Goal: Task Accomplishment & Management: Use online tool/utility

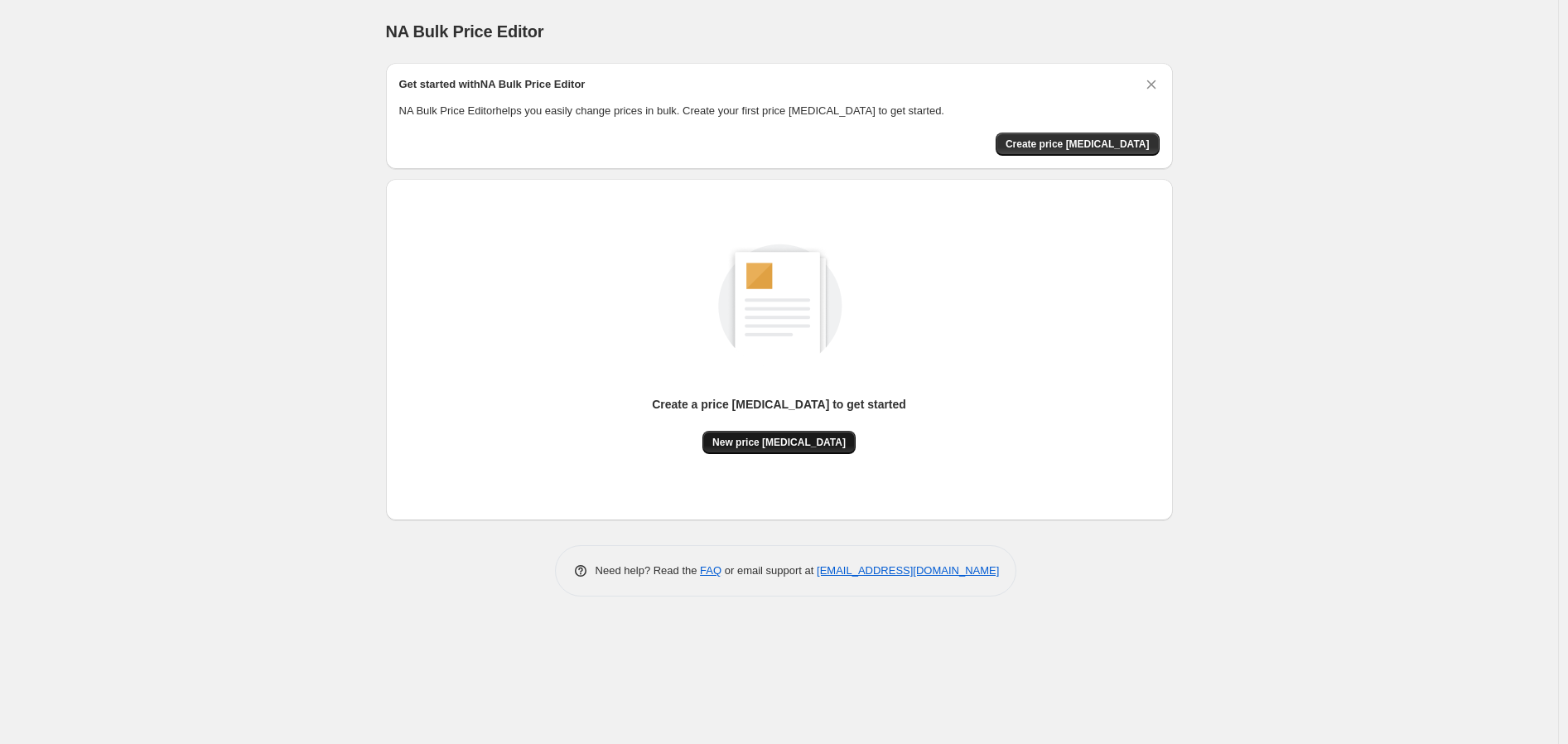
click at [820, 446] on span "New price [MEDICAL_DATA]" at bounding box center [779, 442] width 134 height 13
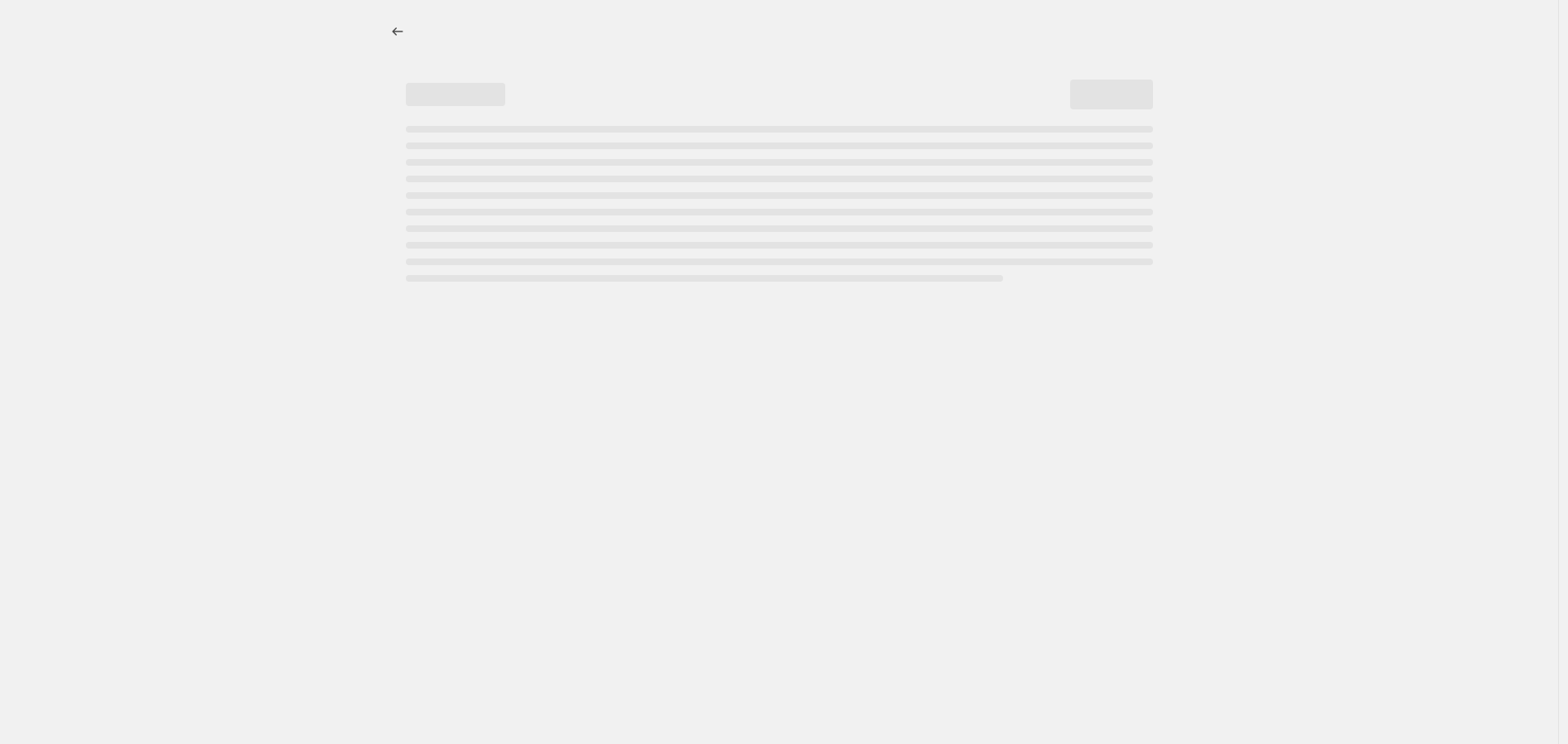
select select "percentage"
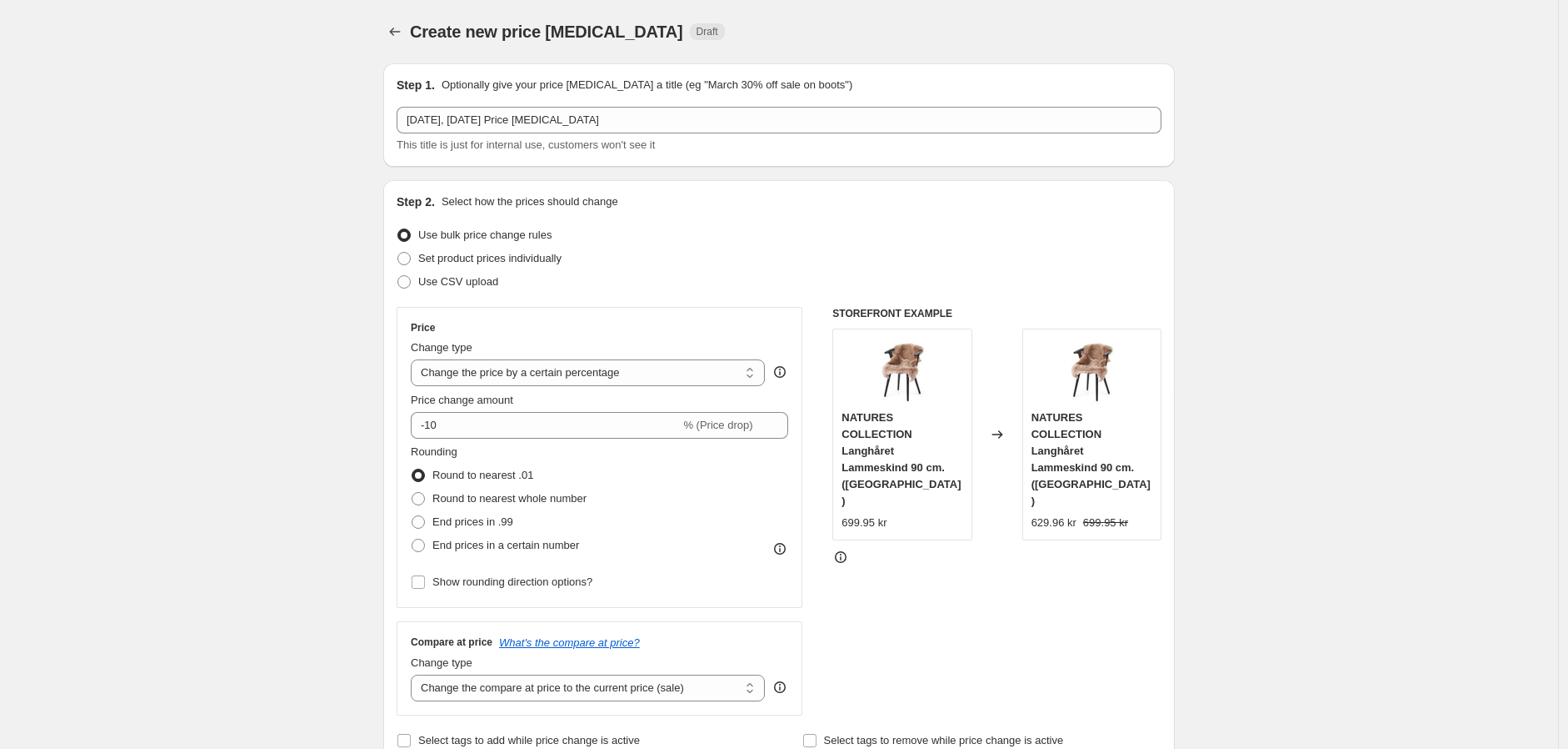
scroll to position [93, 0]
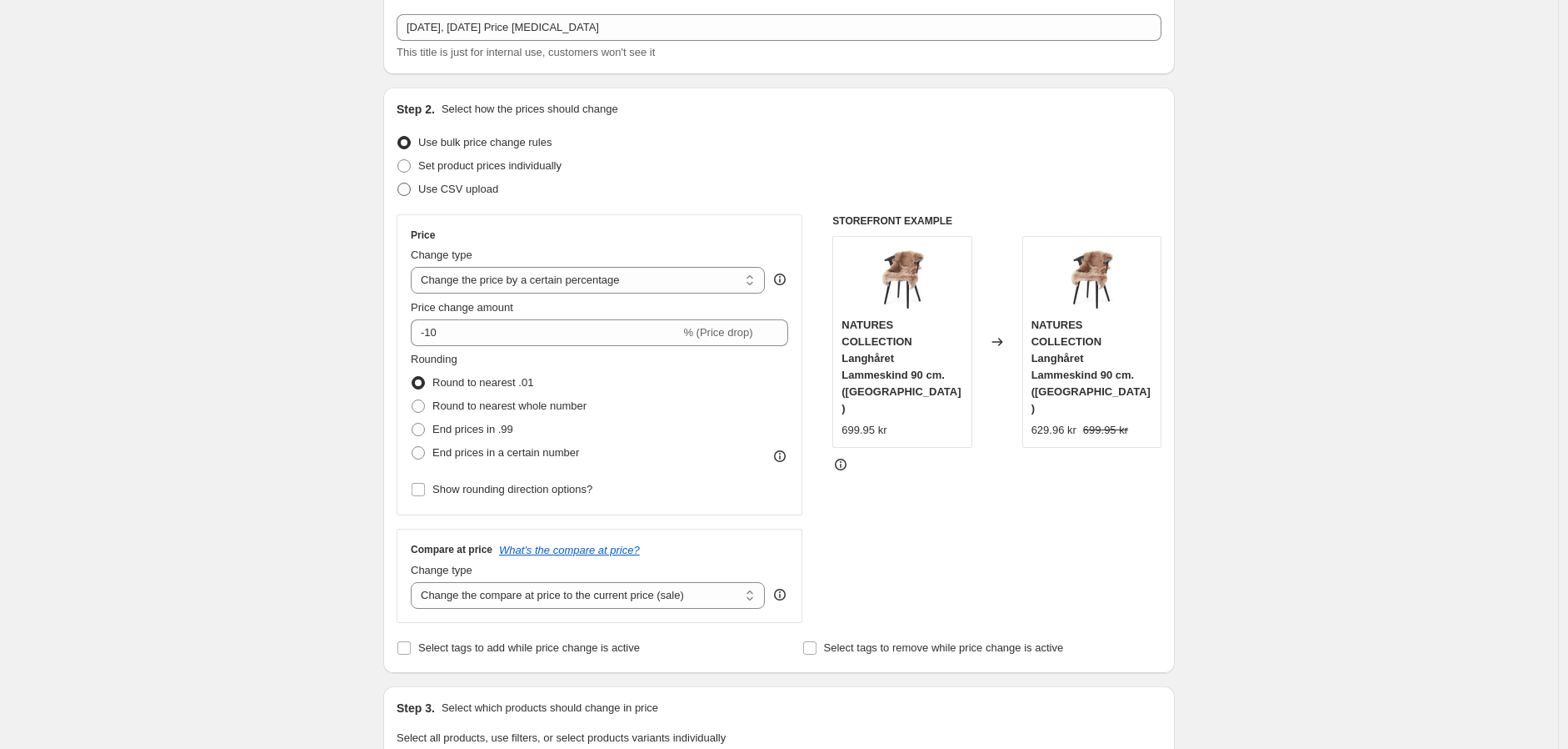
click at [483, 190] on span "Use CSV upload" at bounding box center [458, 188] width 80 height 12
click at [399, 183] on input "Use CSV upload" at bounding box center [398, 182] width 1 height 1
radio input "true"
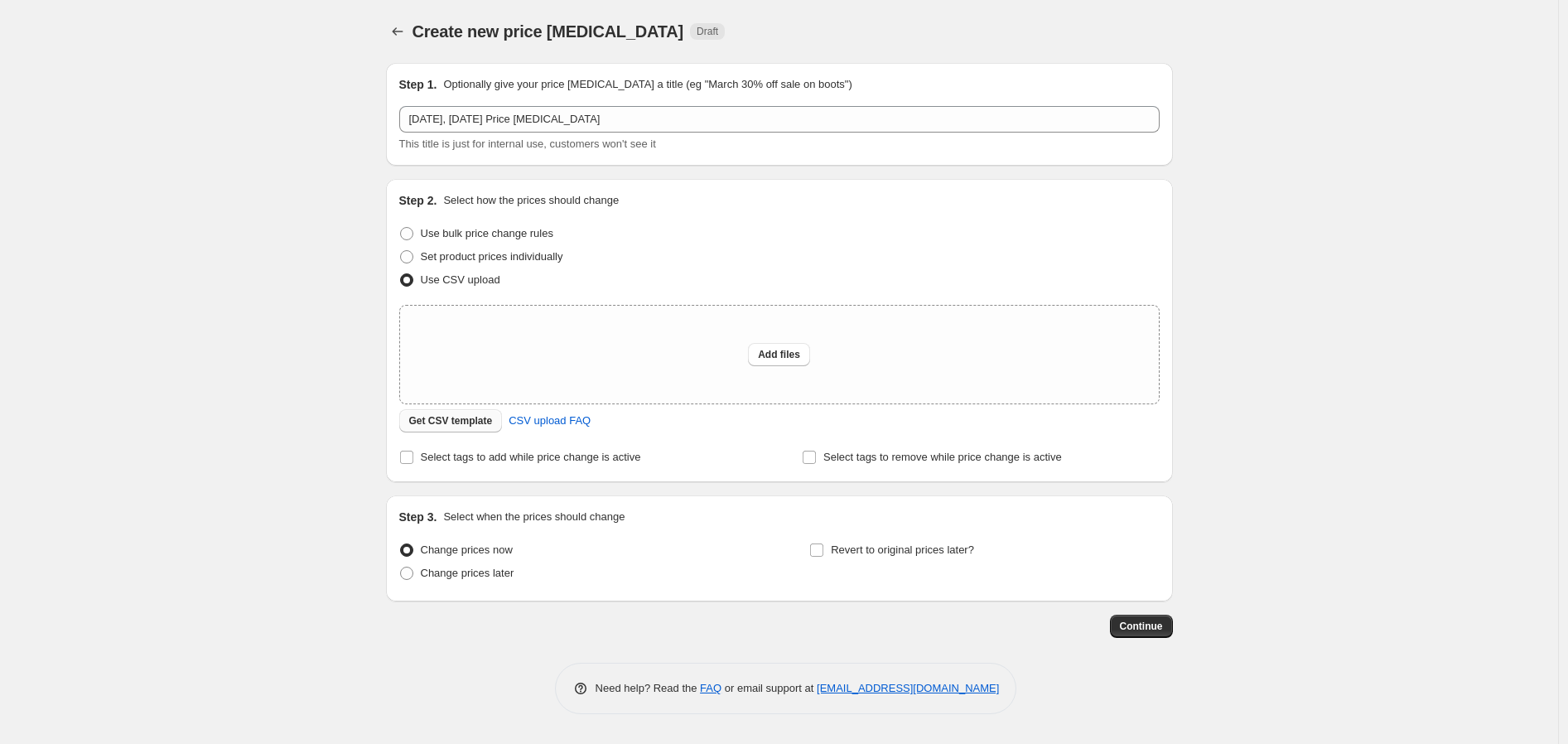
click at [454, 423] on span "Get CSV template" at bounding box center [451, 420] width 83 height 13
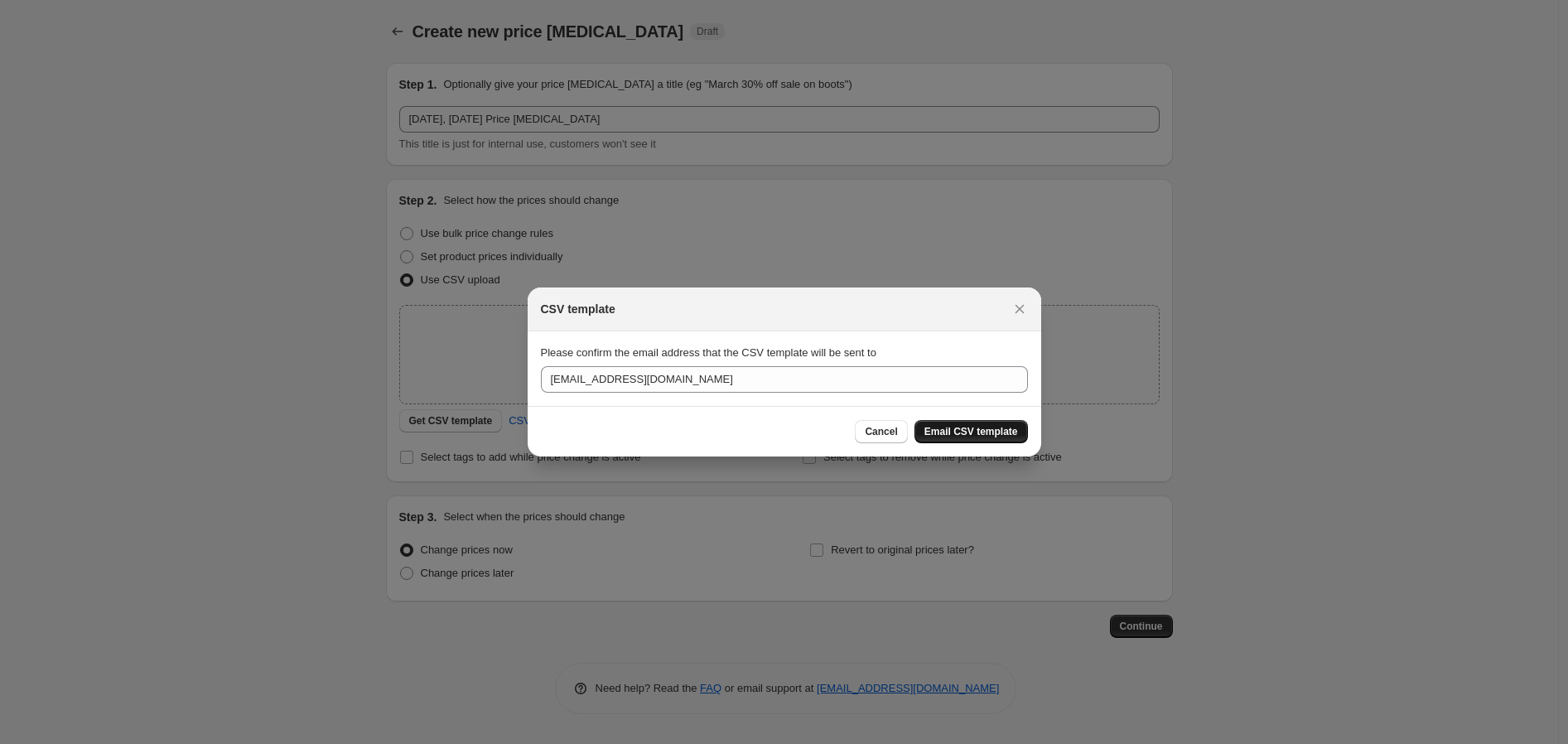
click at [943, 431] on span "Email CSV template" at bounding box center [971, 431] width 94 height 13
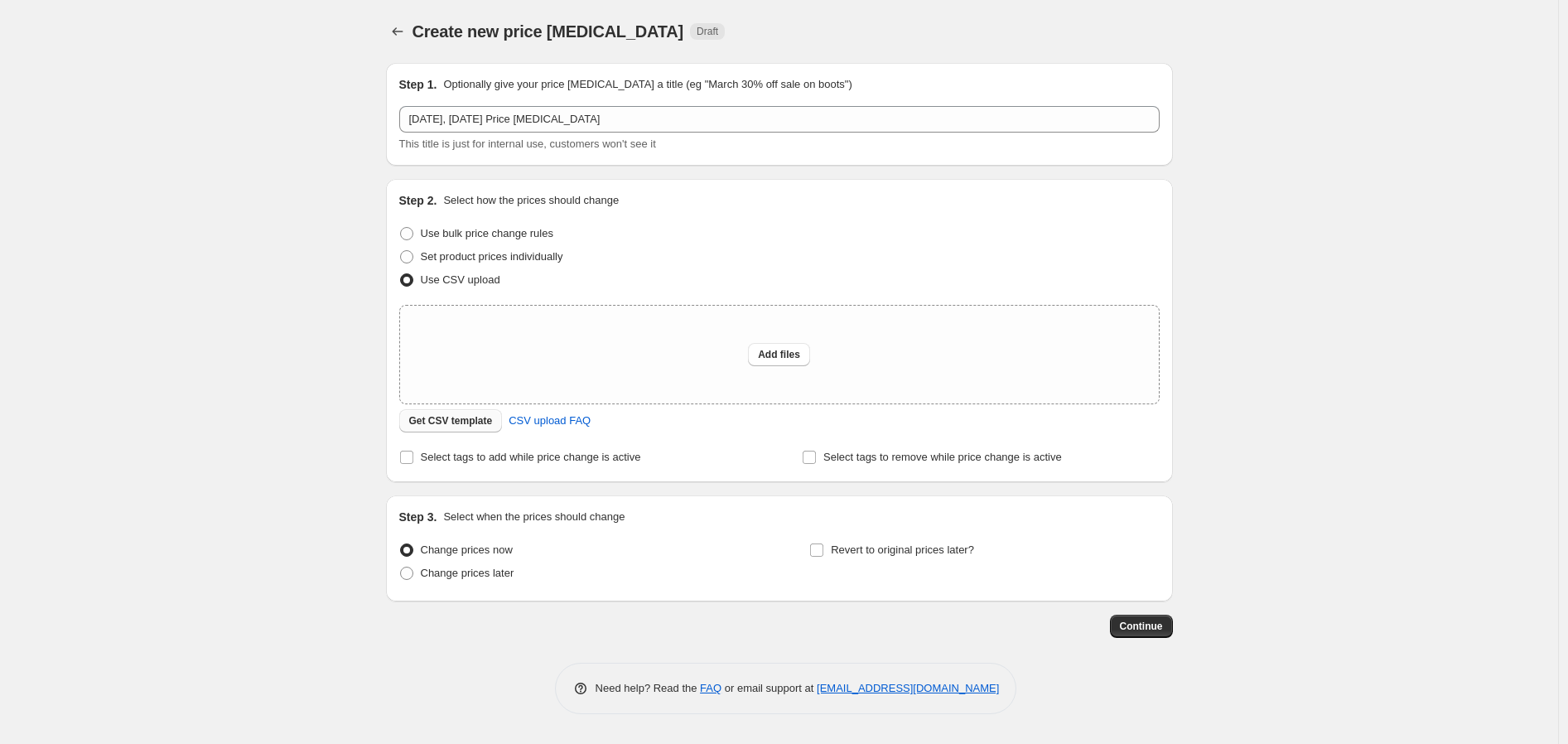
click at [443, 418] on span "Get CSV template" at bounding box center [451, 420] width 83 height 13
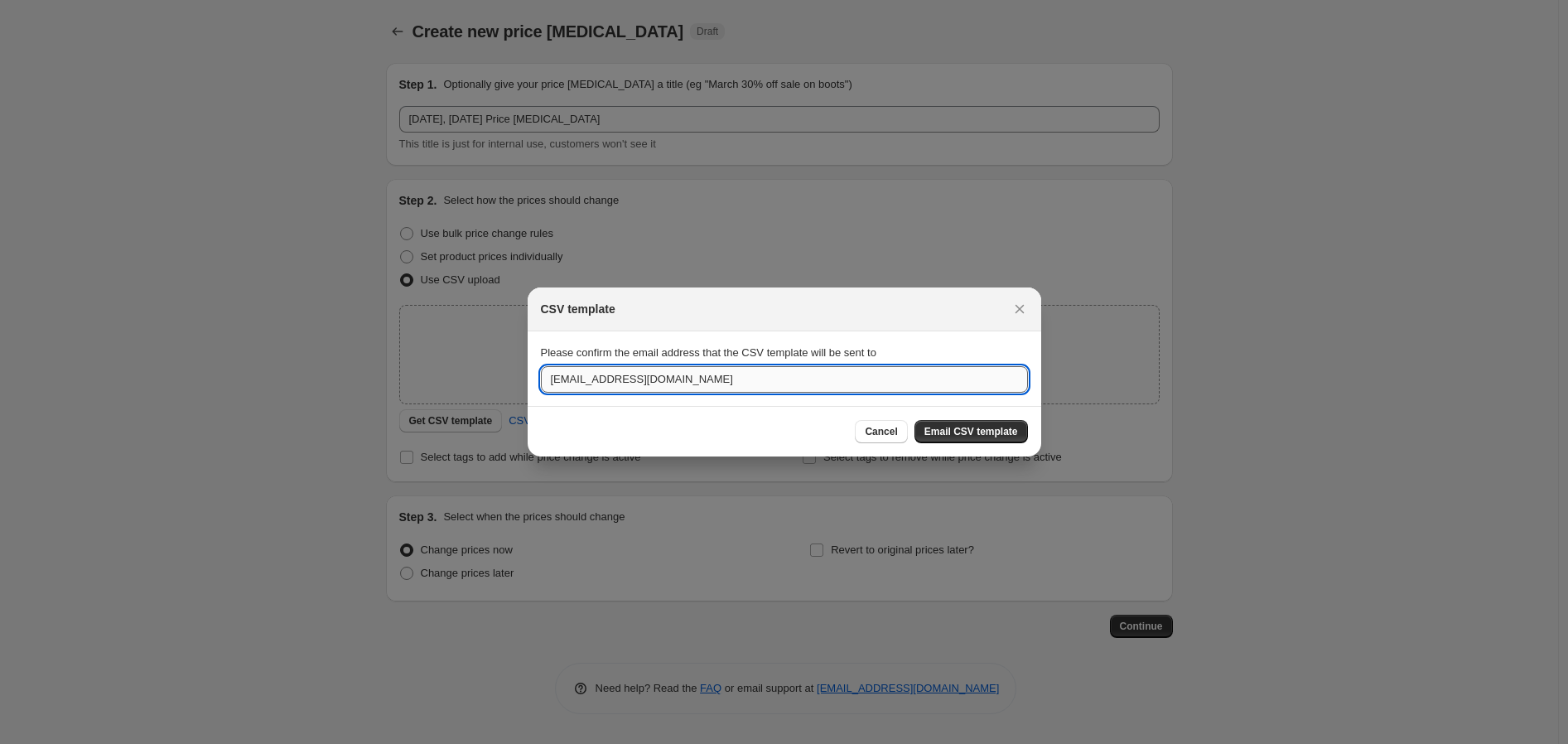
click at [784, 373] on input "[EMAIL_ADDRESS][DOMAIN_NAME]" at bounding box center [784, 379] width 487 height 26
type input "[EMAIL_ADDRESS][DOMAIN_NAME]"
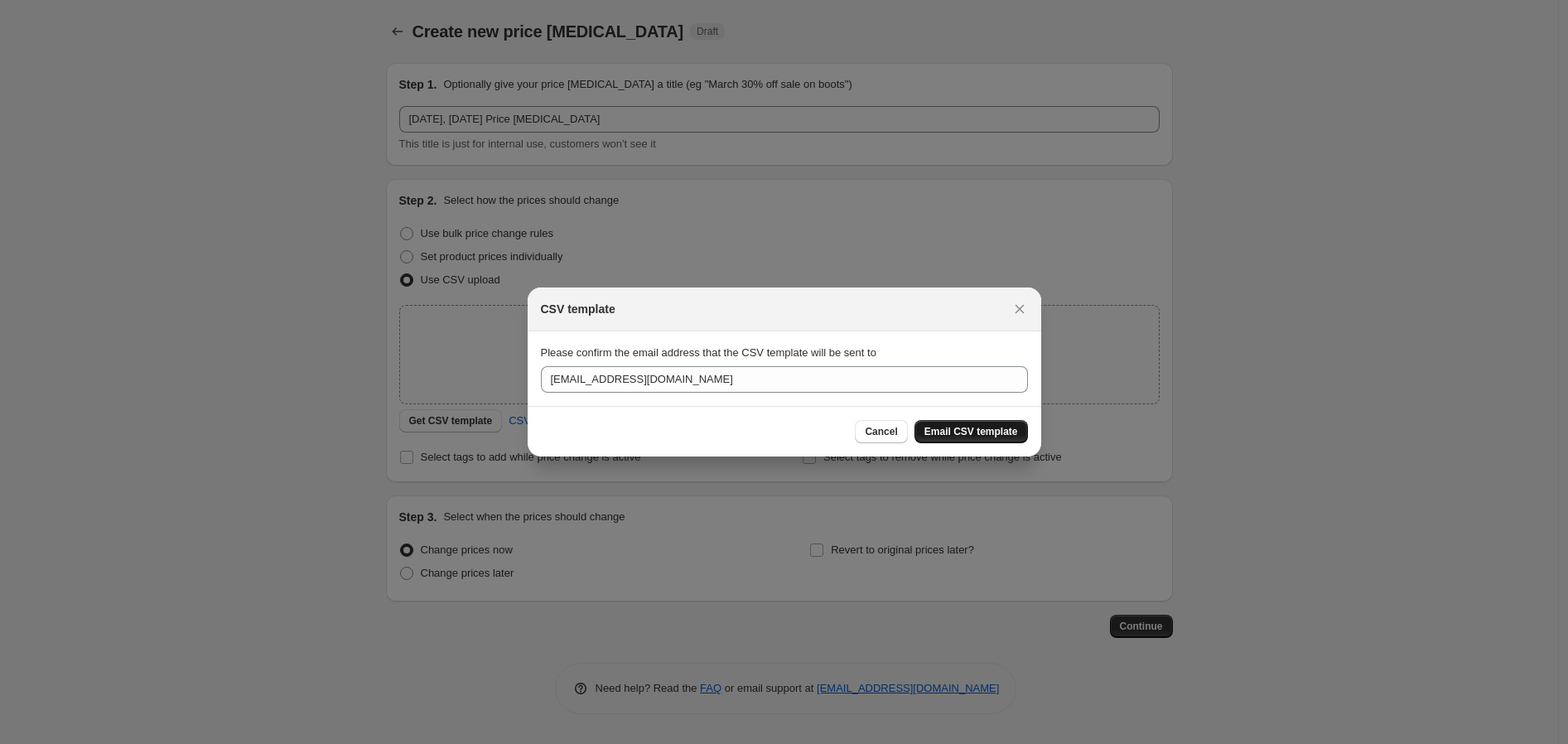
click at [972, 421] on button "Email CSV template" at bounding box center [971, 431] width 113 height 23
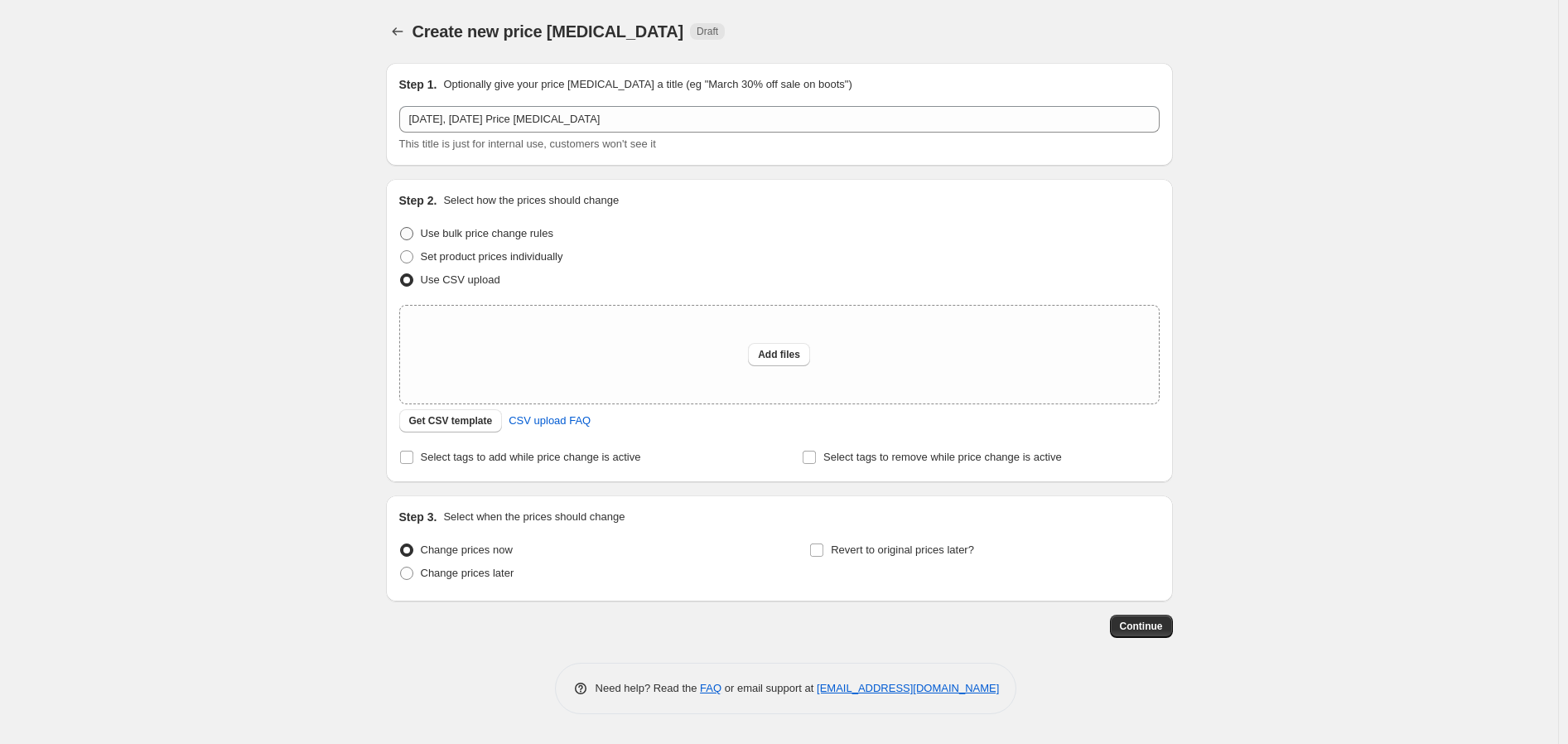
click at [519, 239] on span "Use bulk price change rules" at bounding box center [487, 233] width 133 height 12
click at [401, 228] on input "Use bulk price change rules" at bounding box center [400, 227] width 1 height 1
radio input "true"
select select "percentage"
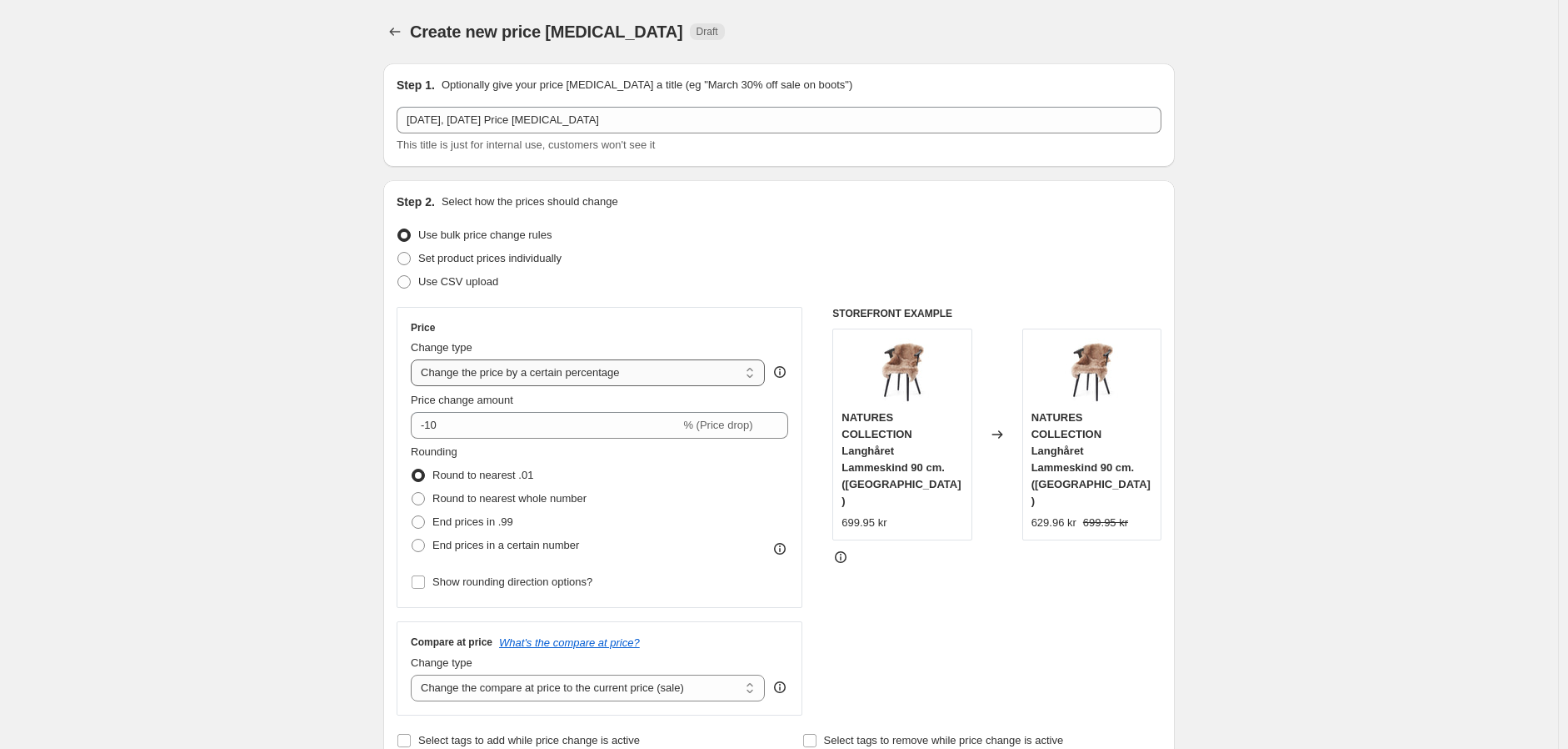
click at [692, 369] on select "Change the price to a certain amount Change the price by a certain amount Chang…" at bounding box center [588, 372] width 354 height 27
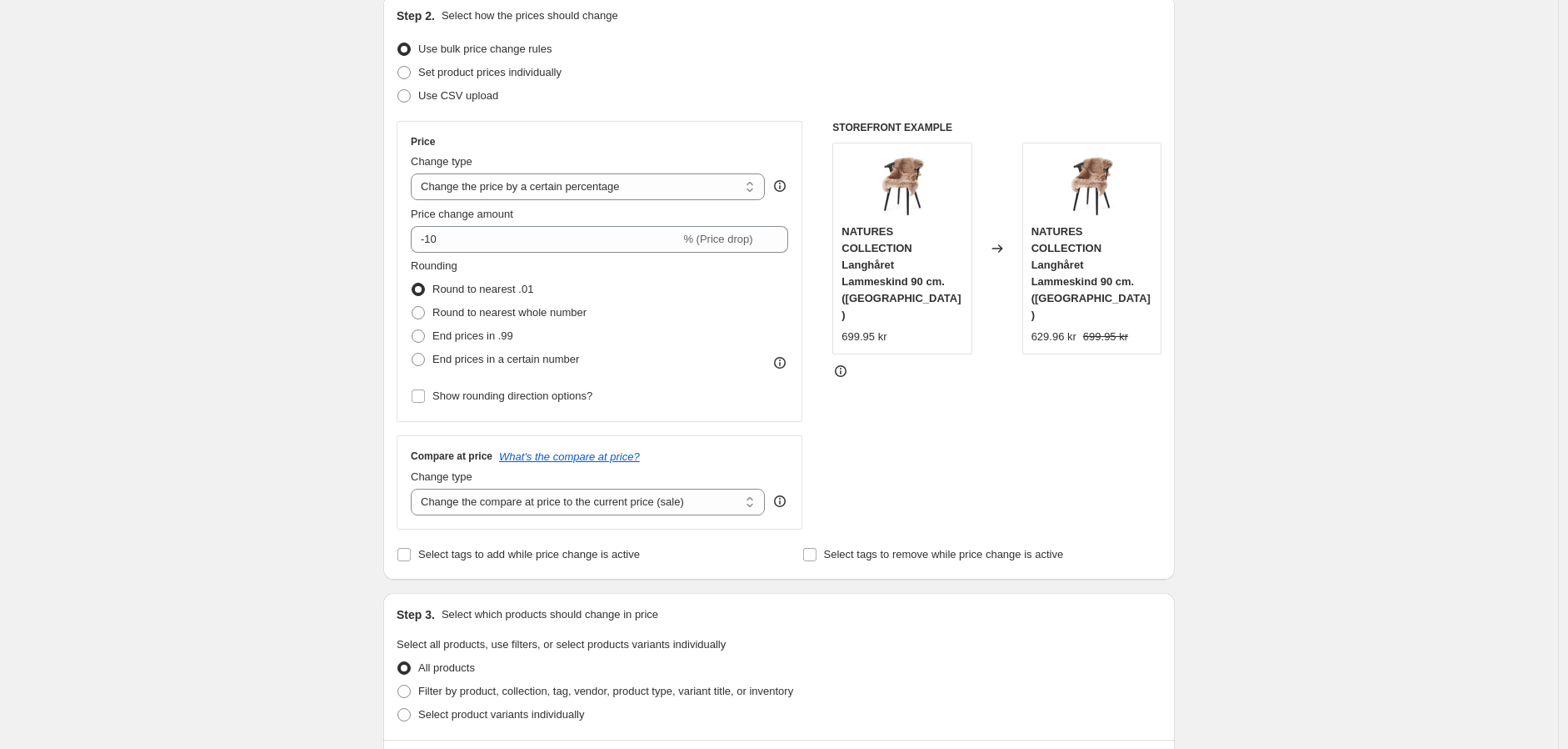
scroll to position [185, 0]
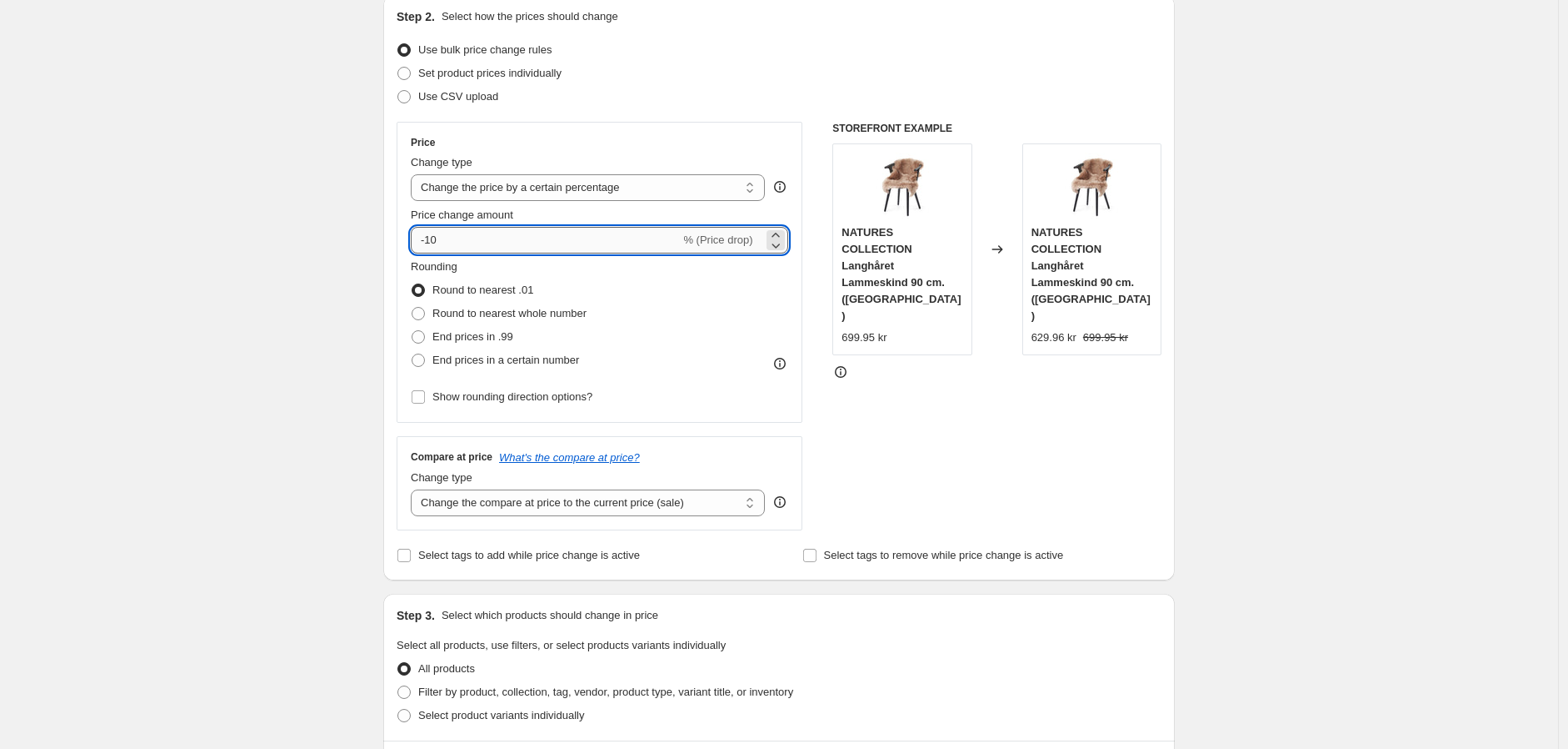
click at [631, 248] on input "-10" at bounding box center [545, 240] width 270 height 27
click at [562, 313] on span "Round to nearest whole number" at bounding box center [509, 313] width 154 height 12
click at [413, 308] on input "Round to nearest whole number" at bounding box center [412, 307] width 1 height 1
radio input "true"
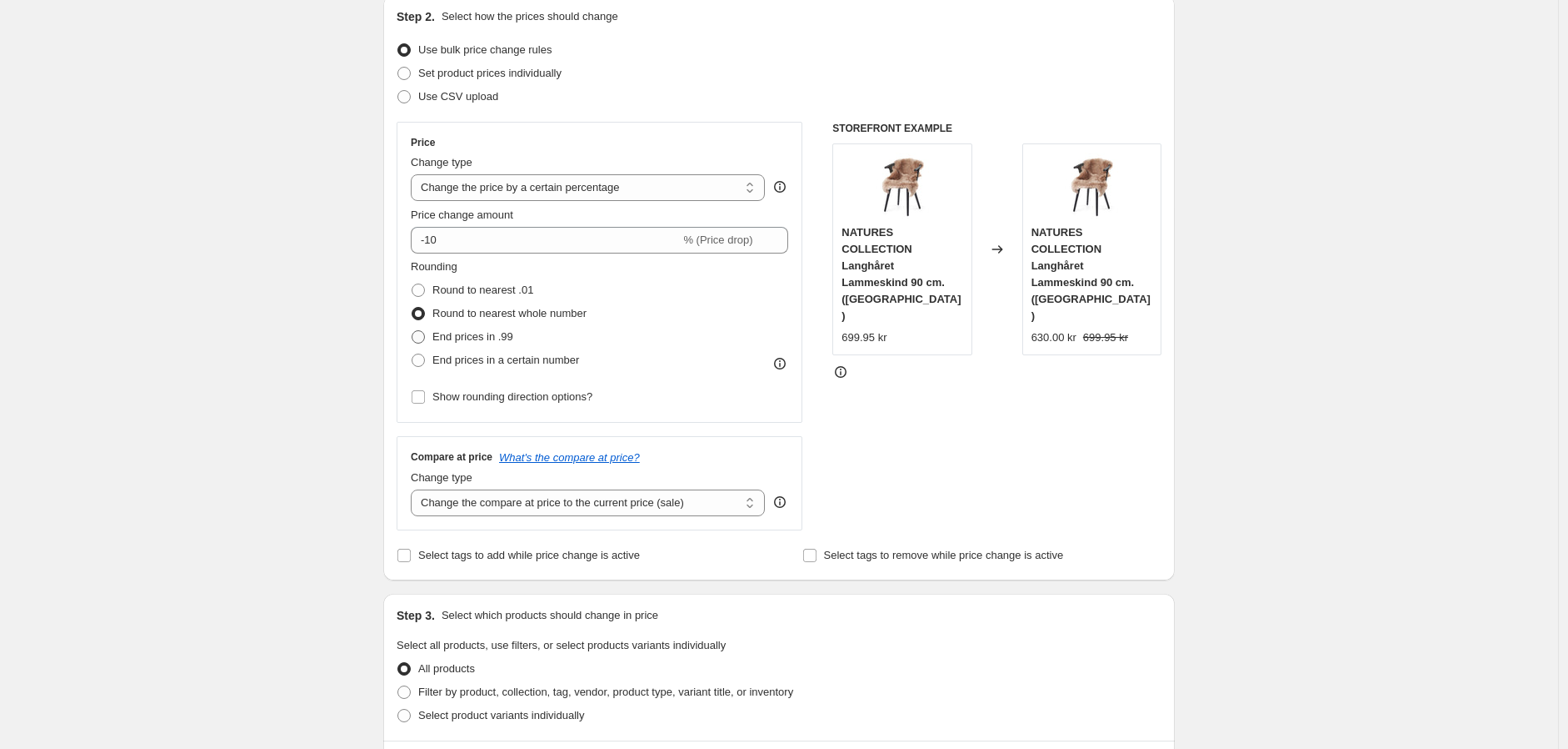
click at [503, 344] on span "End prices in .99" at bounding box center [472, 336] width 80 height 17
click at [413, 331] on input "End prices in .99" at bounding box center [412, 330] width 1 height 1
radio input "true"
click at [501, 366] on span "End prices in a certain number" at bounding box center [506, 360] width 147 height 12
click at [413, 355] on input "End prices in a certain number" at bounding box center [412, 354] width 1 height 1
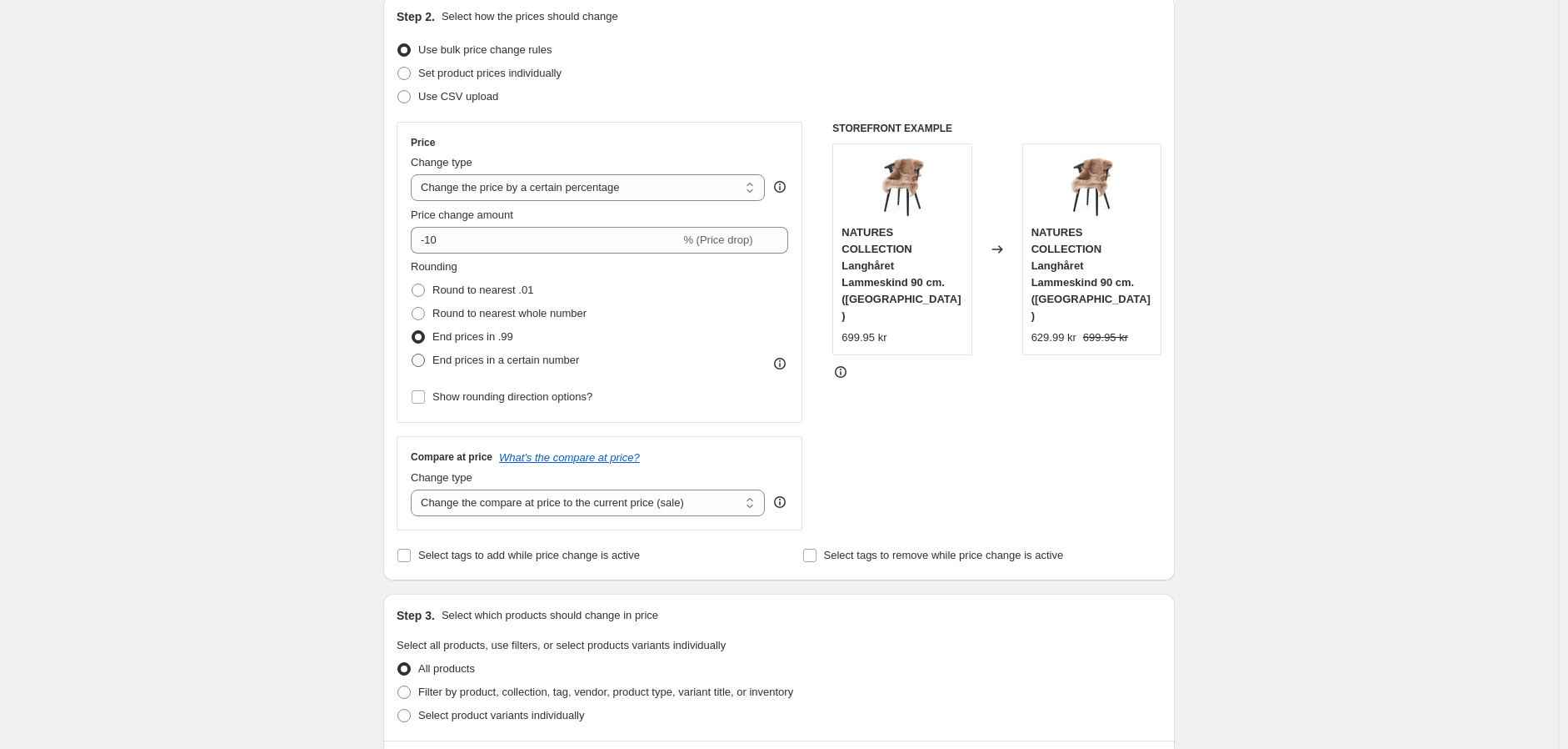
radio input "true"
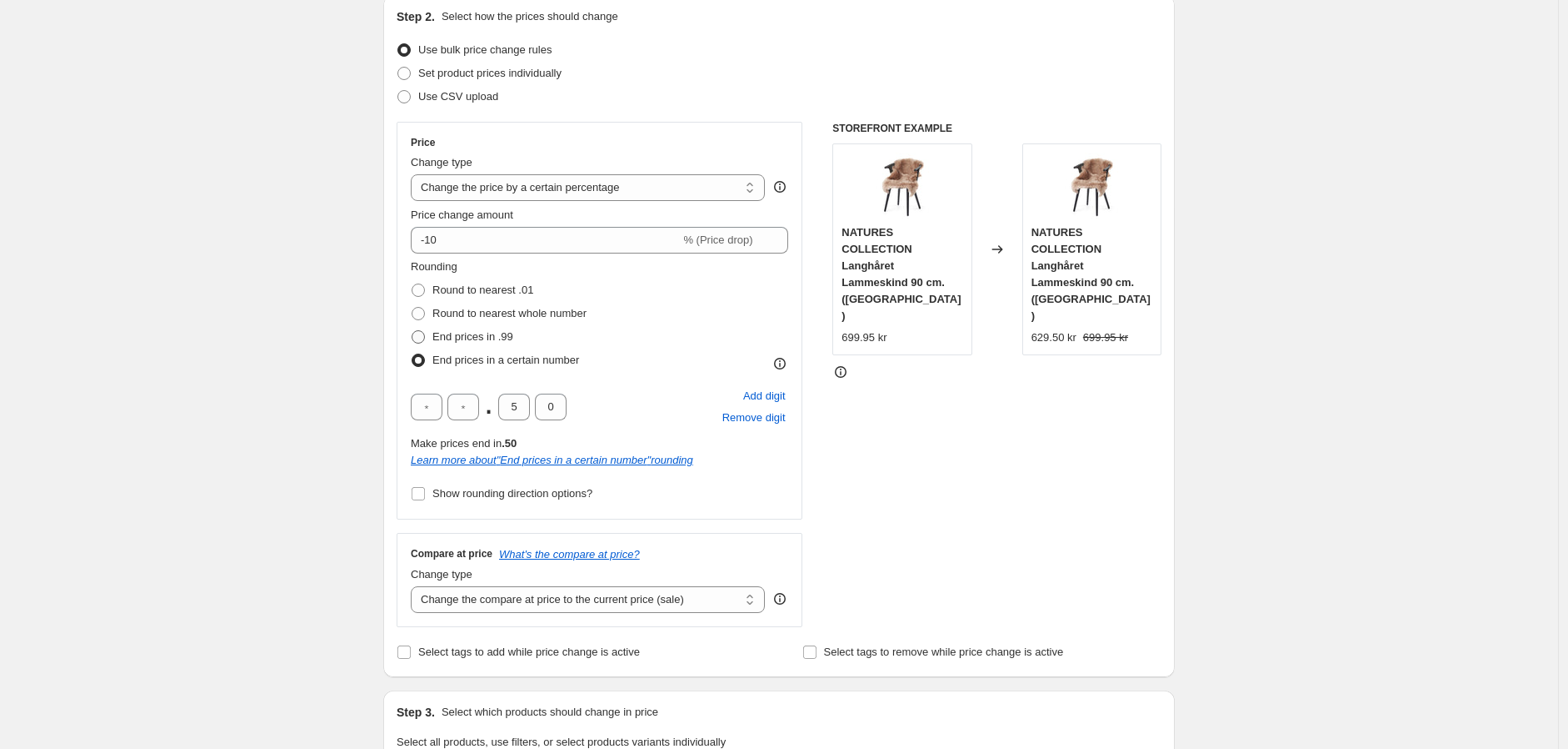
click at [500, 339] on span "End prices in .99" at bounding box center [472, 336] width 80 height 12
click at [413, 331] on input "End prices in .99" at bounding box center [412, 330] width 1 height 1
radio input "true"
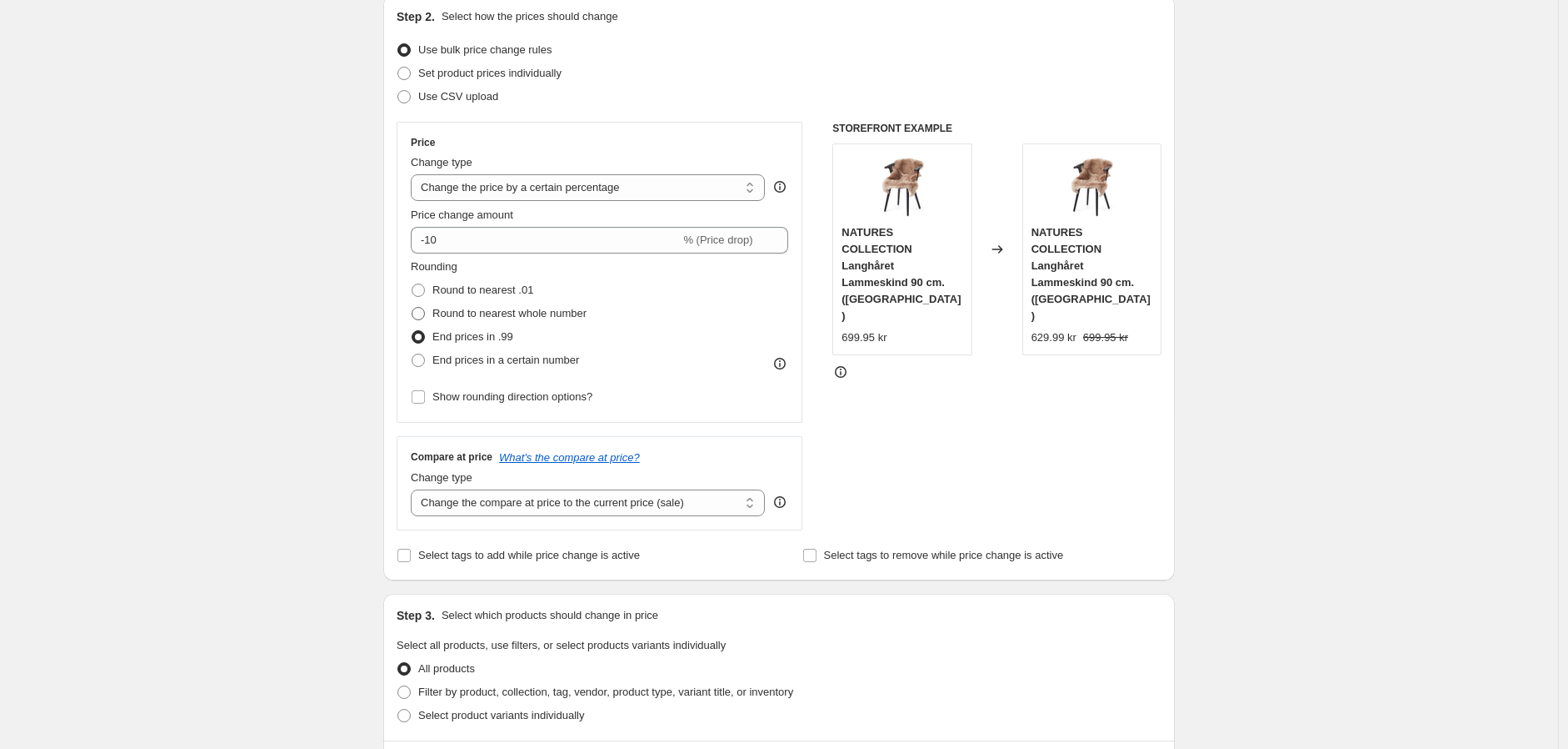
click at [503, 316] on span "Round to nearest whole number" at bounding box center [509, 313] width 154 height 12
click at [413, 308] on input "Round to nearest whole number" at bounding box center [412, 307] width 1 height 1
radio input "true"
click at [504, 294] on span "Round to nearest .01" at bounding box center [483, 290] width 101 height 12
click at [413, 284] on input "Round to nearest .01" at bounding box center [412, 284] width 1 height 1
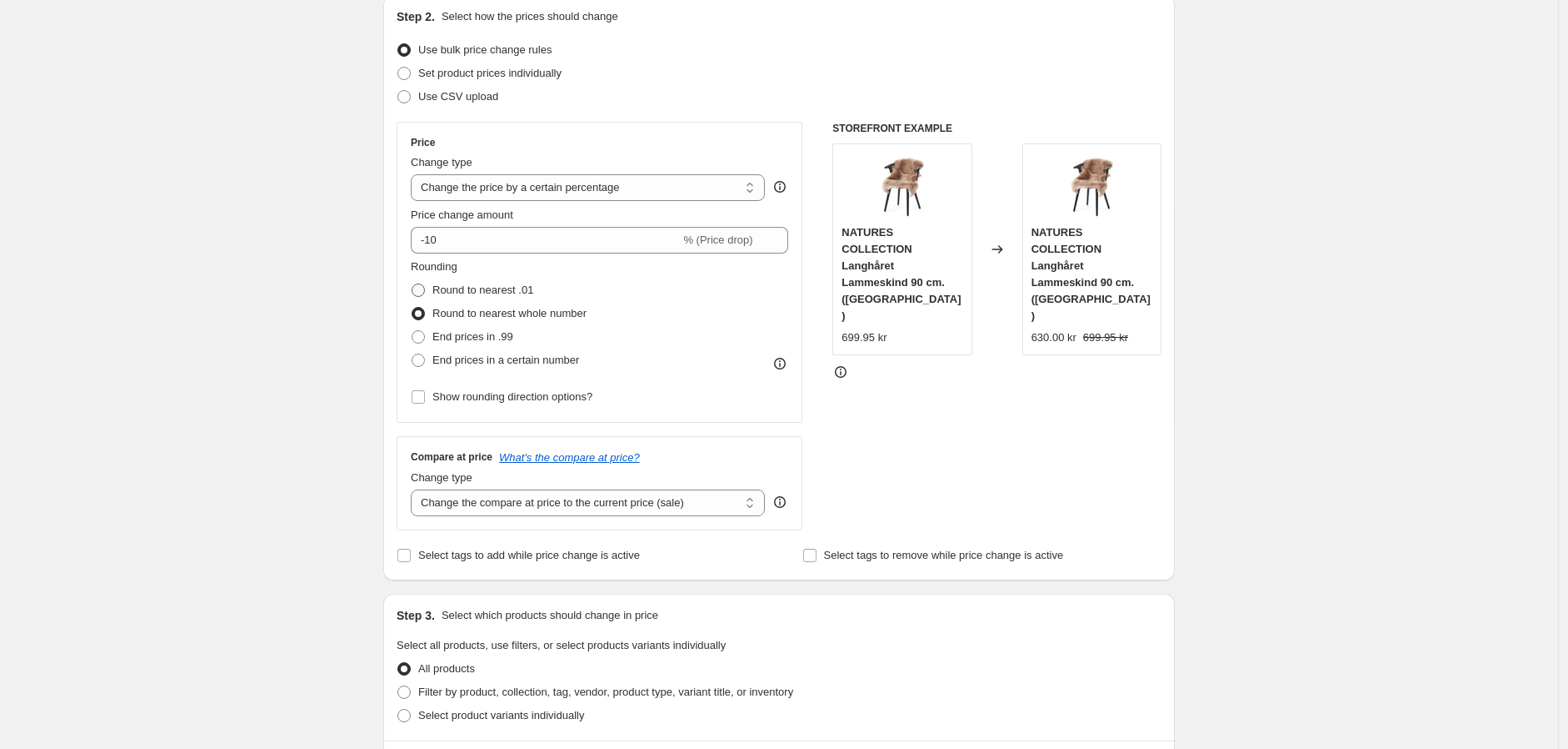
radio input "true"
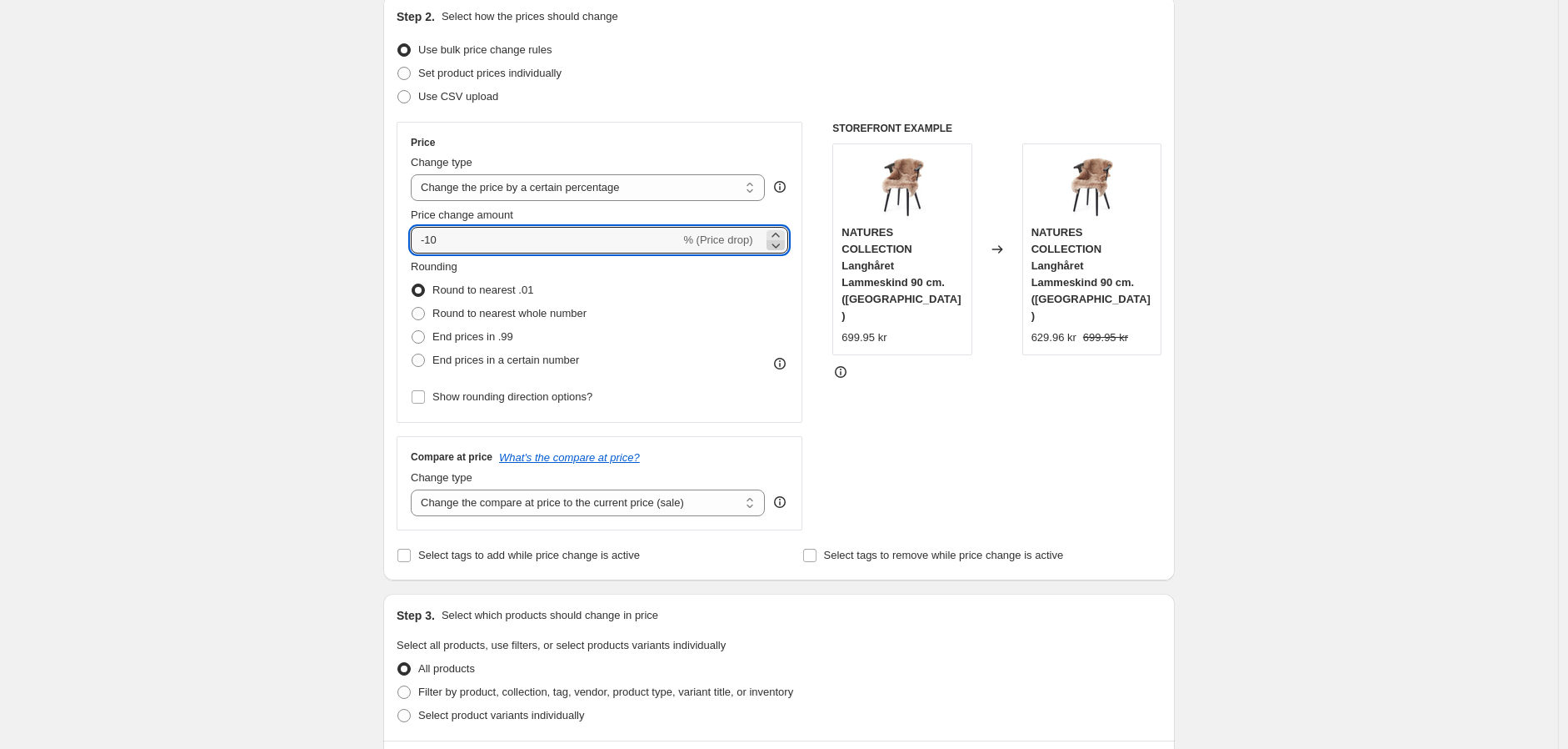
click at [778, 242] on icon at bounding box center [775, 245] width 17 height 17
type input "-11"
click at [653, 245] on input "-11" at bounding box center [545, 240] width 270 height 27
click at [660, 176] on select "Change the price to a certain amount Change the price by a certain amount Chang…" at bounding box center [588, 187] width 354 height 27
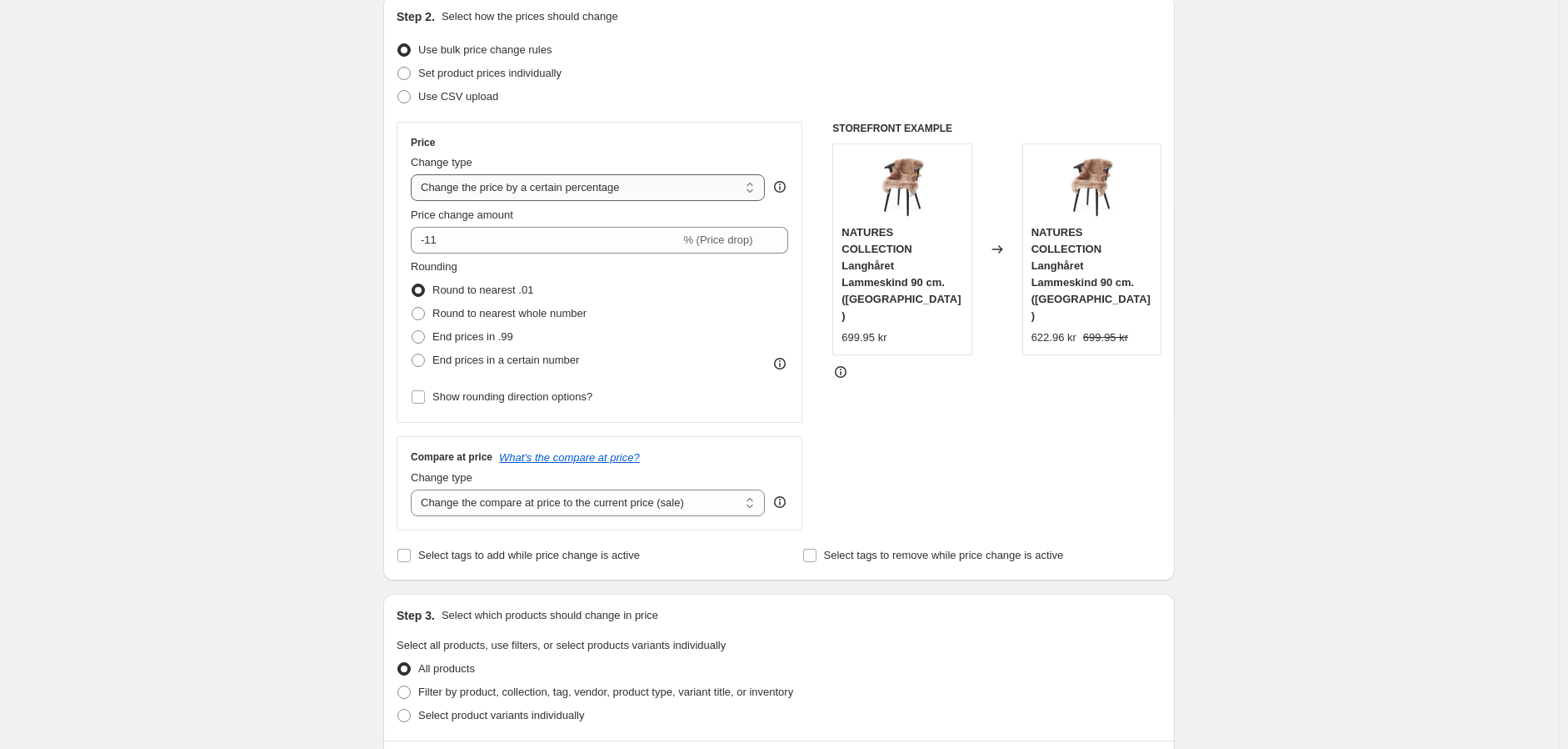
select select "ecap"
click at [415, 174] on select "Change the price to a certain amount Change the price by a certain amount Chang…" at bounding box center [588, 187] width 354 height 27
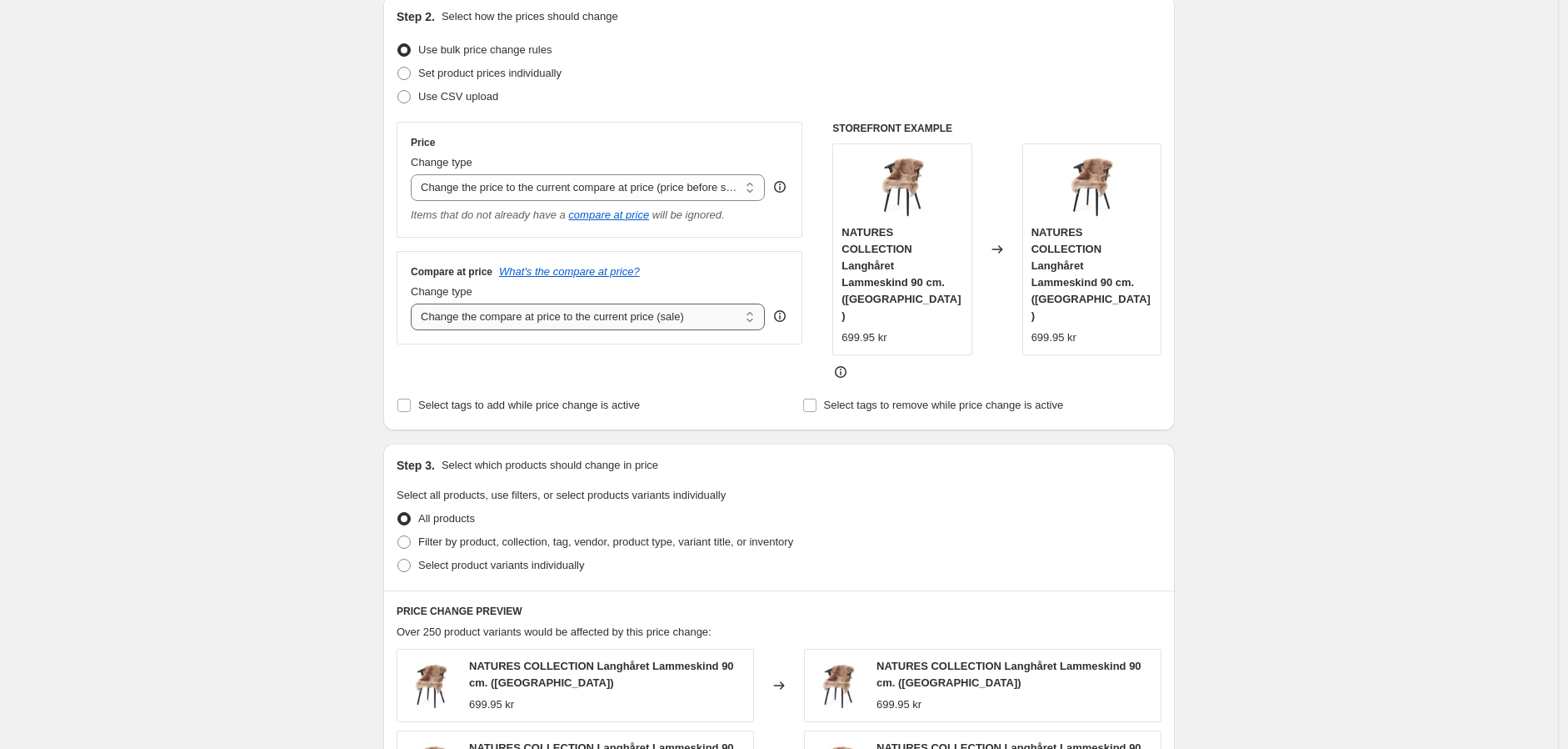
click at [633, 319] on select "Change the compare at price to the current price (sale) Change the compare at p…" at bounding box center [588, 317] width 354 height 27
click at [569, 399] on span "Select tags to add while price change is active" at bounding box center [529, 405] width 222 height 12
click at [411, 399] on input "Select tags to add while price change is active" at bounding box center [404, 405] width 13 height 13
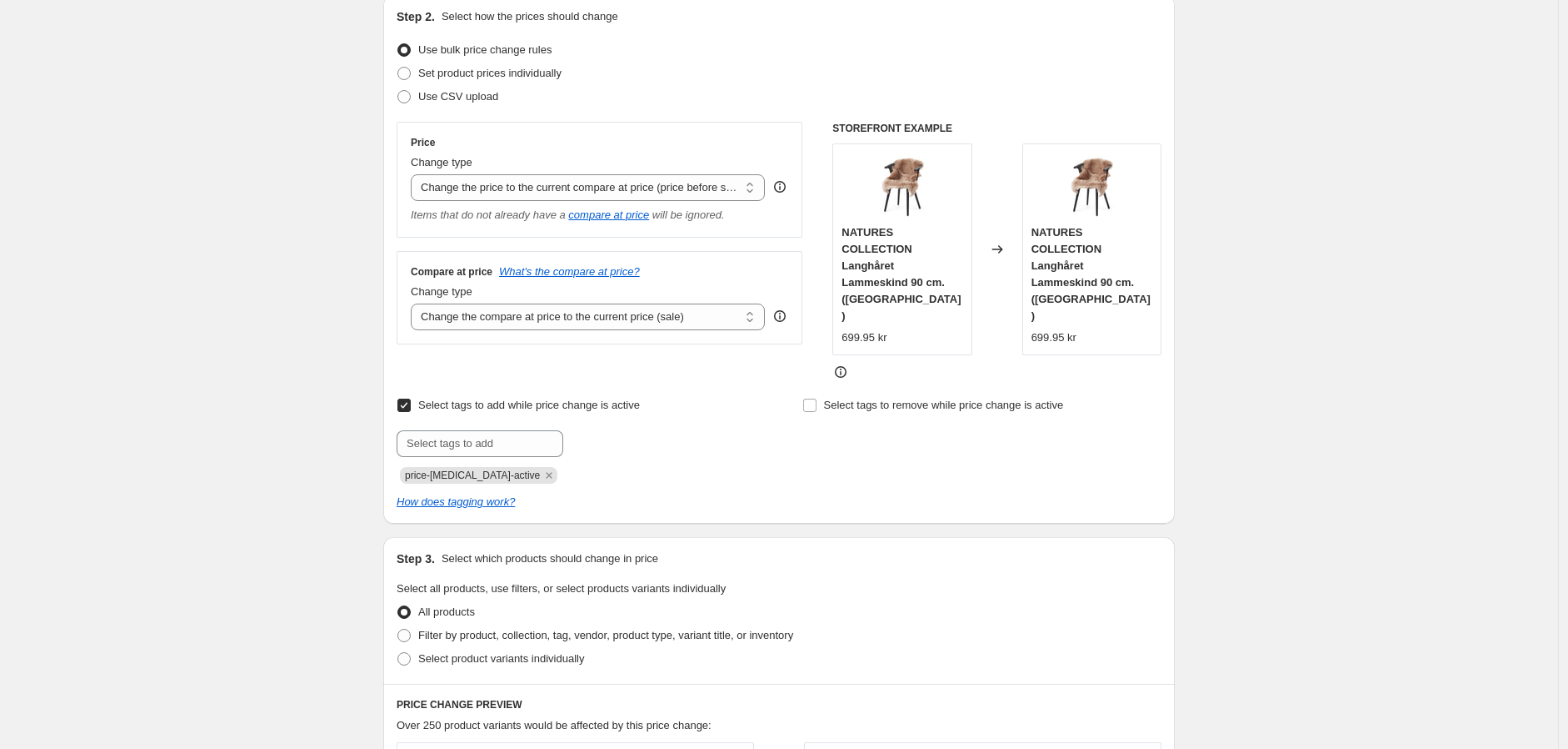
click at [569, 399] on span "Select tags to add while price change is active" at bounding box center [529, 405] width 222 height 12
click at [411, 399] on input "Select tags to add while price change is active" at bounding box center [404, 405] width 13 height 13
checkbox input "false"
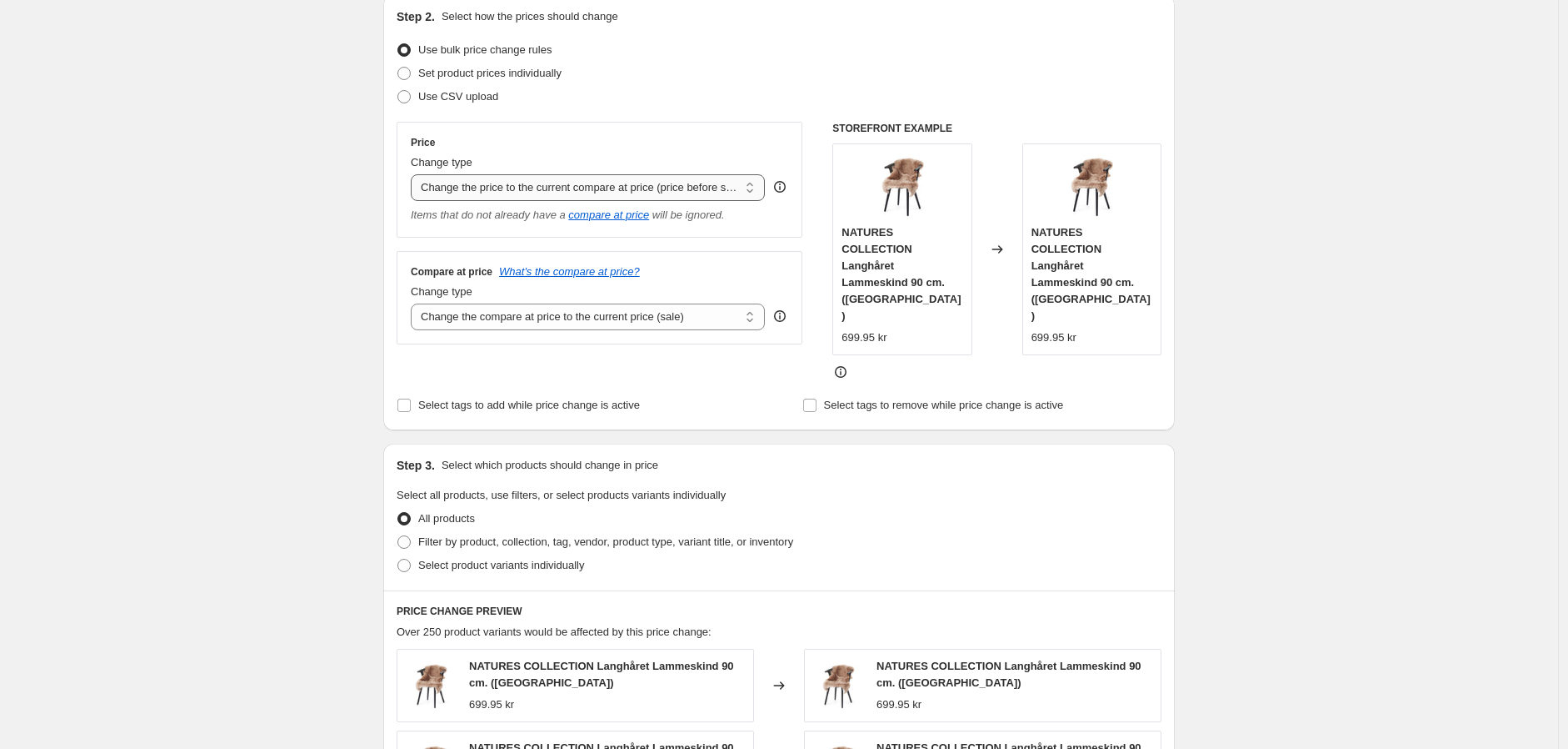
click at [619, 195] on select "Change the price to a certain amount Change the price by a certain amount Chang…" at bounding box center [588, 187] width 354 height 27
click at [415, 174] on select "Change the price to a certain amount Change the price by a certain amount Chang…" at bounding box center [588, 187] width 354 height 27
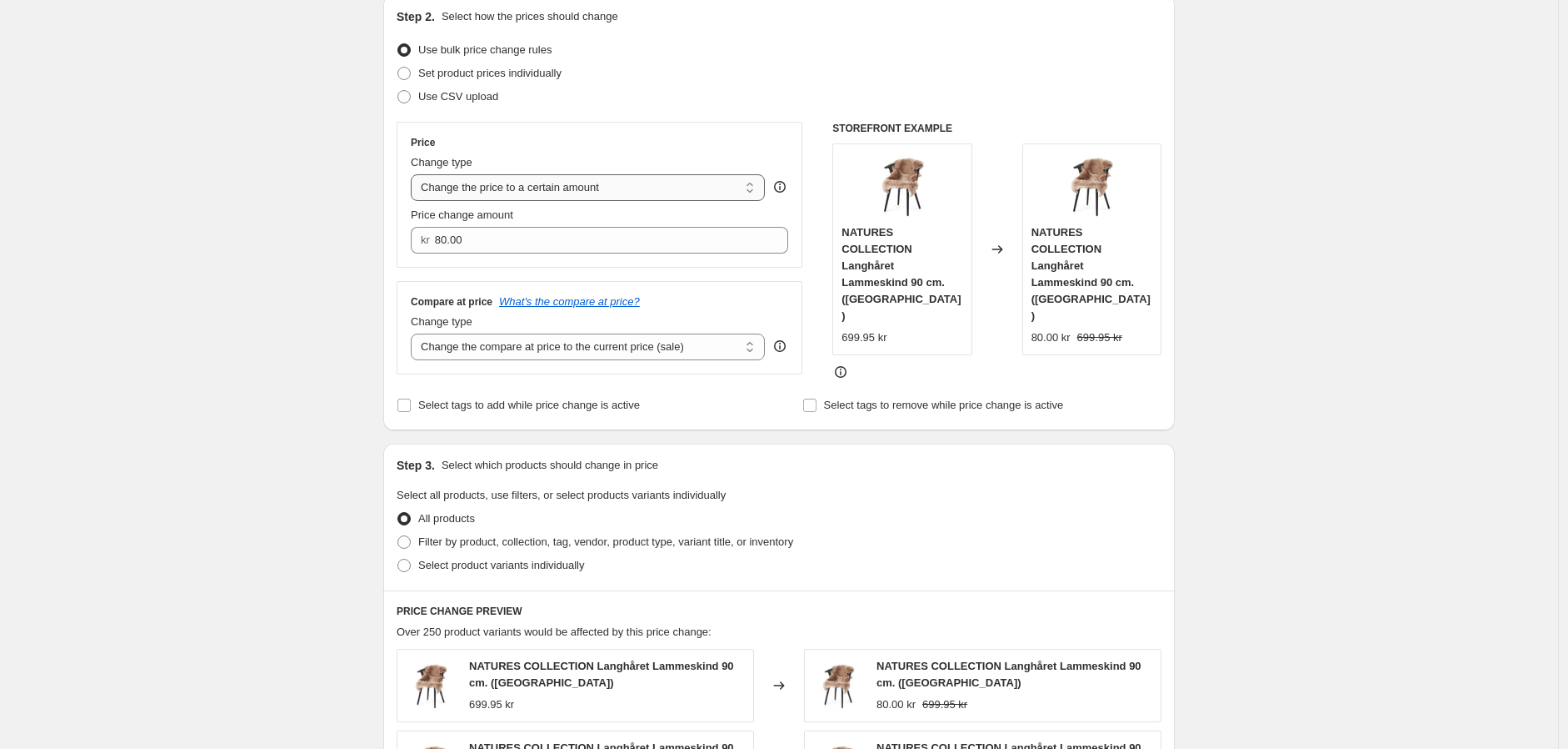
click at [621, 193] on select "Change the price to a certain amount Change the price by a certain amount Chang…" at bounding box center [588, 187] width 354 height 27
select select "by"
click at [415, 174] on select "Change the price to a certain amount Change the price by a certain amount Chang…" at bounding box center [588, 187] width 354 height 27
type input "-10.00"
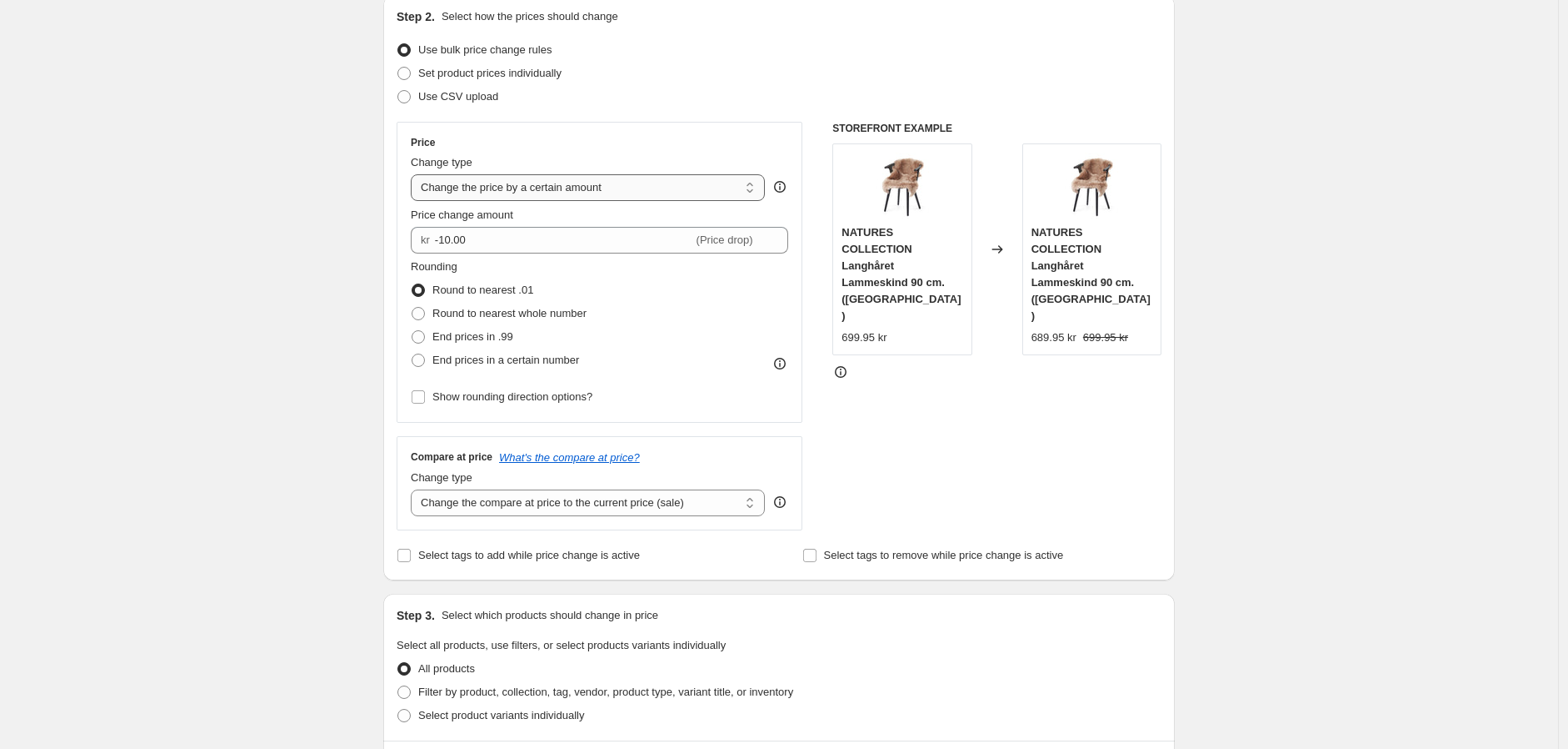
click at [628, 193] on select "Change the price to a certain amount Change the price by a certain amount Chang…" at bounding box center [588, 187] width 354 height 27
select select "percentage"
click at [415, 174] on select "Change the price to a certain amount Change the price by a certain amount Chang…" at bounding box center [588, 187] width 354 height 27
type input "-15"
click at [628, 200] on select "Change the price to a certain amount Change the price by a certain amount Chang…" at bounding box center [588, 187] width 354 height 27
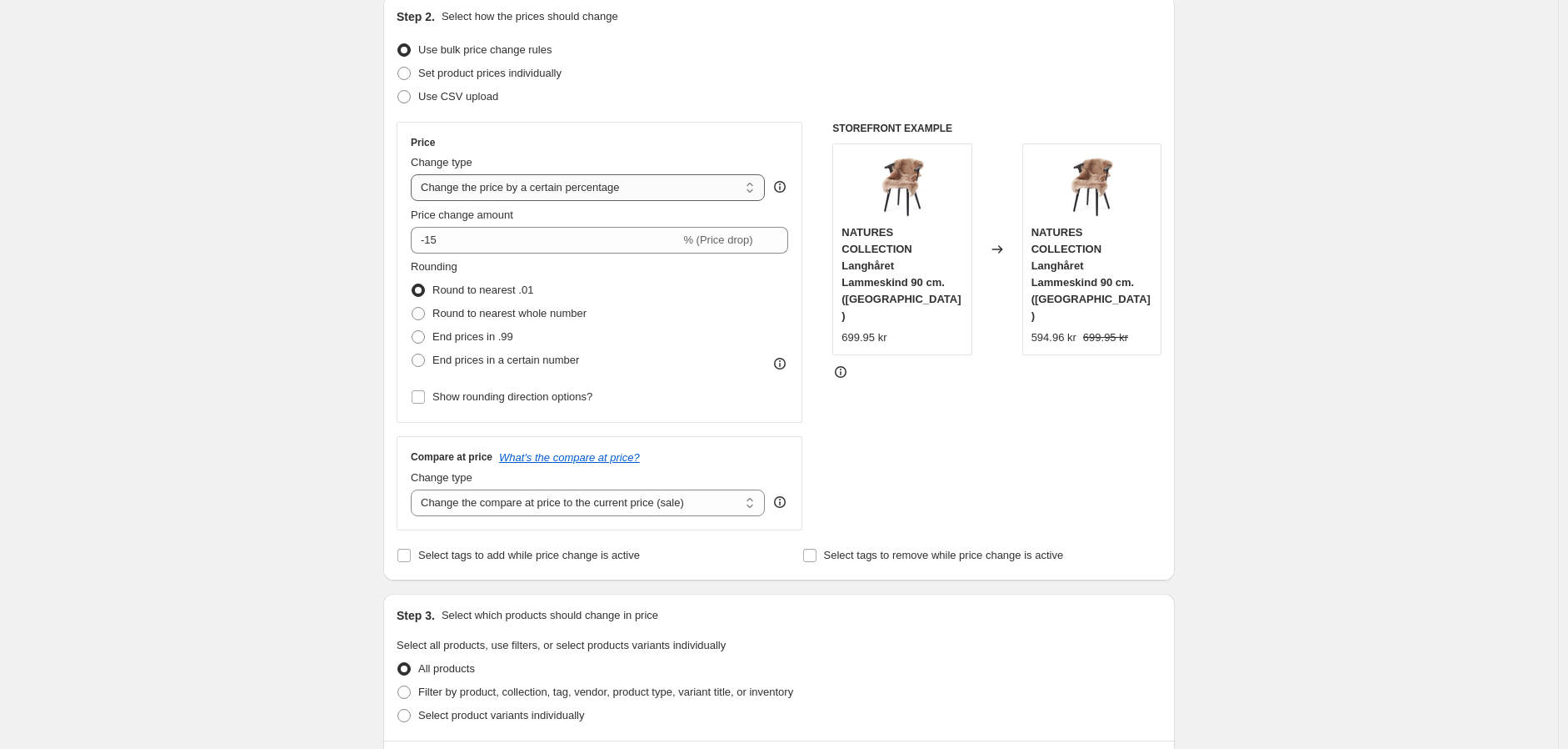
select select "ecap"
click at [415, 174] on select "Change the price to a certain amount Change the price by a certain amount Chang…" at bounding box center [588, 187] width 354 height 27
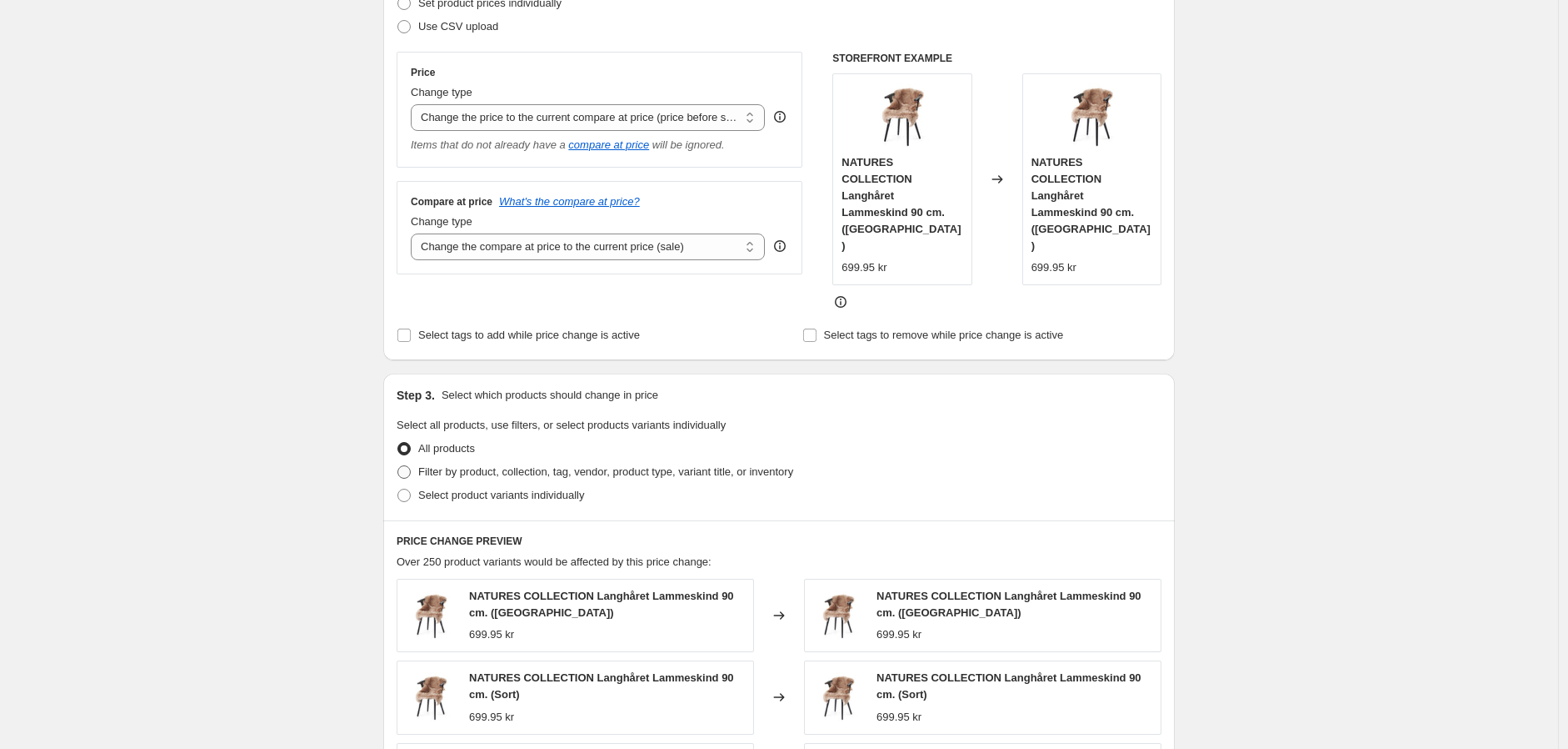
scroll to position [371, 0]
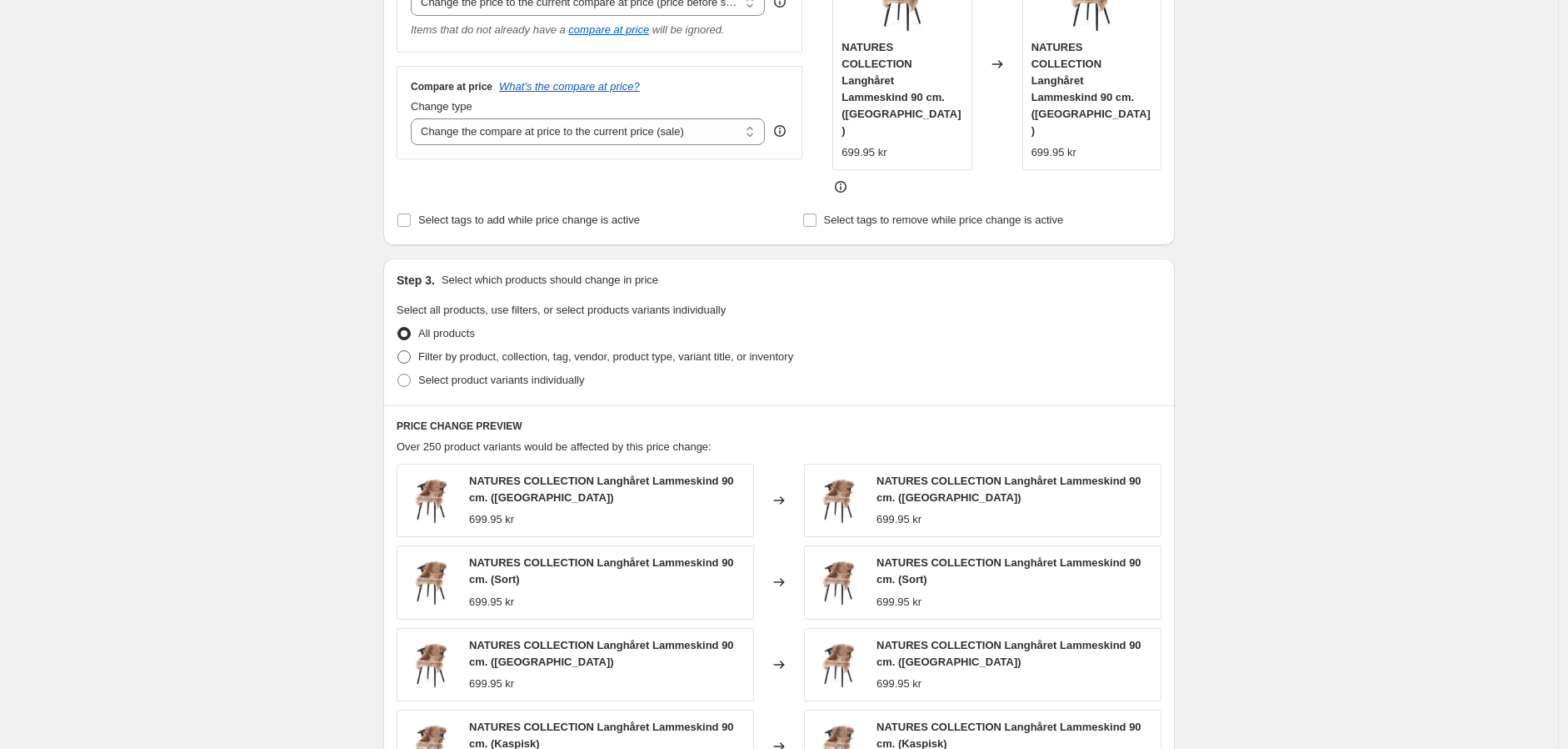
click at [477, 350] on span "Filter by product, collection, tag, vendor, product type, variant title, or inv…" at bounding box center [605, 356] width 375 height 12
click at [399, 350] on input "Filter by product, collection, tag, vendor, product type, variant title, or inv…" at bounding box center [398, 350] width 1 height 1
radio input "true"
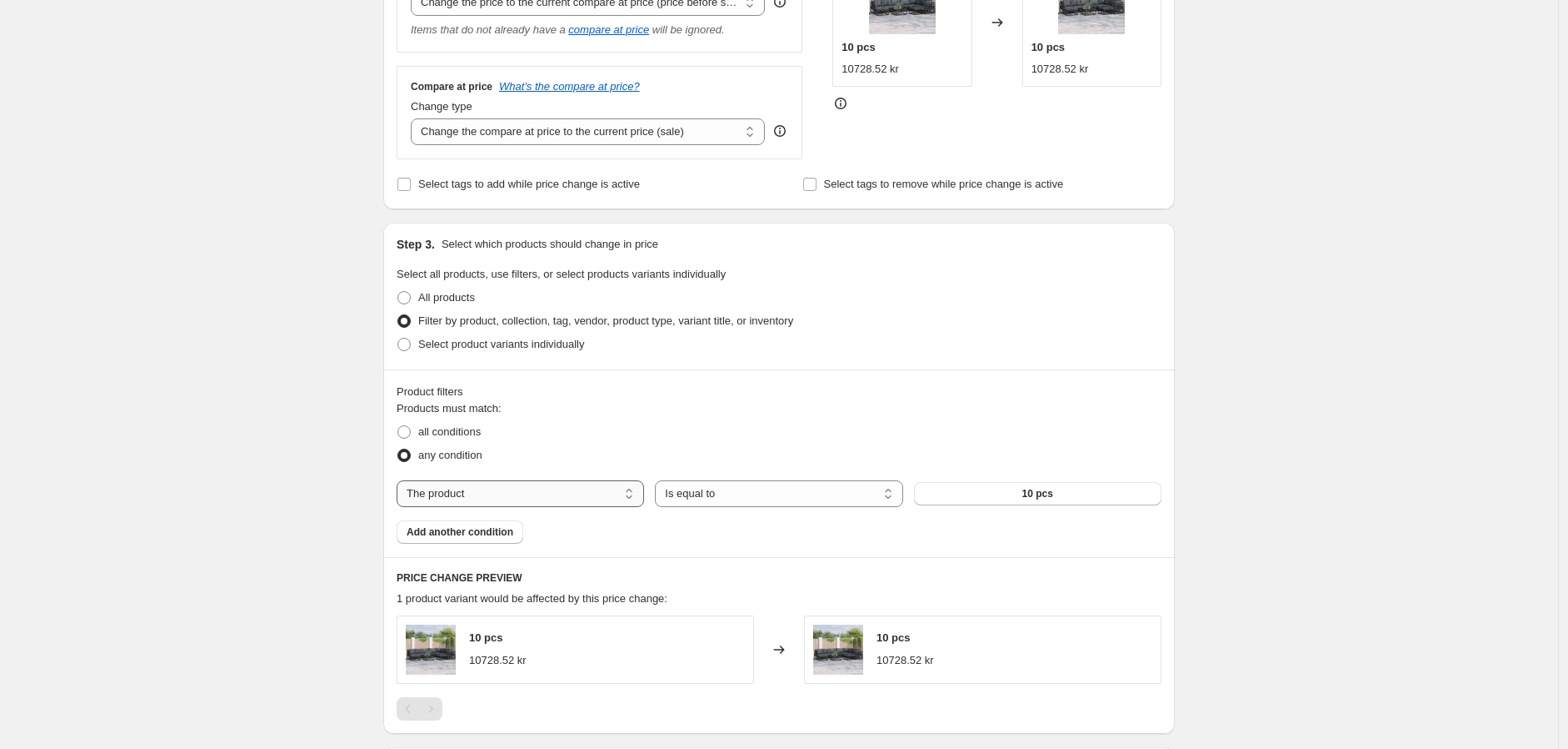
click at [595, 488] on select "The product The product's collection The product's tag The product's vendor The…" at bounding box center [521, 493] width 247 height 27
select select "collection"
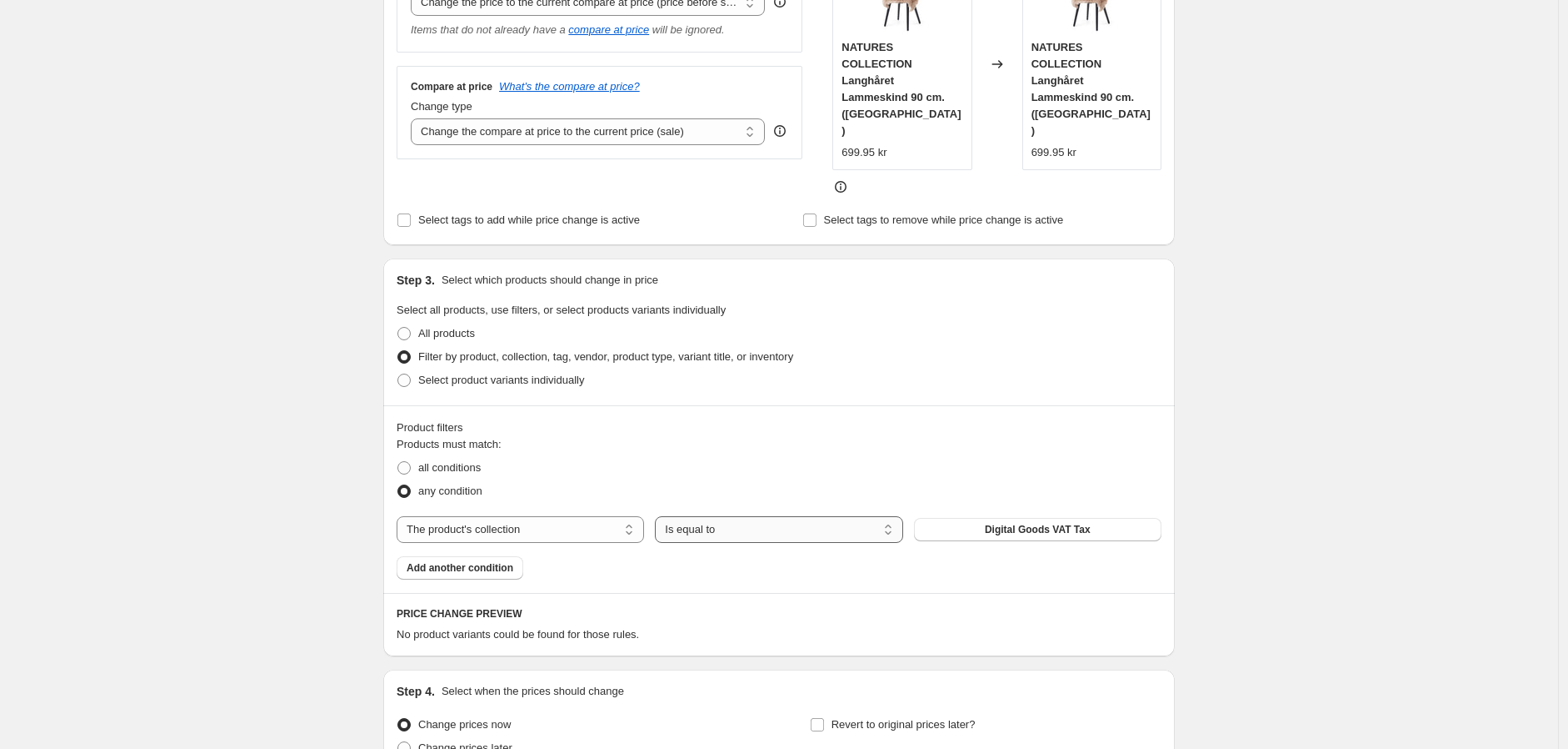
click at [712, 516] on select "Is equal to Is not equal to" at bounding box center [779, 530] width 247 height 27
click at [492, 561] on span "Add another condition" at bounding box center [460, 567] width 107 height 13
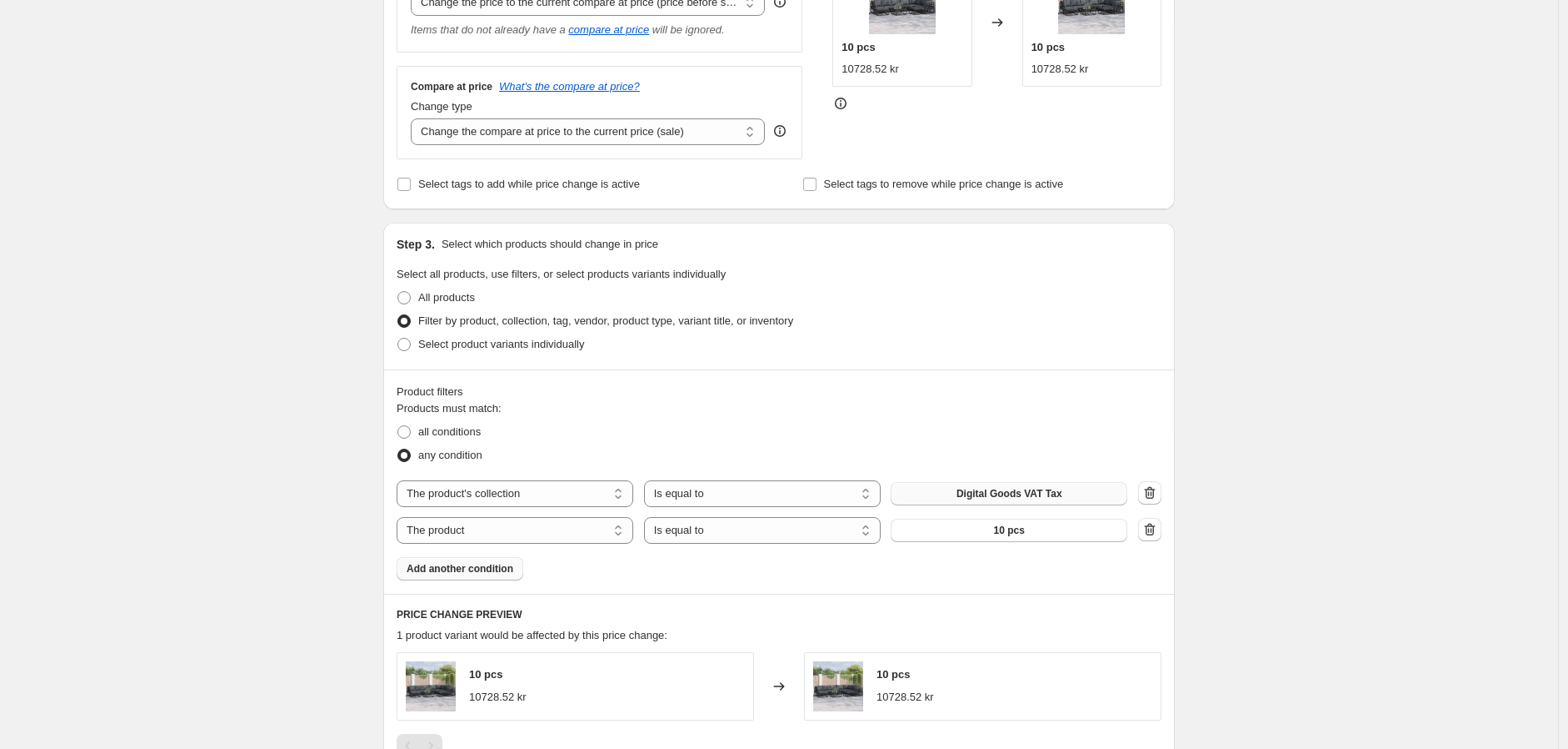
click at [990, 491] on span "Digital Goods VAT Tax" at bounding box center [1009, 493] width 106 height 13
click at [1153, 536] on icon "button" at bounding box center [1150, 529] width 17 height 17
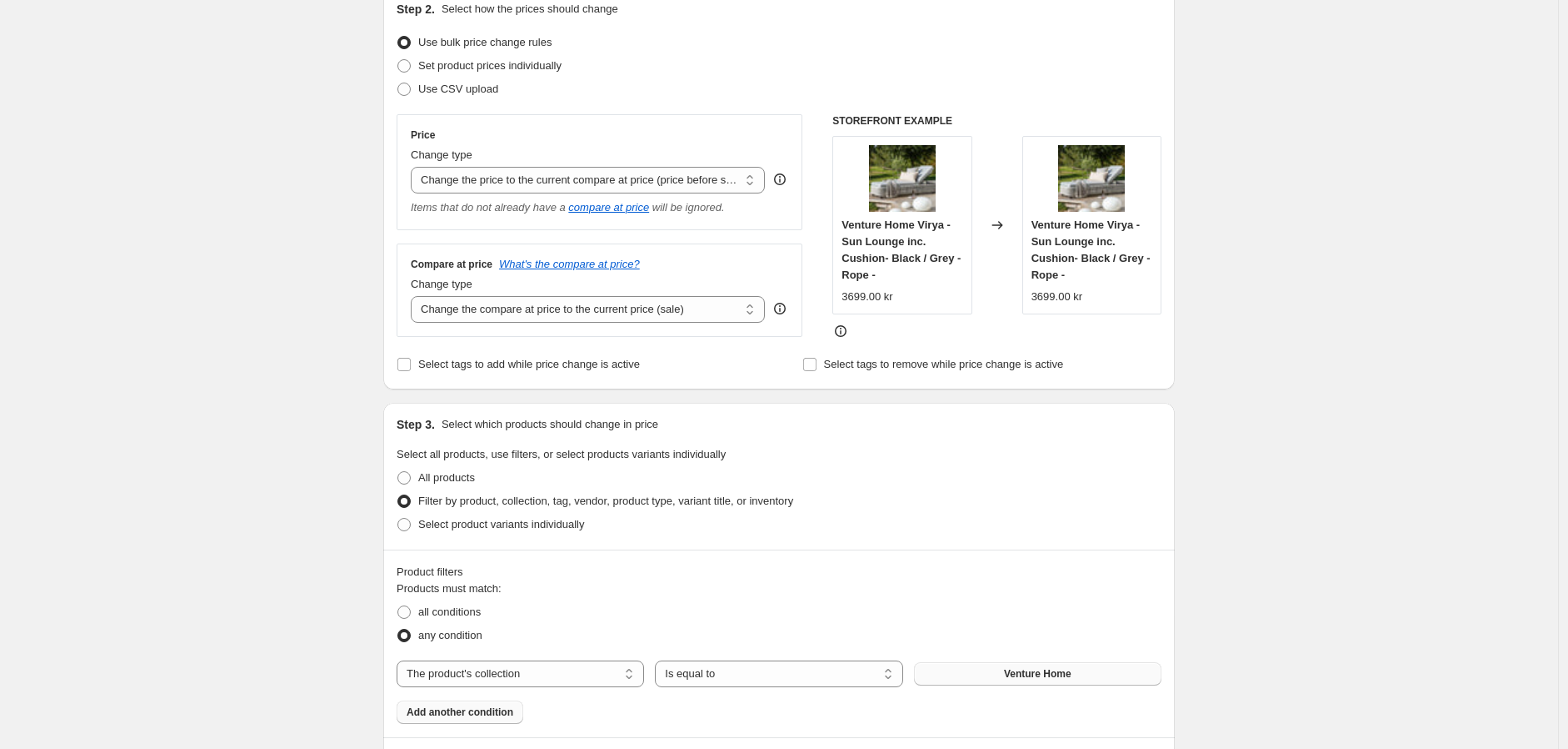
scroll to position [185, 0]
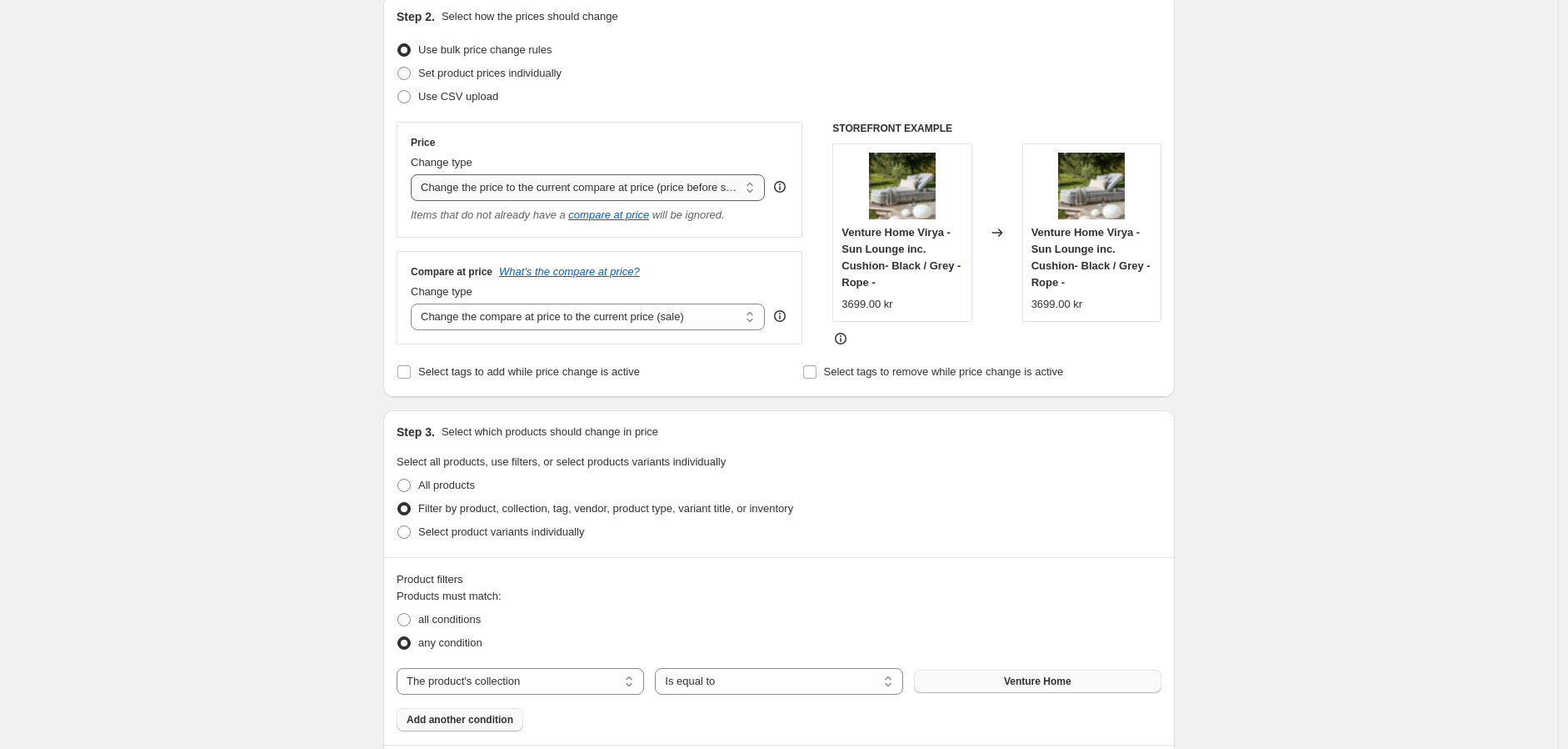
click at [710, 186] on select "Change the price to a certain amount Change the price by a certain amount Chang…" at bounding box center [588, 187] width 354 height 27
select select "margin"
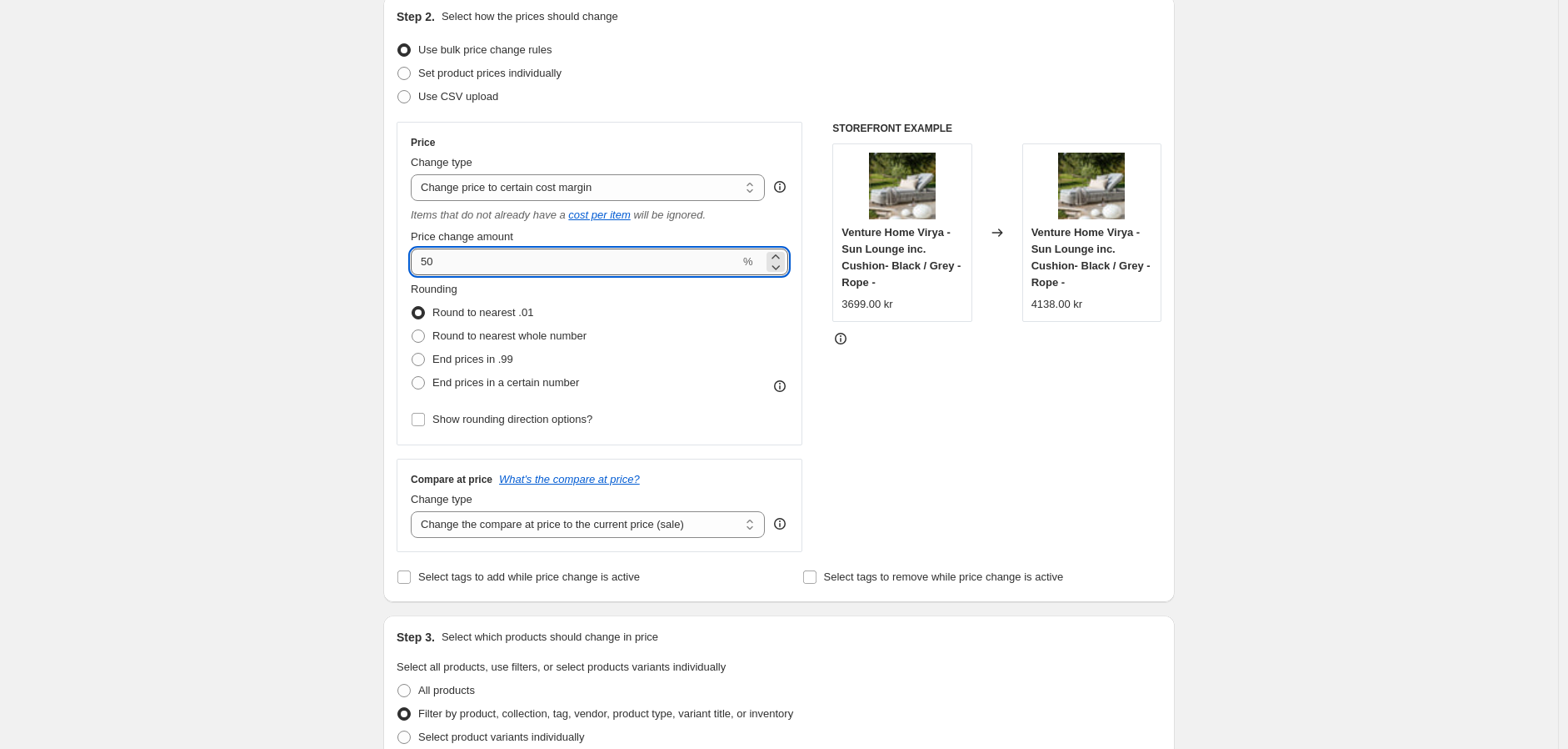
click at [533, 265] on input "50" at bounding box center [575, 262] width 329 height 27
drag, startPoint x: 533, startPoint y: 265, endPoint x: 363, endPoint y: 269, distance: 170.0
click at [394, 255] on div "Step 2. Select how the prices should change Use bulk price change rules Set pro…" at bounding box center [780, 298] width 792 height 607
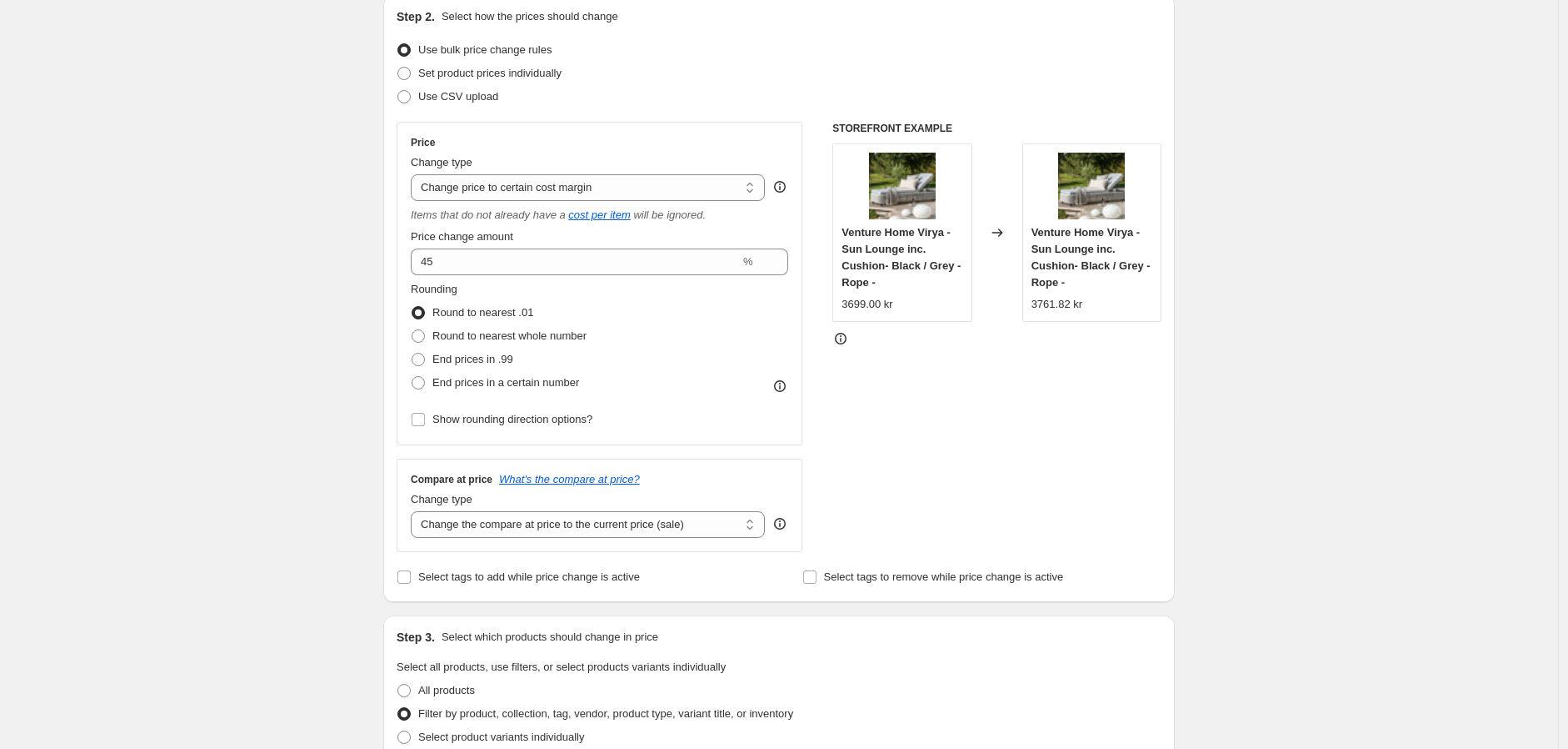
click at [620, 281] on div "Rounding Round to nearest .01 Round to nearest whole number End prices in .99 E…" at bounding box center [599, 338] width 377 height 113
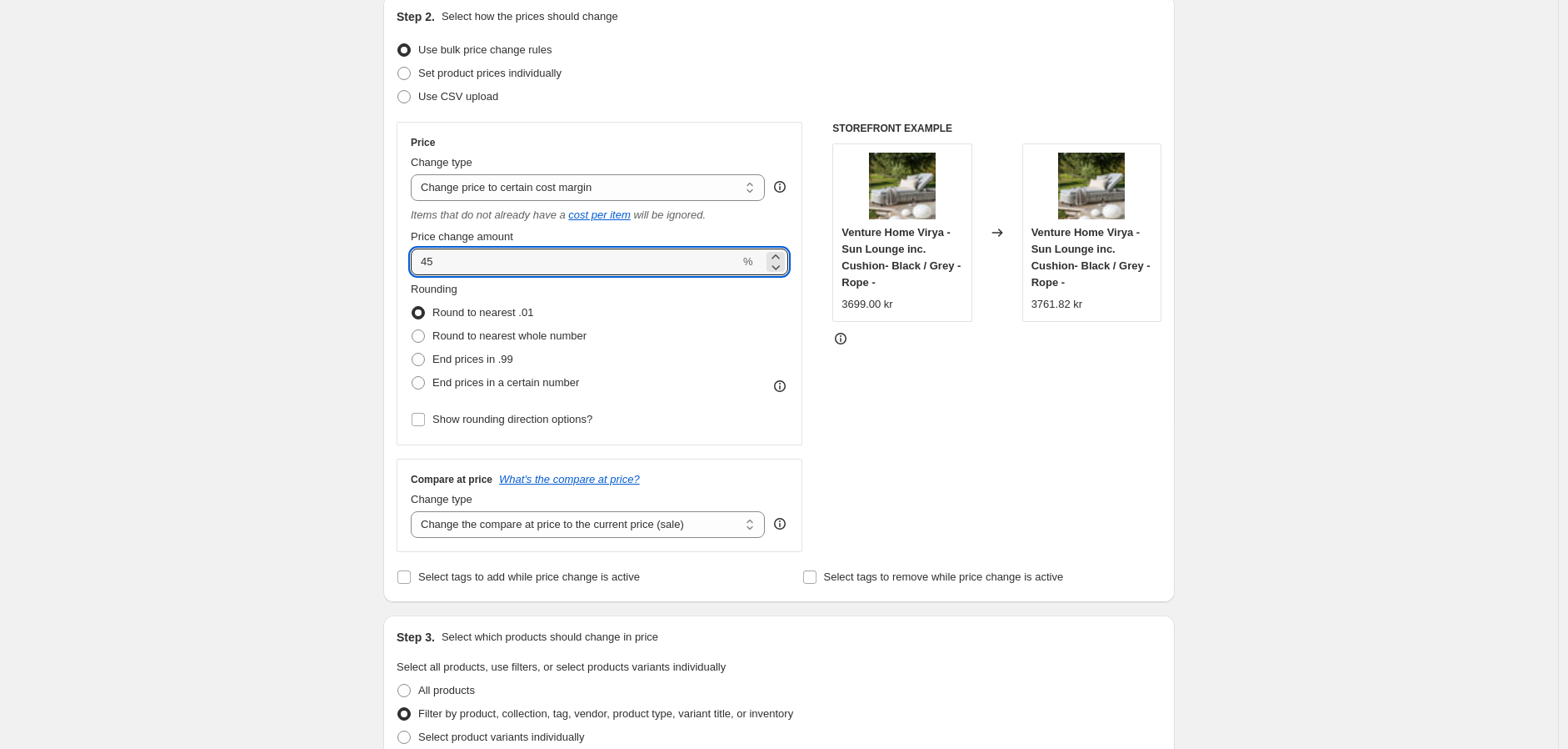
drag, startPoint x: 444, startPoint y: 258, endPoint x: 401, endPoint y: 259, distance: 43.0
click at [401, 259] on div "Price Change type Change the price to a certain amount Change the price by a ce…" at bounding box center [599, 284] width 406 height 324
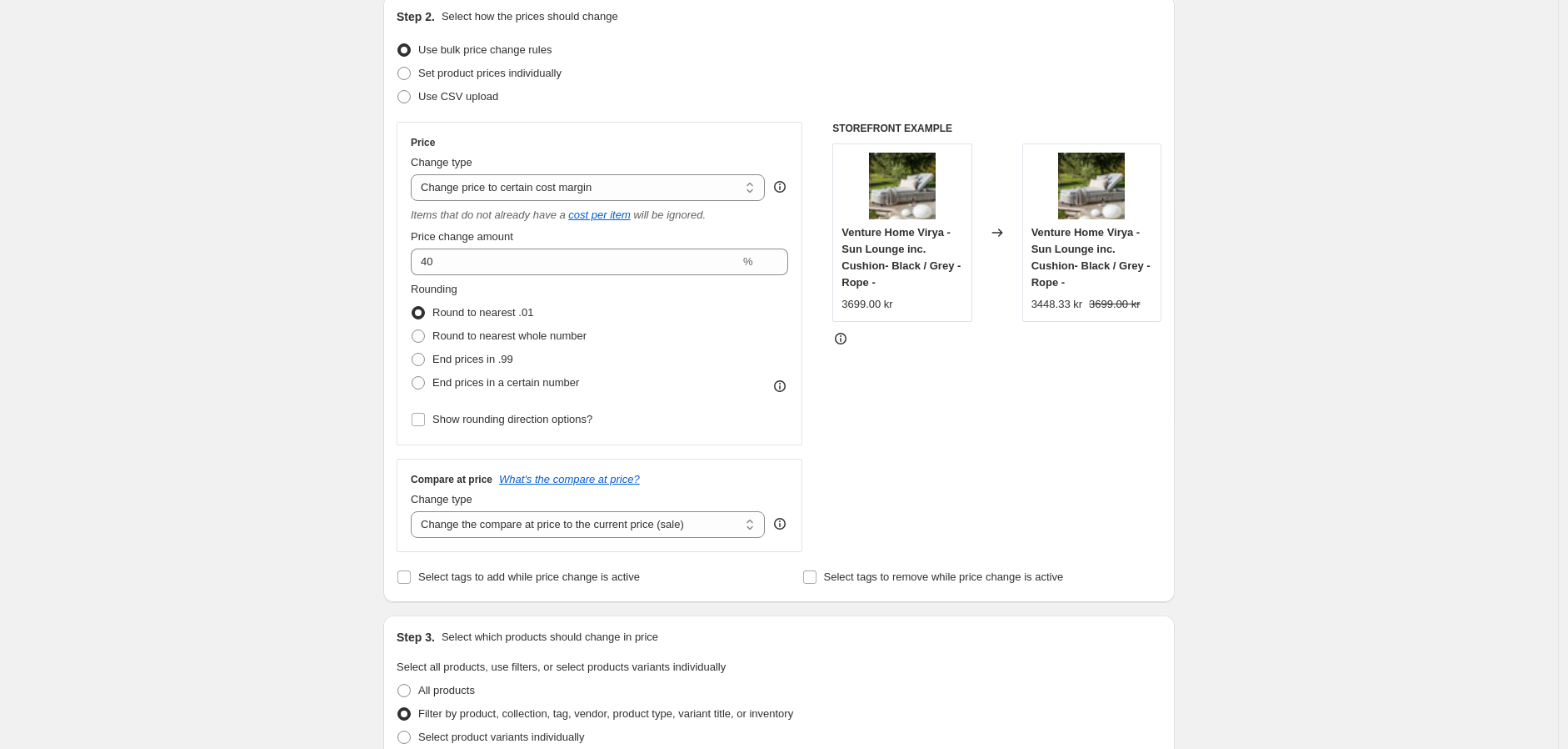
click at [655, 303] on div "Rounding Round to nearest .01 Round to nearest whole number End prices in .99 E…" at bounding box center [599, 338] width 377 height 113
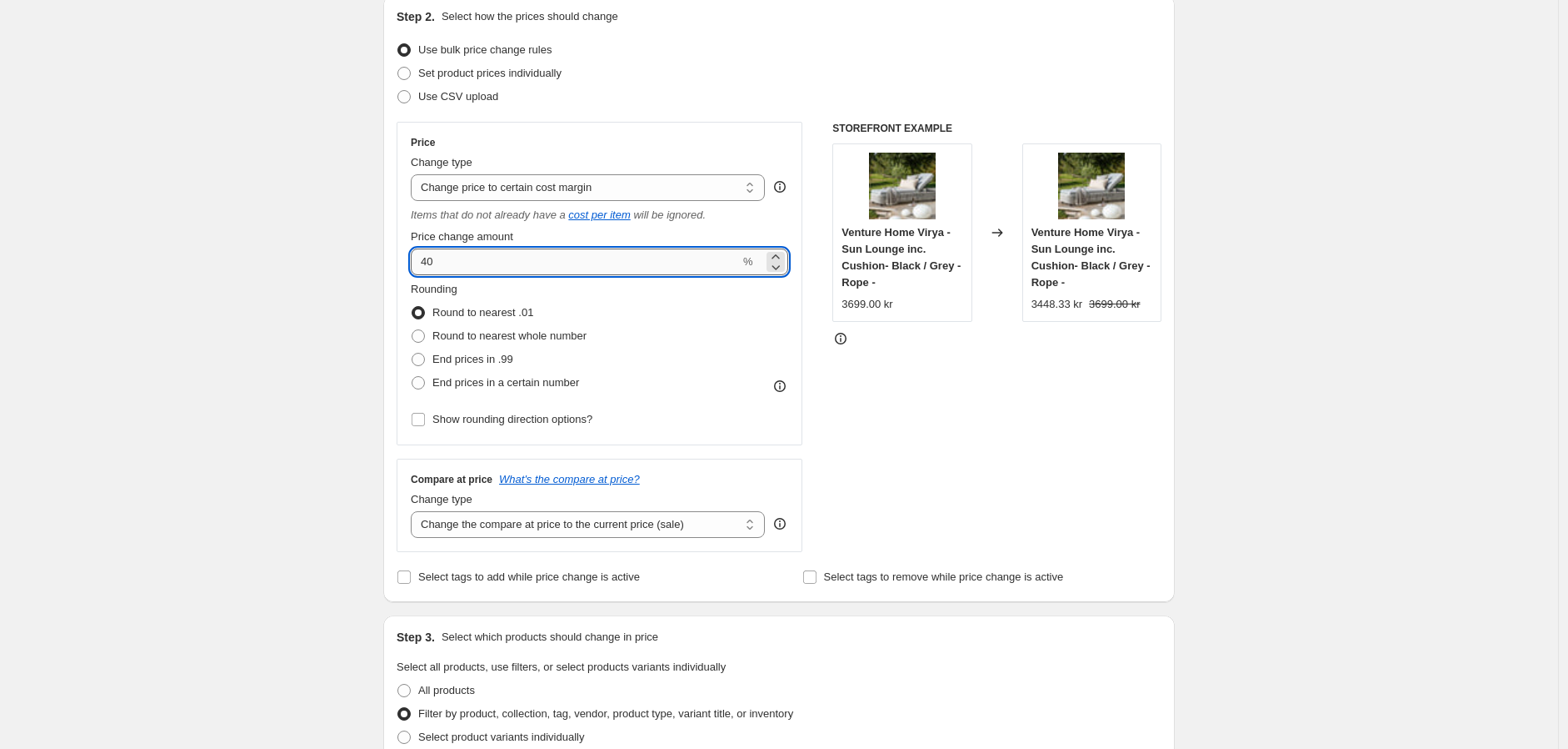
click at [459, 255] on input "40" at bounding box center [575, 262] width 329 height 27
click at [433, 263] on input "40" at bounding box center [575, 262] width 329 height 27
type input "41"
click at [482, 337] on span "Round to nearest whole number" at bounding box center [509, 335] width 154 height 12
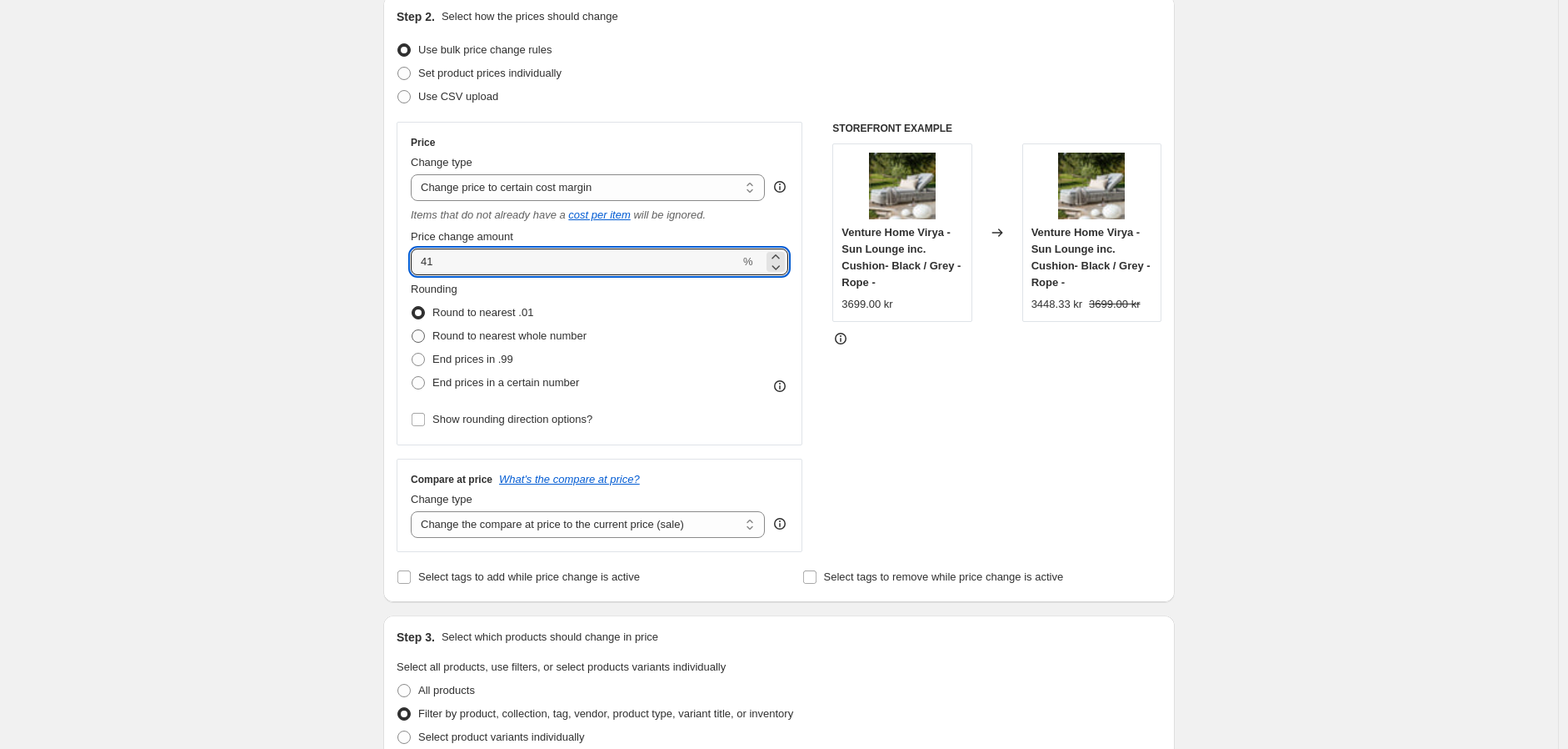
click at [413, 330] on input "Round to nearest whole number" at bounding box center [412, 329] width 1 height 1
radio input "true"
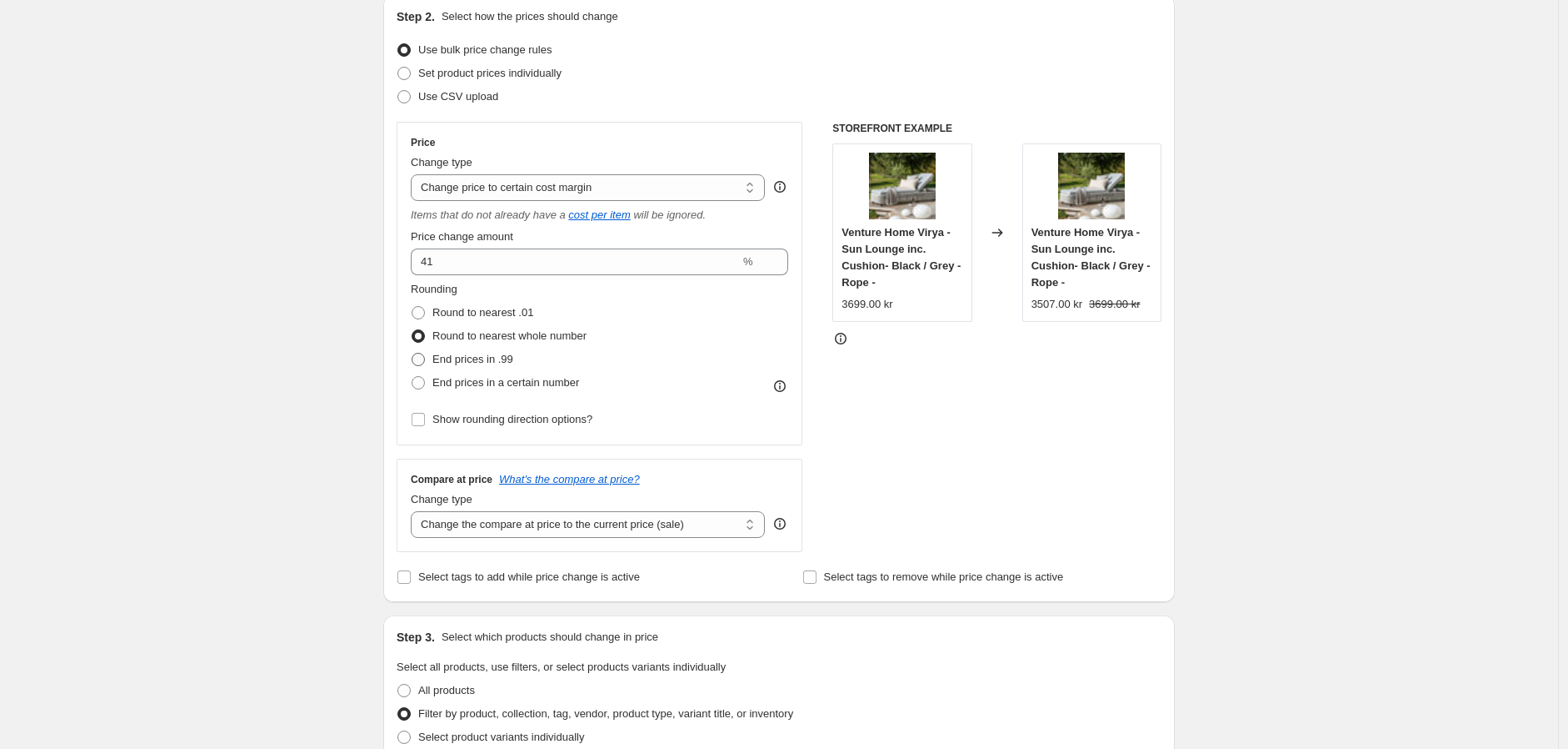
click at [482, 357] on span "End prices in .99" at bounding box center [472, 359] width 80 height 12
click at [413, 354] on input "End prices in .99" at bounding box center [412, 353] width 1 height 1
radio input "true"
click at [482, 376] on span "End prices in a certain number" at bounding box center [506, 382] width 147 height 12
click at [413, 376] on input "End prices in a certain number" at bounding box center [412, 376] width 1 height 1
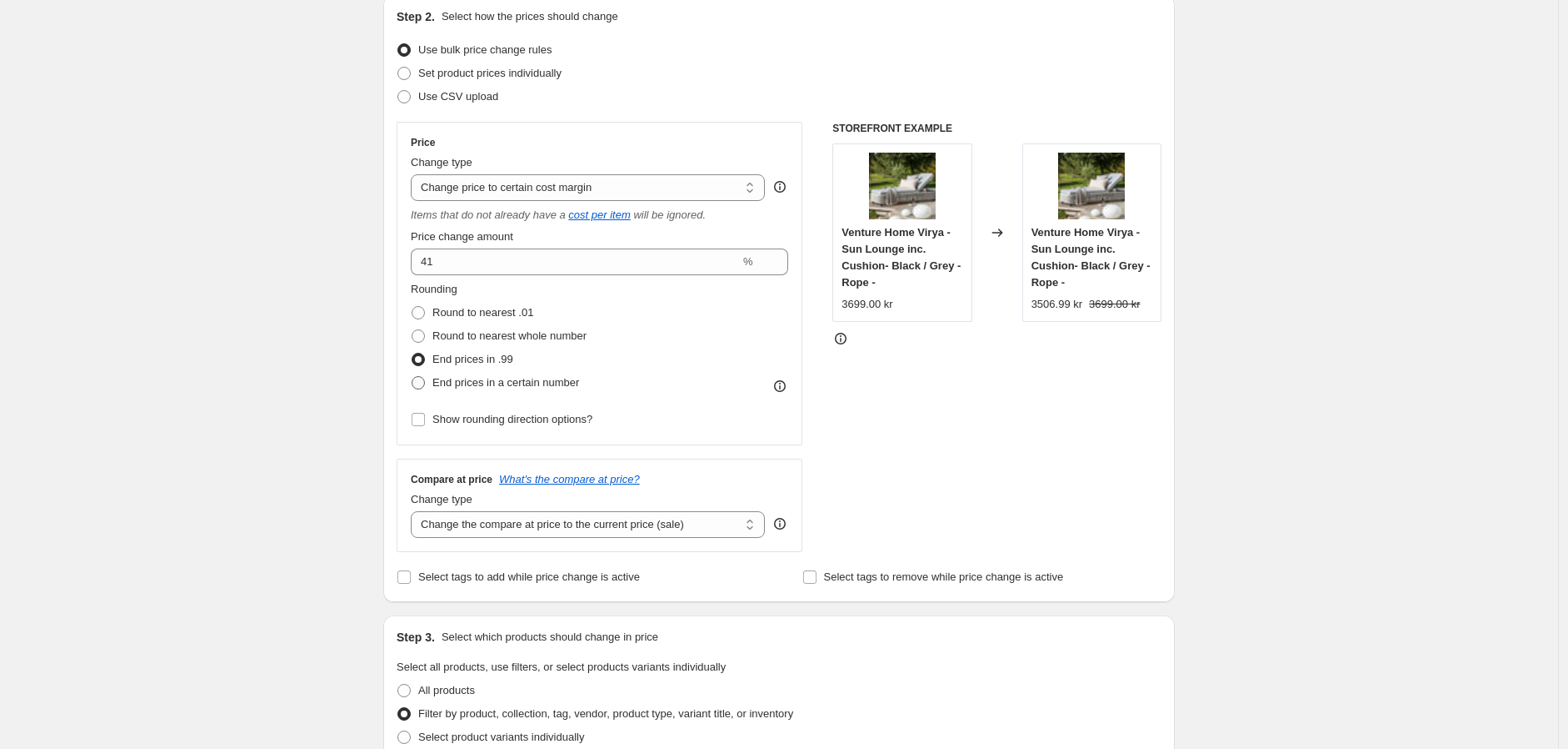
radio input "true"
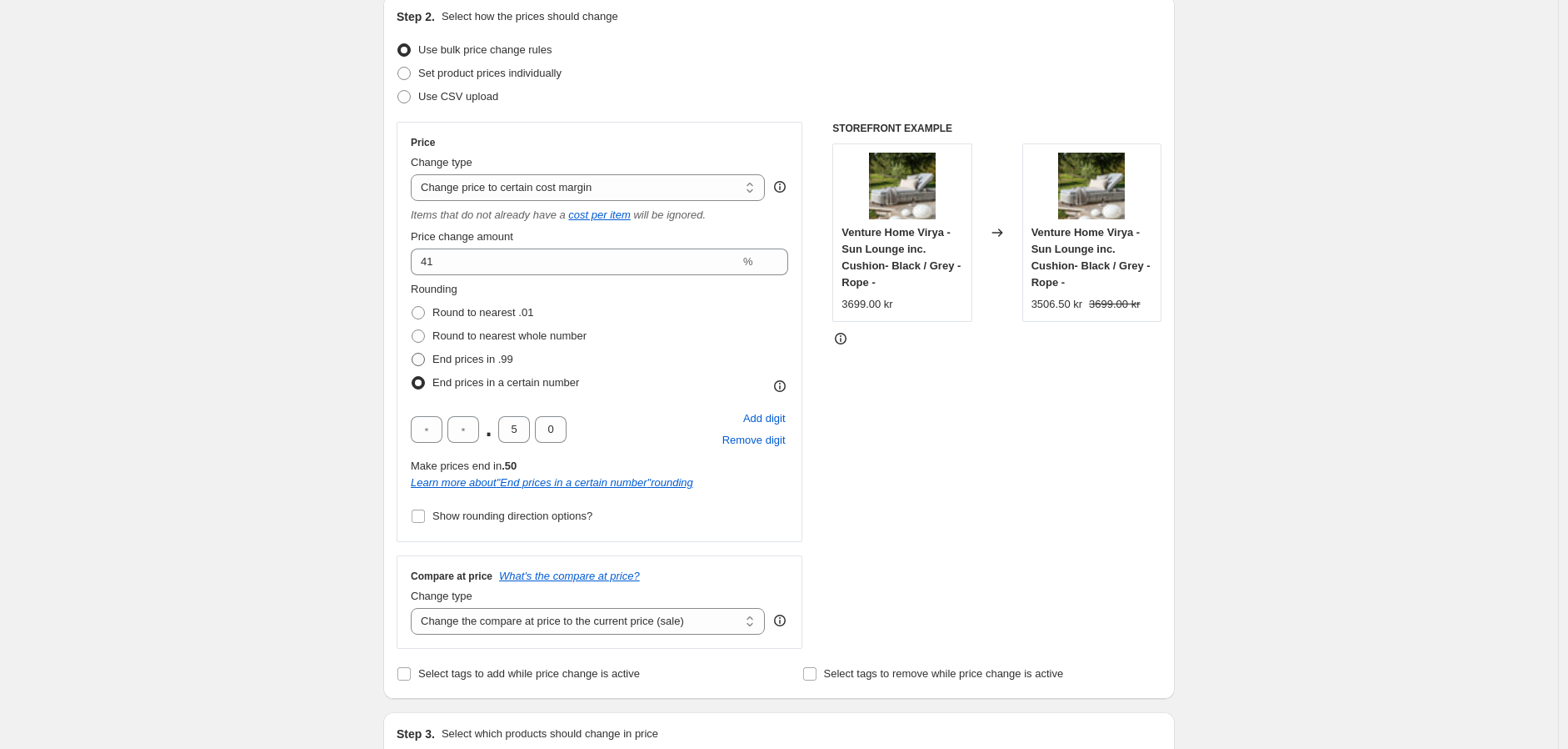
click at [481, 360] on span "End prices in .99" at bounding box center [472, 359] width 80 height 12
click at [413, 354] on input "End prices in .99" at bounding box center [412, 353] width 1 height 1
radio input "true"
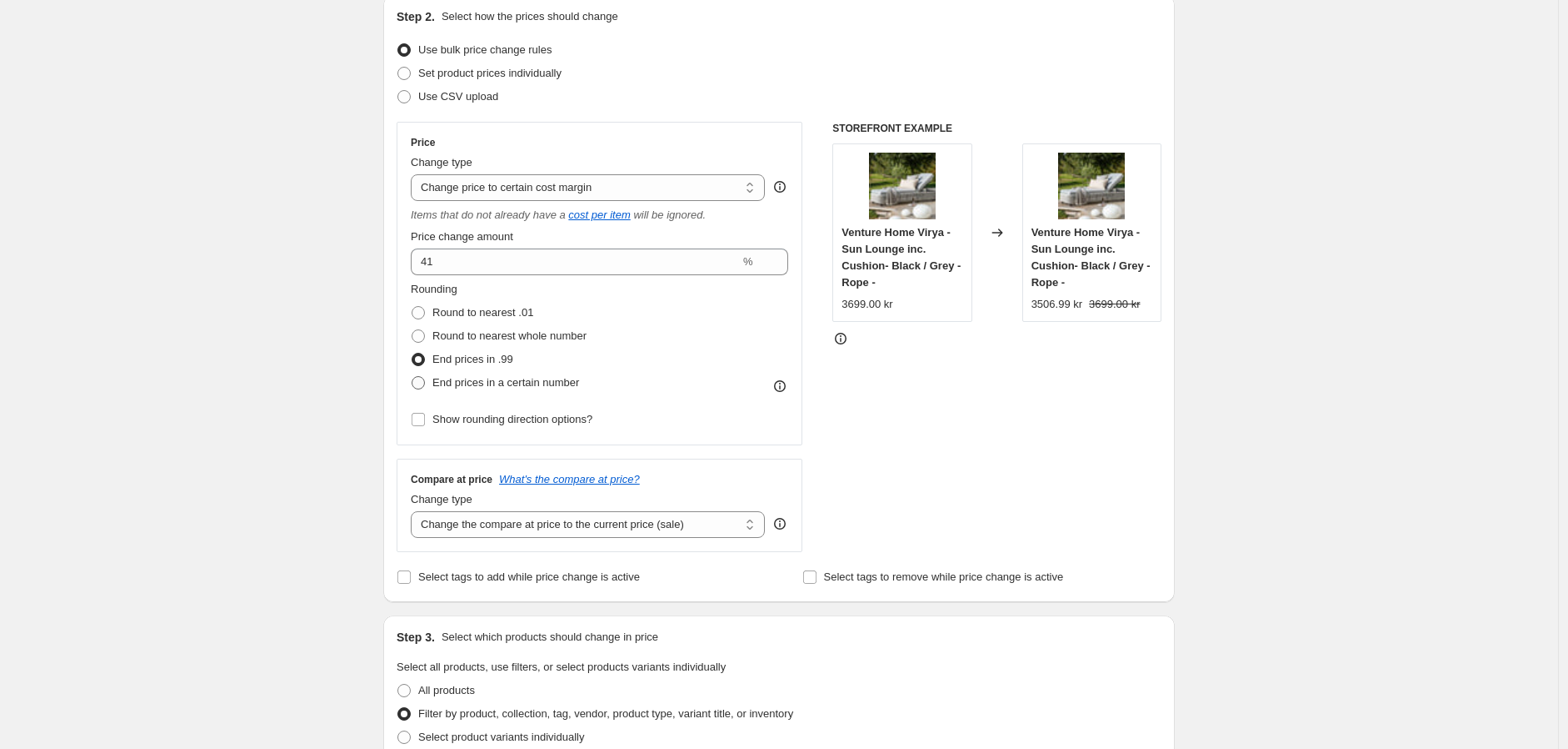
click at [482, 382] on span "End prices in a certain number" at bounding box center [506, 382] width 147 height 12
click at [413, 377] on input "End prices in a certain number" at bounding box center [412, 376] width 1 height 1
radio input "true"
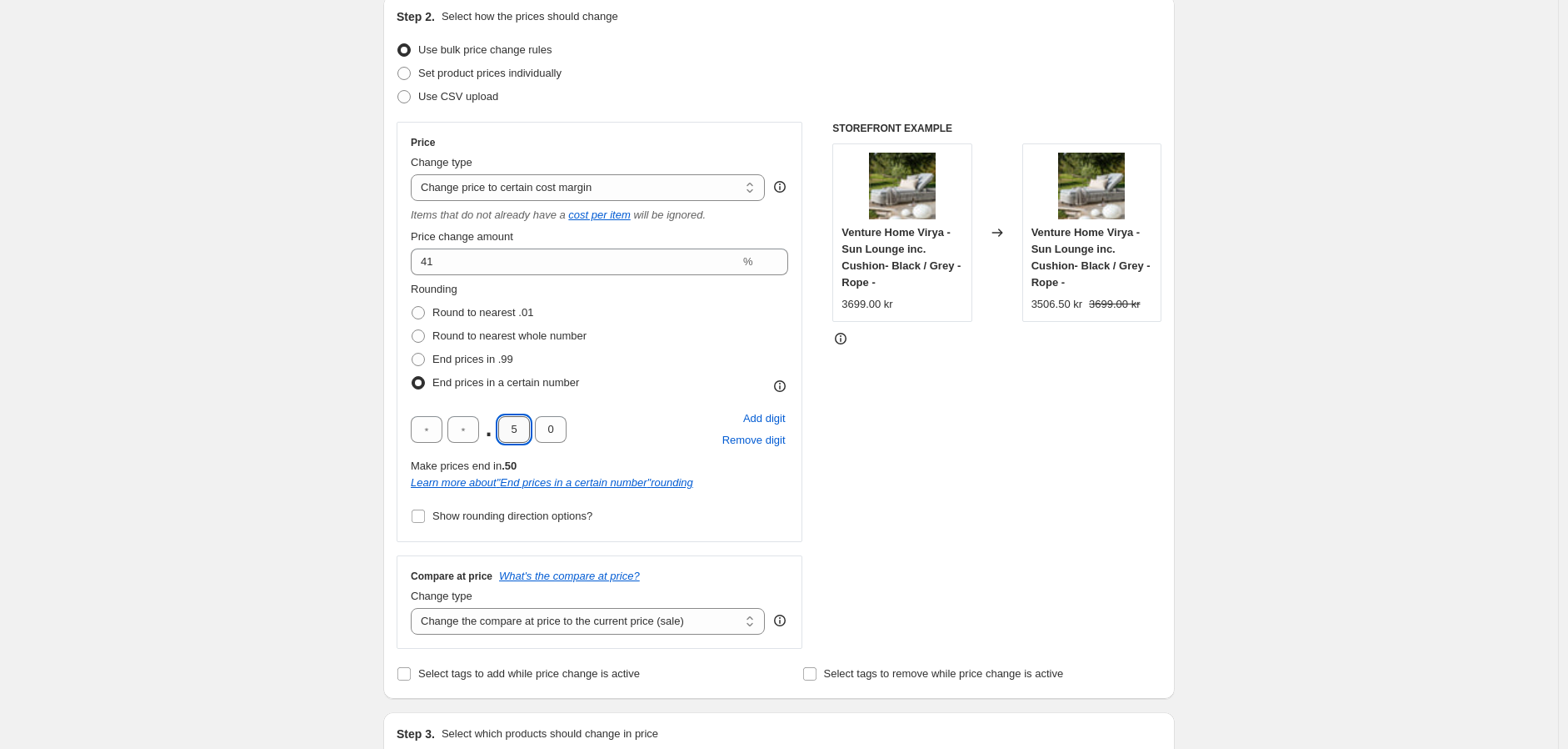
click at [515, 429] on input "5" at bounding box center [514, 429] width 32 height 27
type input "0"
click at [497, 355] on span "End prices in .99" at bounding box center [472, 359] width 80 height 12
click at [413, 354] on input "End prices in .99" at bounding box center [412, 353] width 1 height 1
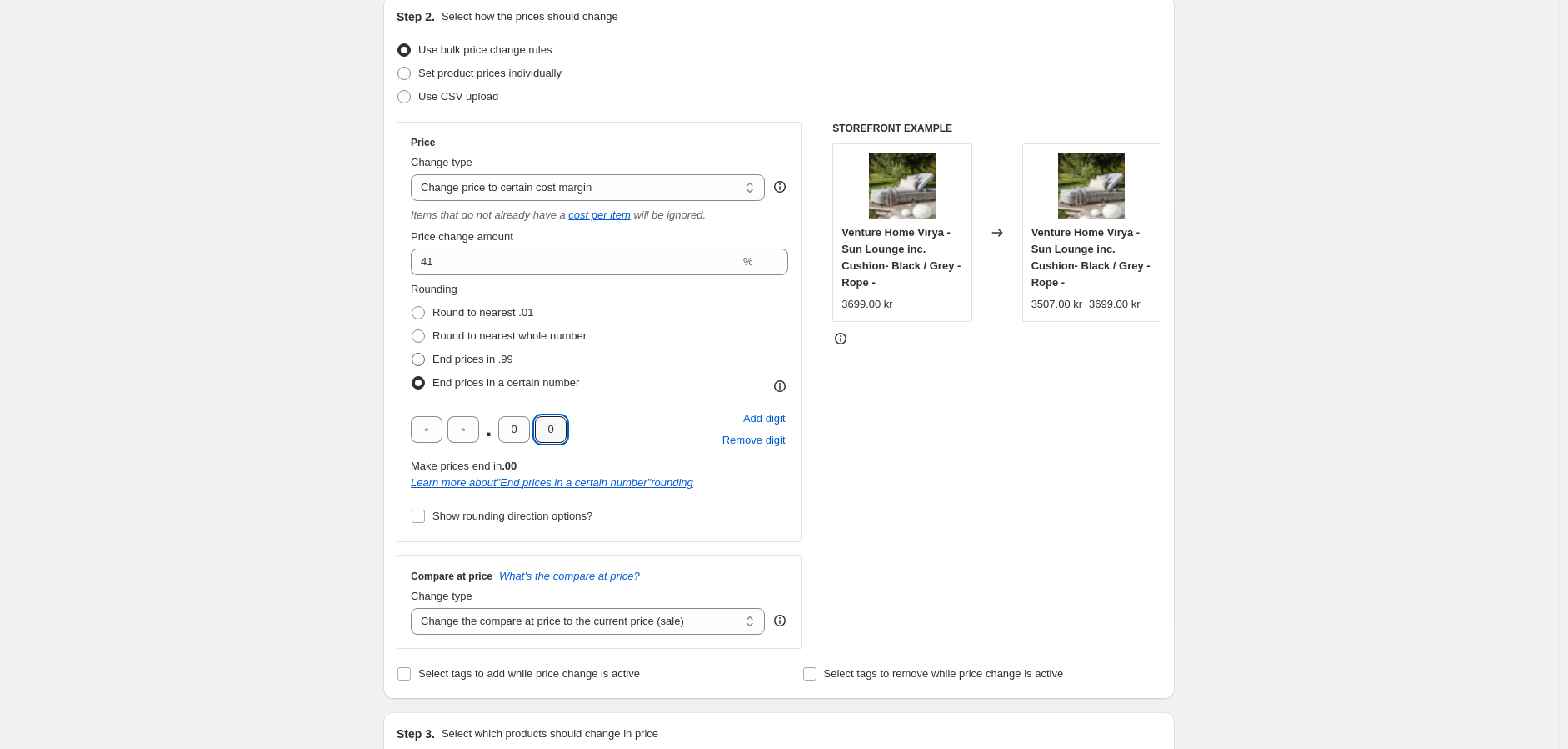
radio input "true"
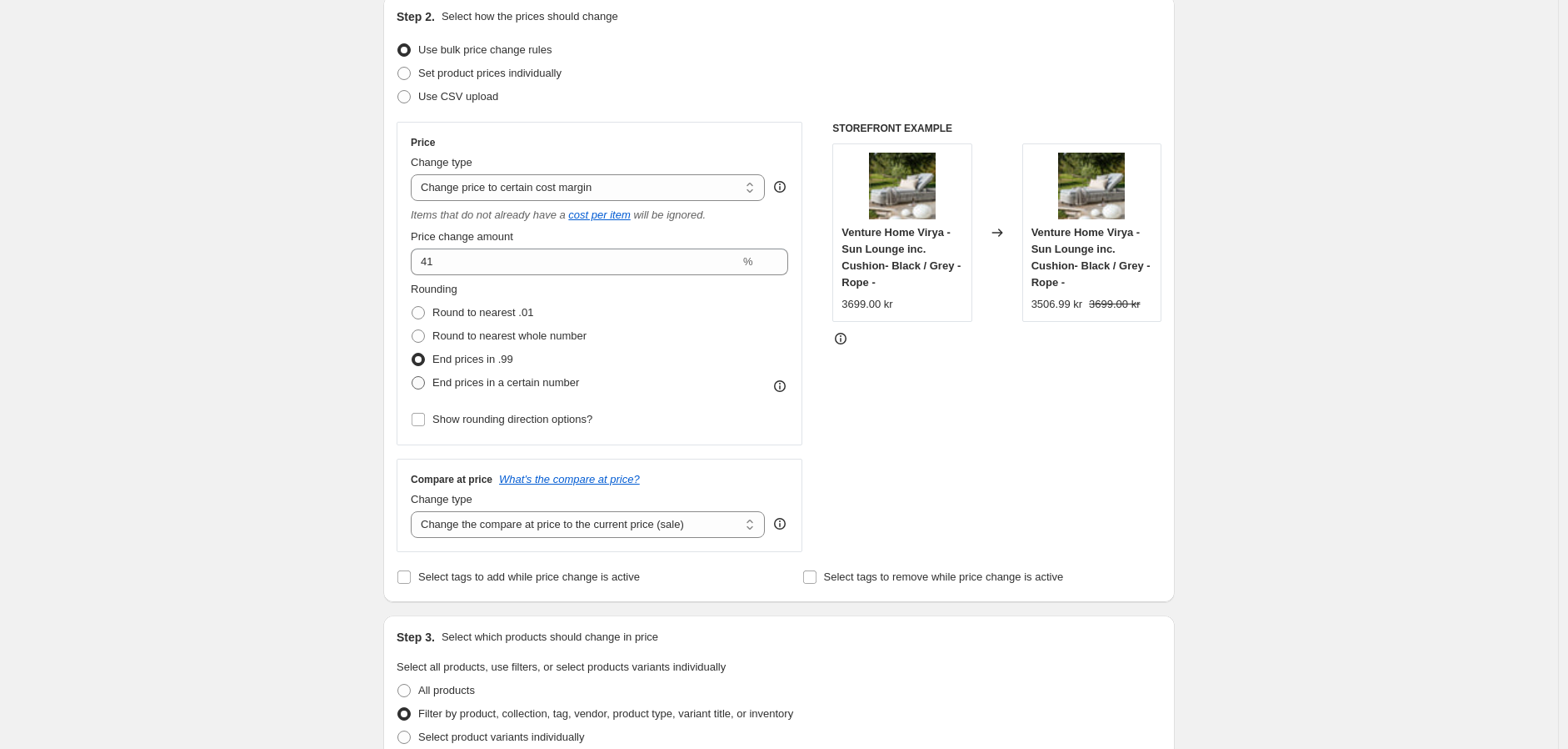
click at [499, 387] on span "End prices in a certain number" at bounding box center [506, 382] width 147 height 12
click at [413, 377] on input "End prices in a certain number" at bounding box center [412, 376] width 1 height 1
radio input "true"
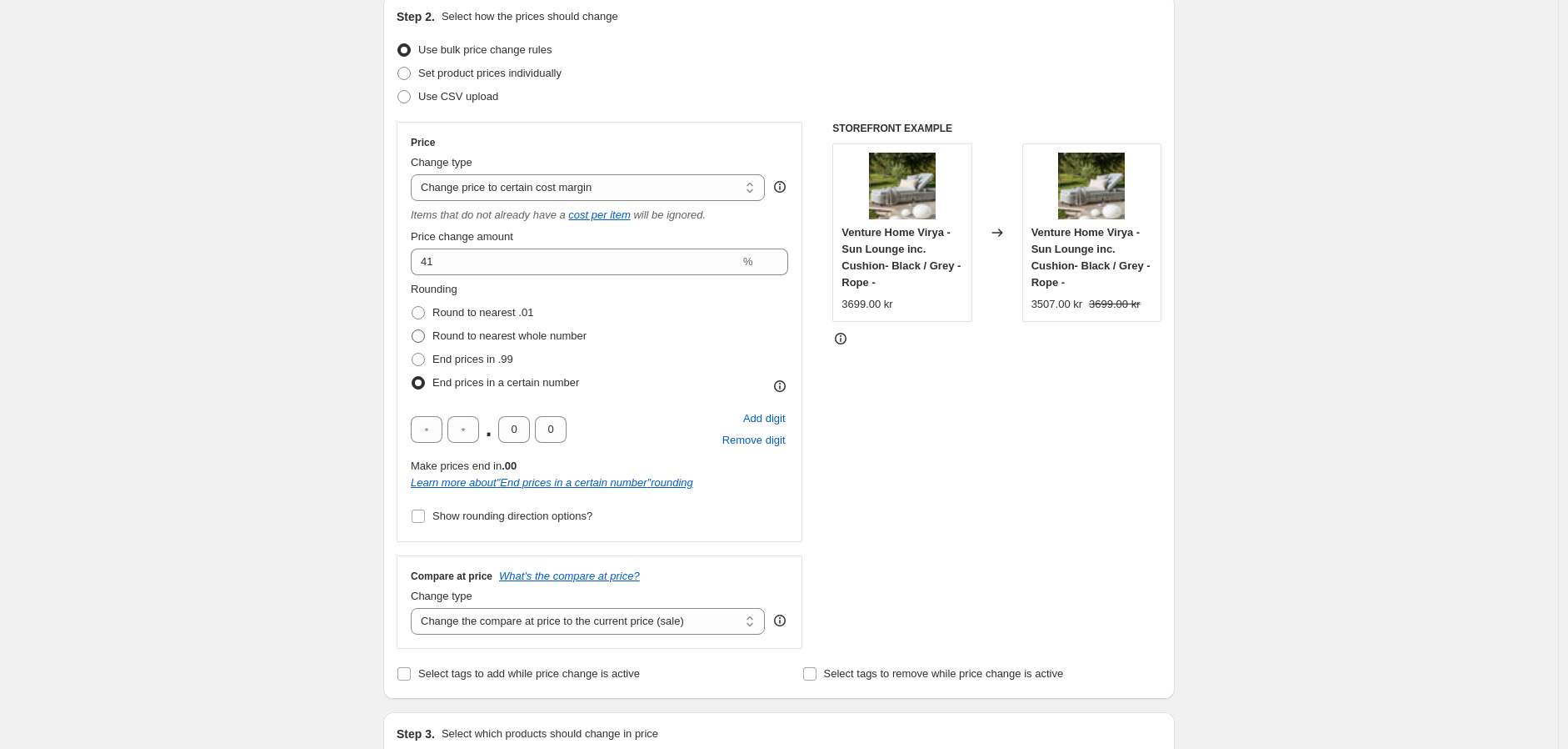
click at [482, 340] on span "Round to nearest whole number" at bounding box center [509, 335] width 154 height 12
click at [413, 330] on input "Round to nearest whole number" at bounding box center [412, 329] width 1 height 1
radio input "true"
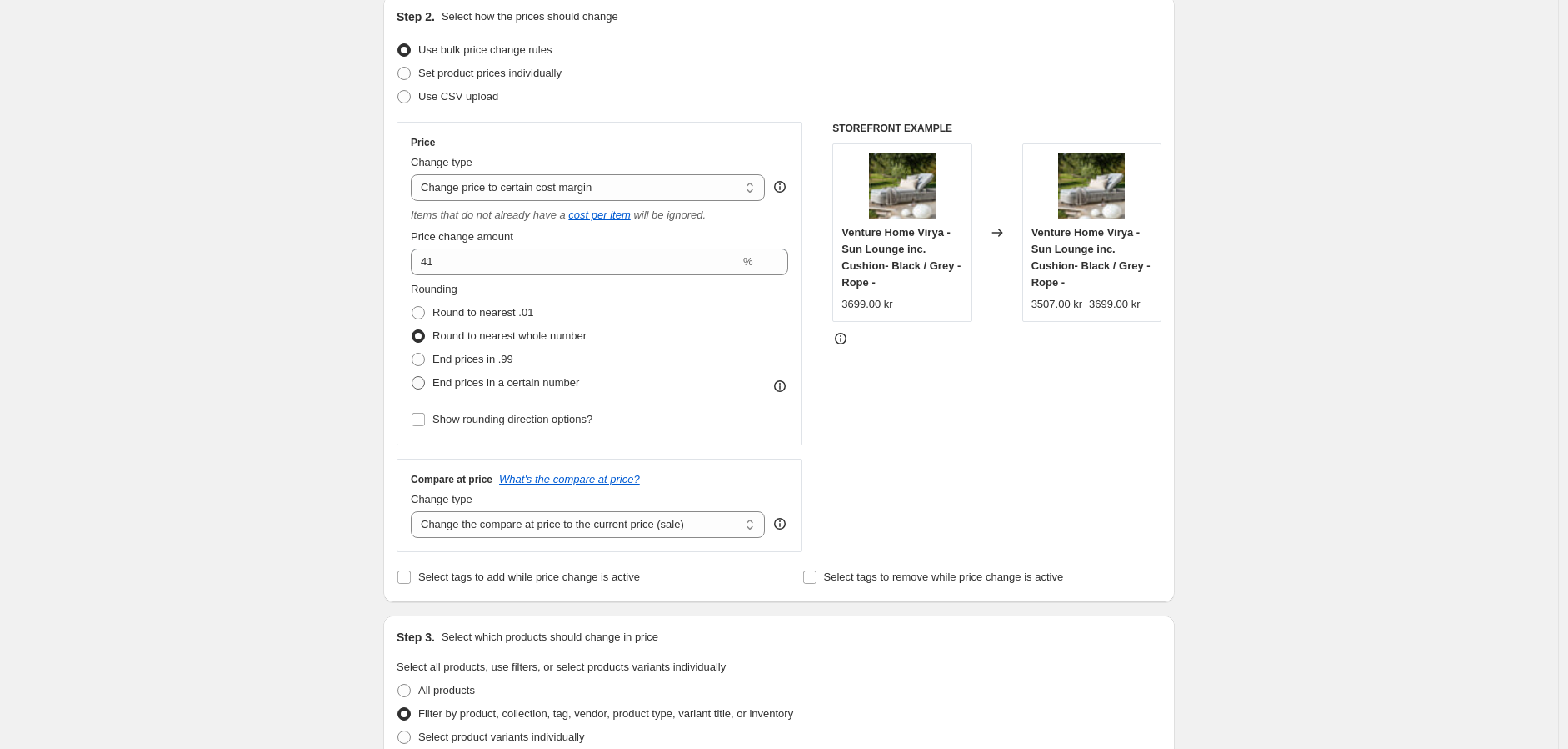
click at [486, 392] on label "End prices in a certain number" at bounding box center [495, 383] width 168 height 23
click at [413, 377] on input "End prices in a certain number" at bounding box center [412, 376] width 1 height 1
radio input "true"
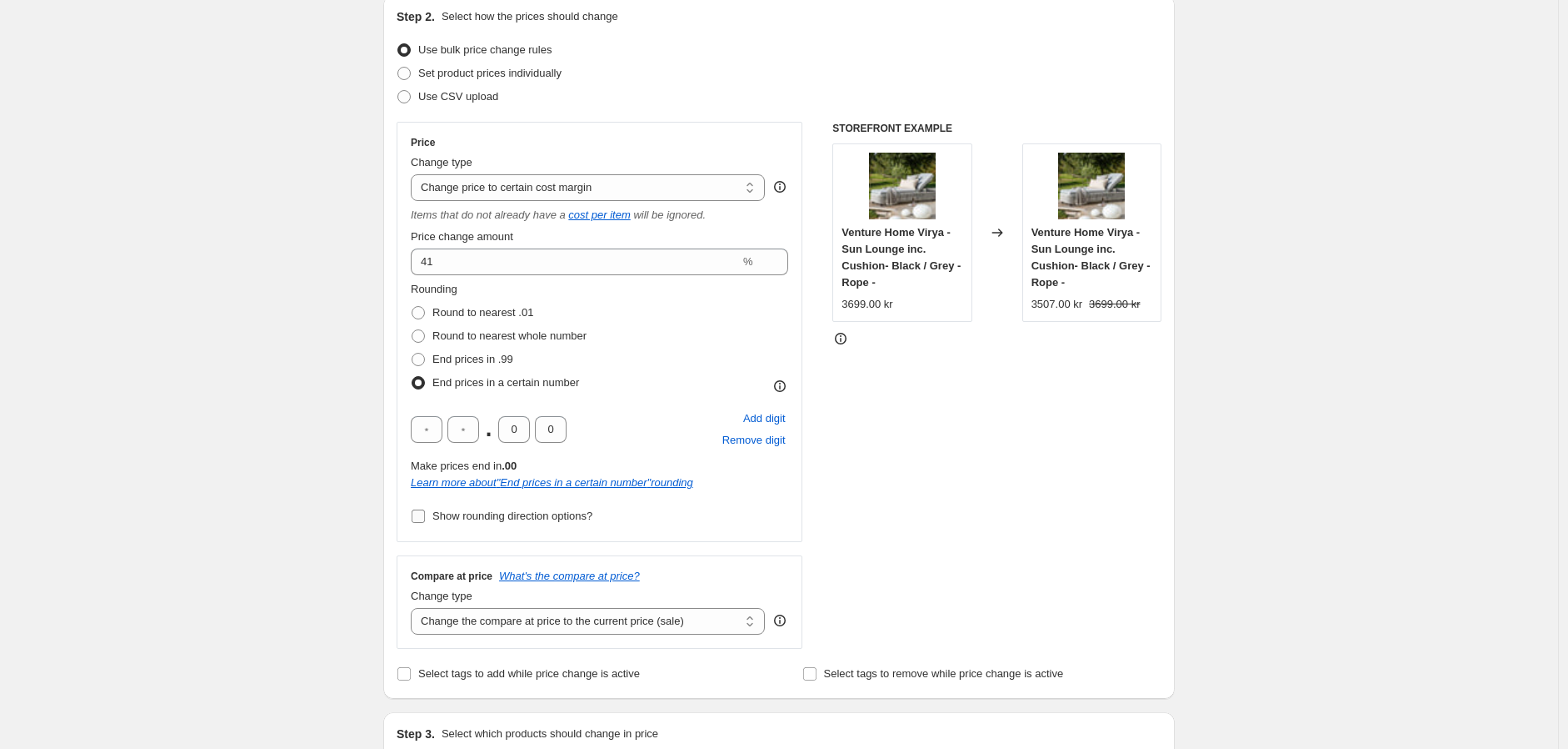
click at [514, 517] on span "Show rounding direction options?" at bounding box center [512, 516] width 160 height 12
click at [425, 517] on input "Show rounding direction options?" at bounding box center [418, 516] width 13 height 13
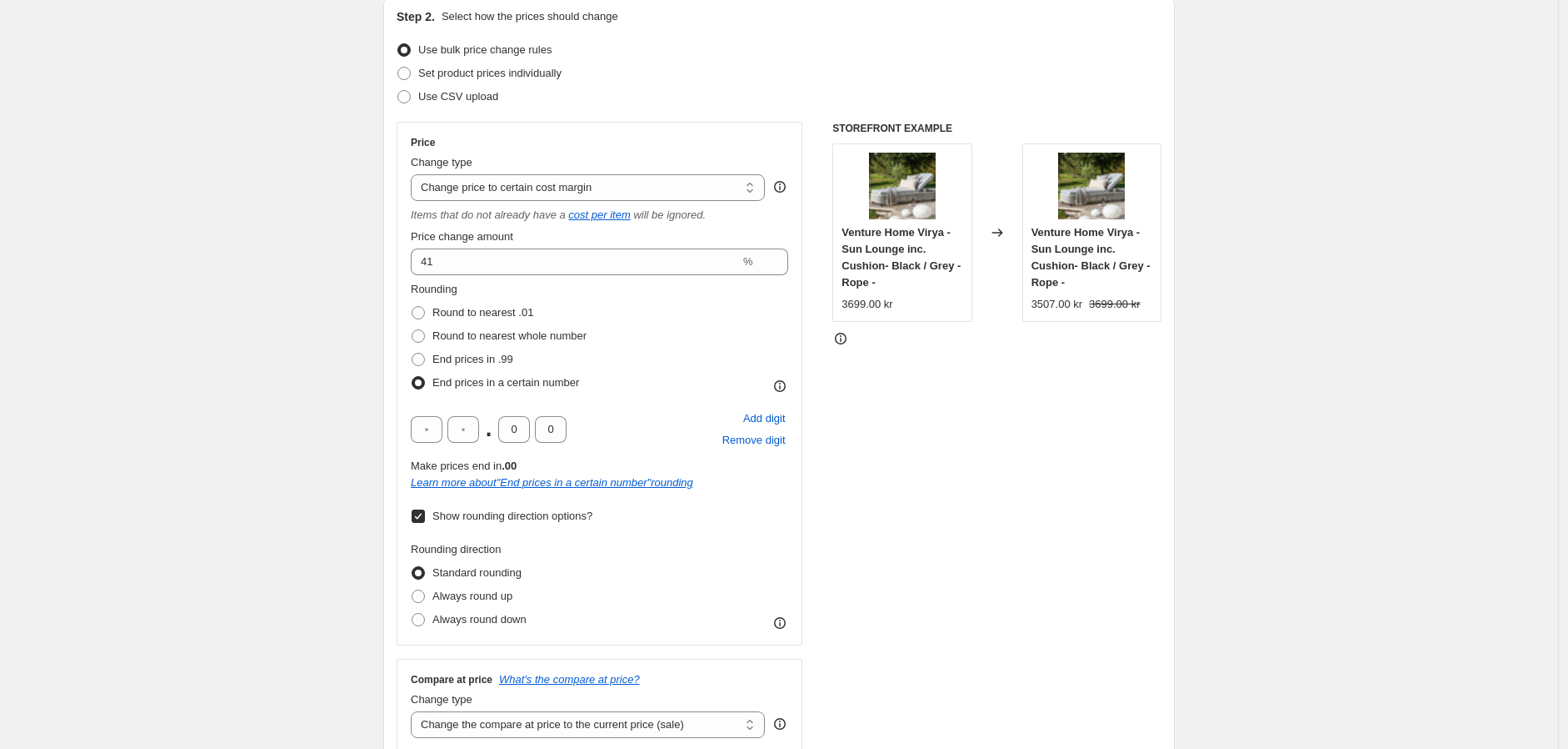
click at [514, 517] on span "Show rounding direction options?" at bounding box center [512, 516] width 160 height 12
click at [425, 517] on input "Show rounding direction options?" at bounding box center [418, 516] width 13 height 13
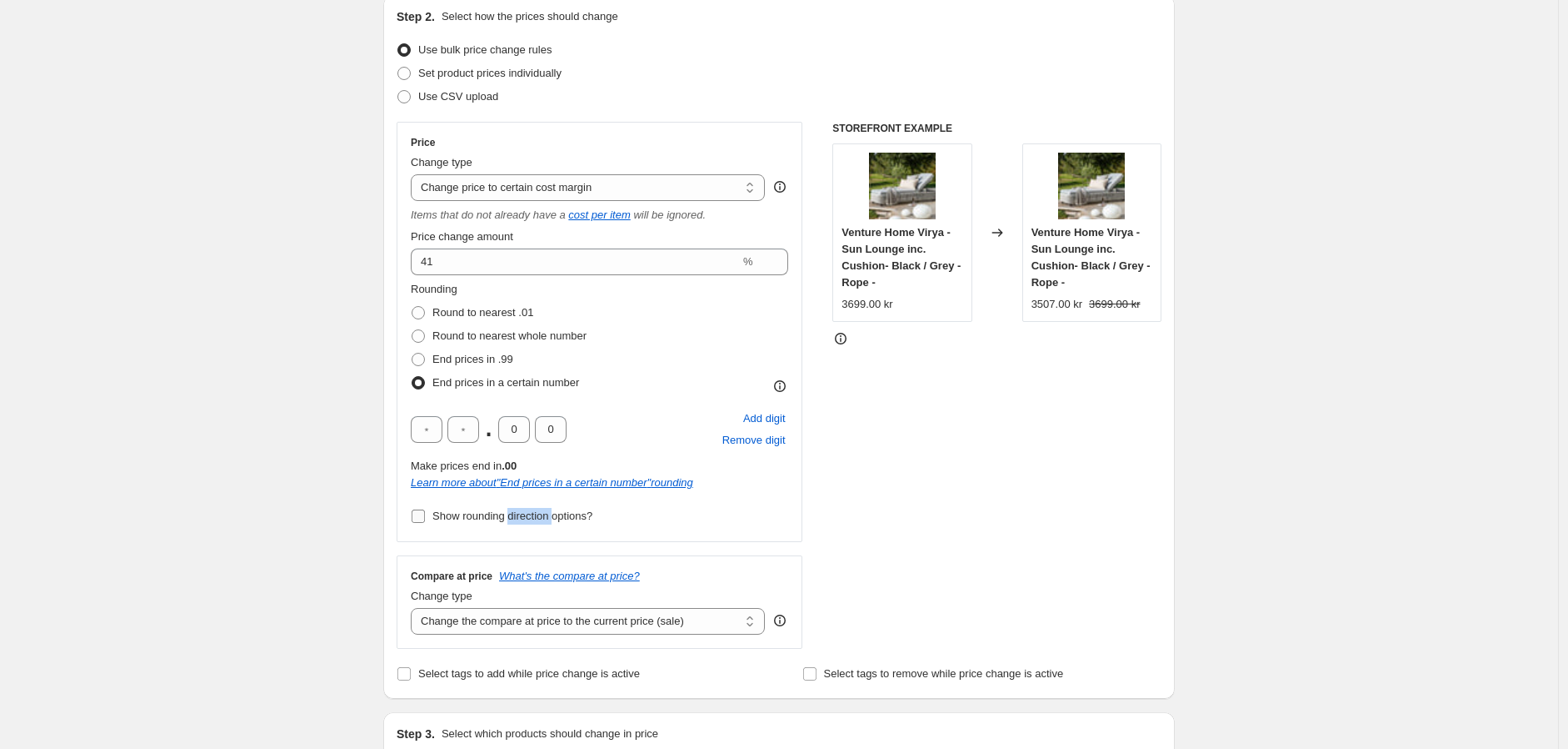
click at [514, 517] on span "Show rounding direction options?" at bounding box center [512, 516] width 160 height 12
click at [425, 517] on input "Show rounding direction options?" at bounding box center [418, 516] width 13 height 13
checkbox input "true"
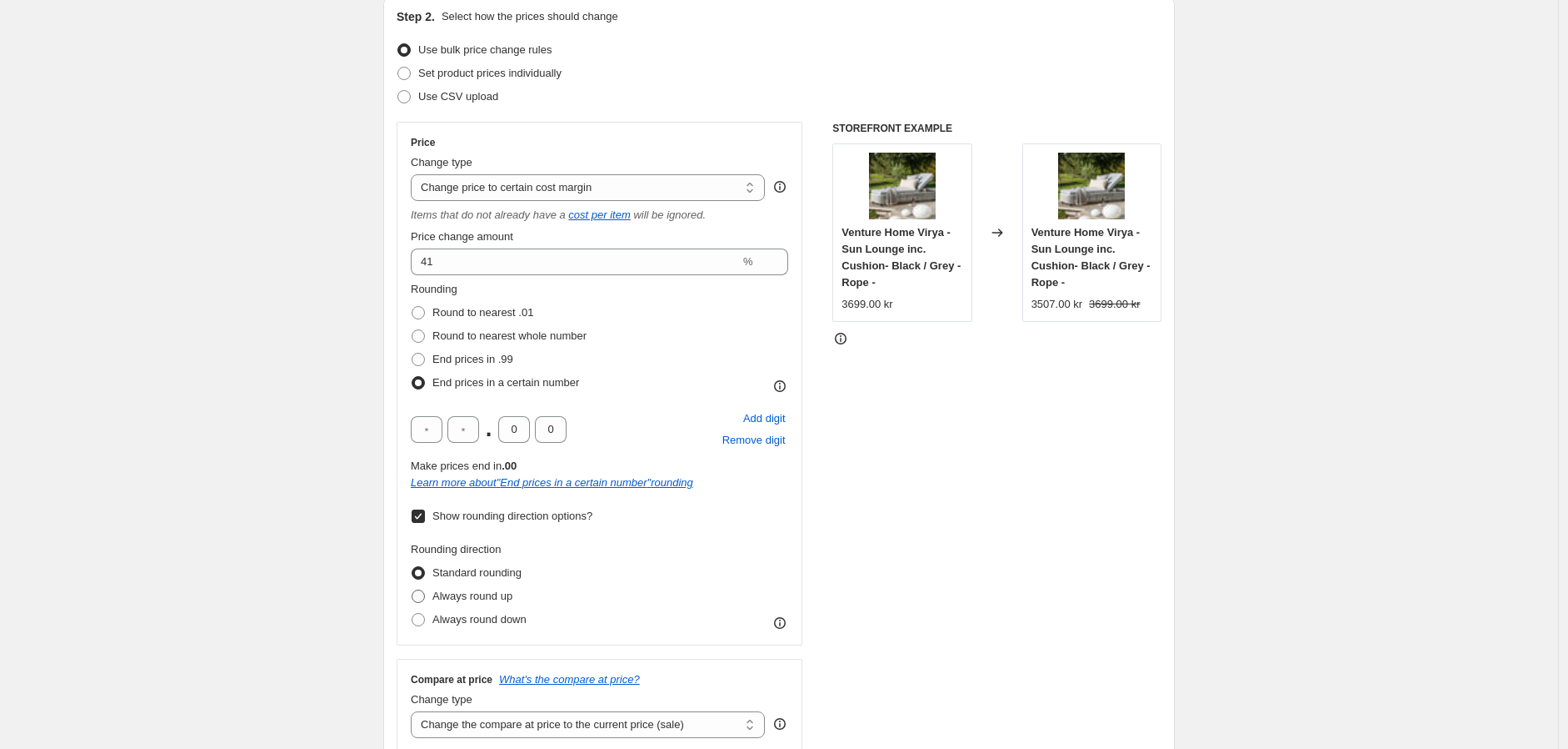
click at [493, 595] on span "Always round up" at bounding box center [472, 596] width 80 height 12
click at [413, 590] on input "Always round up" at bounding box center [412, 590] width 1 height 1
radio input "true"
click at [488, 619] on span "Always round down" at bounding box center [479, 619] width 95 height 12
click at [413, 614] on input "Always round down" at bounding box center [412, 613] width 1 height 1
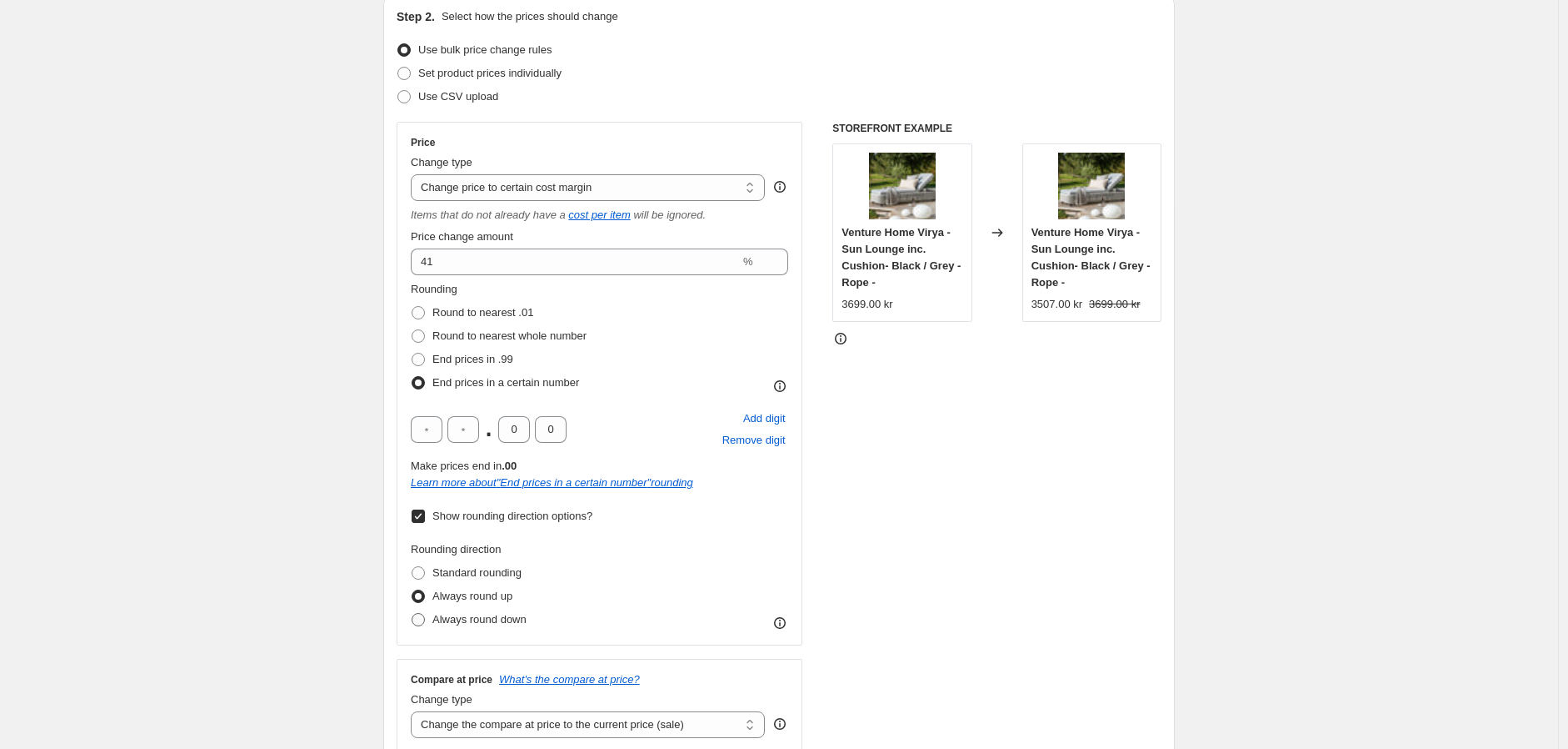
radio input "true"
click at [490, 600] on span "Always round up" at bounding box center [472, 596] width 80 height 12
click at [413, 590] on input "Always round up" at bounding box center [412, 590] width 1 height 1
radio input "true"
click at [490, 570] on span "Standard rounding" at bounding box center [476, 572] width 89 height 12
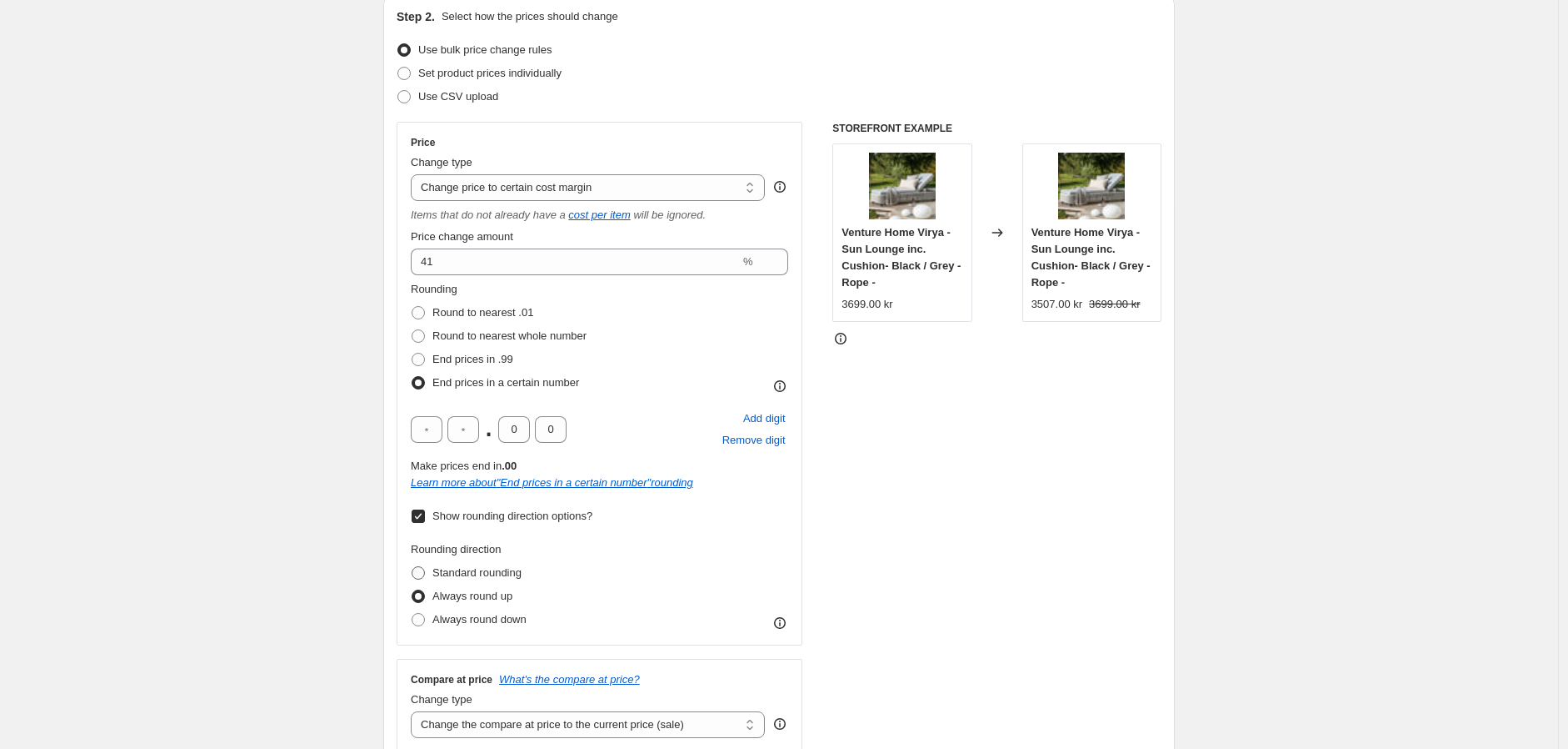
click at [413, 567] on input "Standard rounding" at bounding box center [412, 566] width 1 height 1
radio input "true"
click at [492, 604] on label "Always round up" at bounding box center [461, 596] width 102 height 23
click at [413, 590] on input "Always round up" at bounding box center [412, 590] width 1 height 1
radio input "true"
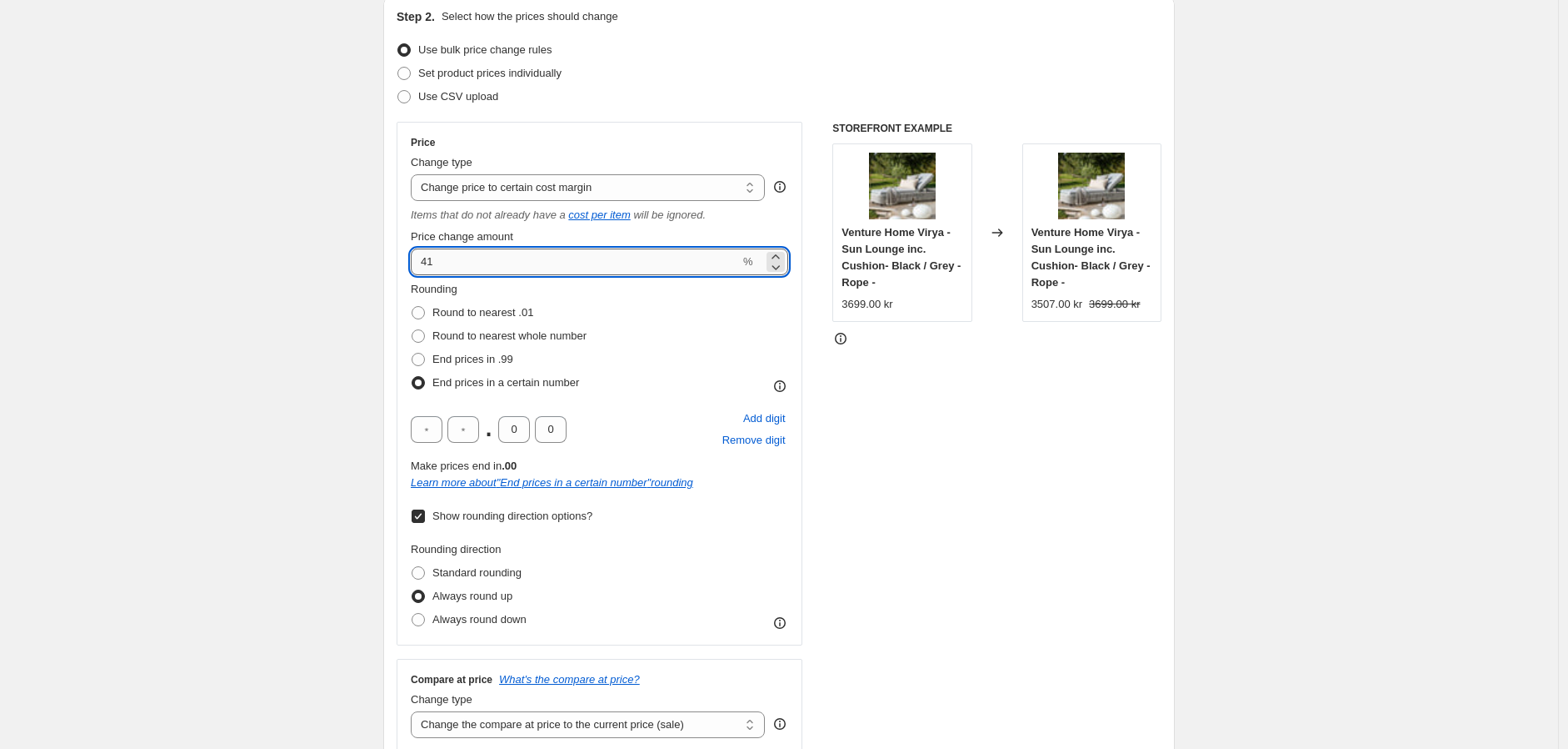
click at [462, 263] on input "41" at bounding box center [575, 262] width 329 height 27
click at [650, 312] on div "Rounding Round to nearest .01 Round to nearest whole number End prices in .99 E…" at bounding box center [599, 338] width 377 height 113
click at [508, 259] on input "42" at bounding box center [575, 262] width 329 height 27
click at [662, 333] on div "Rounding Round to nearest .01 Round to nearest whole number End prices in .99 E…" at bounding box center [599, 338] width 377 height 113
click at [529, 256] on input "45" at bounding box center [575, 262] width 329 height 27
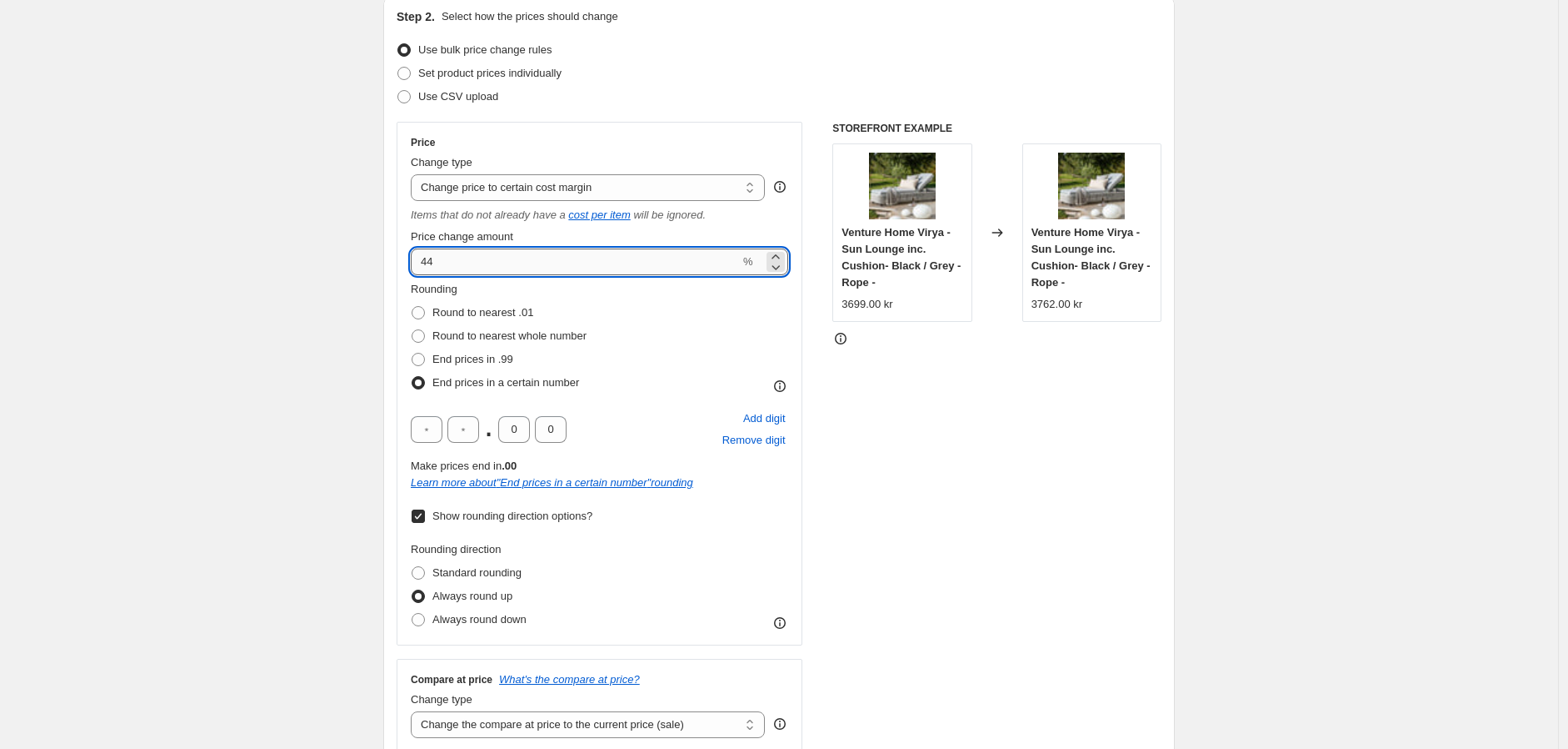
type input "44"
click at [686, 317] on div "Rounding Round to nearest .01 Round to nearest whole number End prices in .99 E…" at bounding box center [599, 338] width 377 height 113
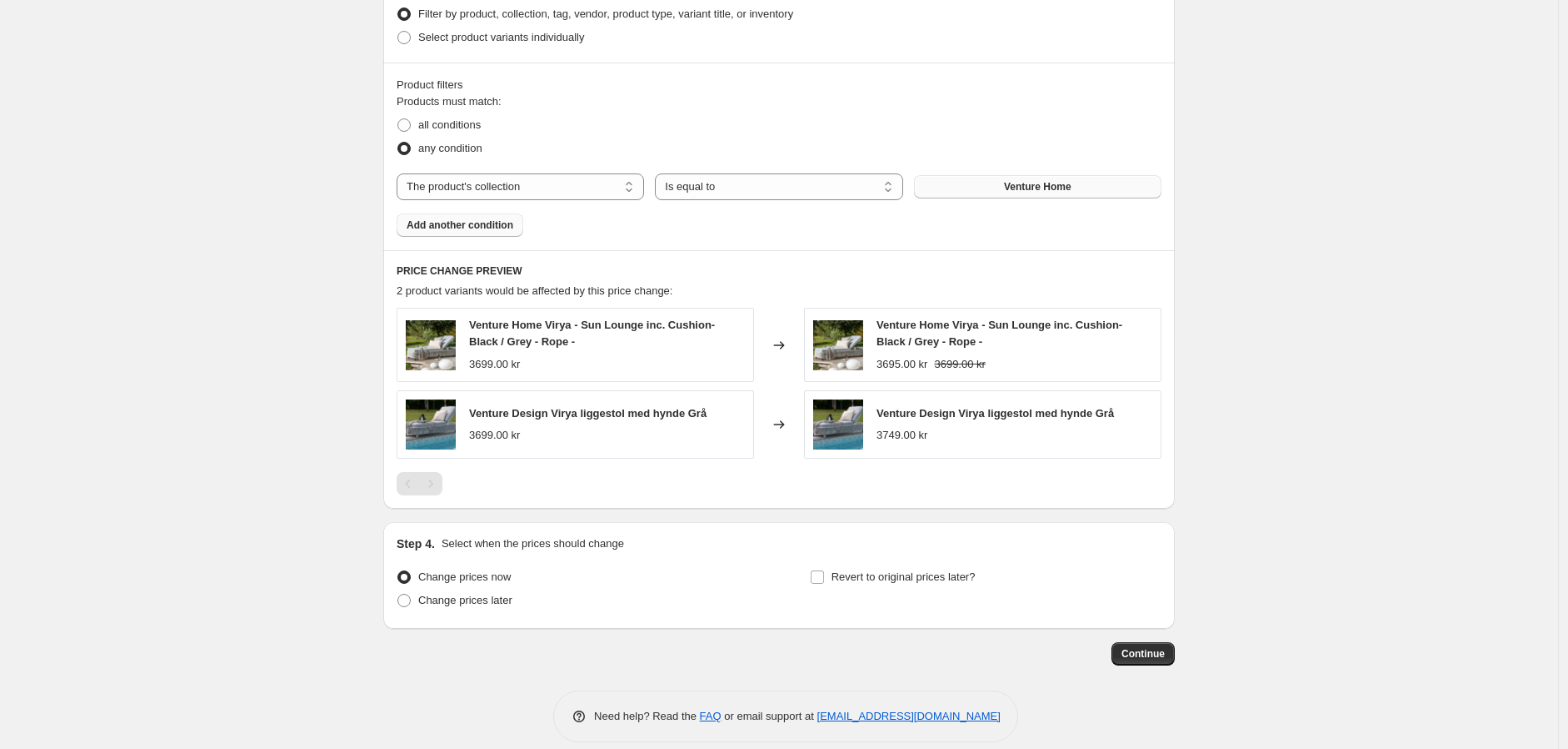
scroll to position [1104, 0]
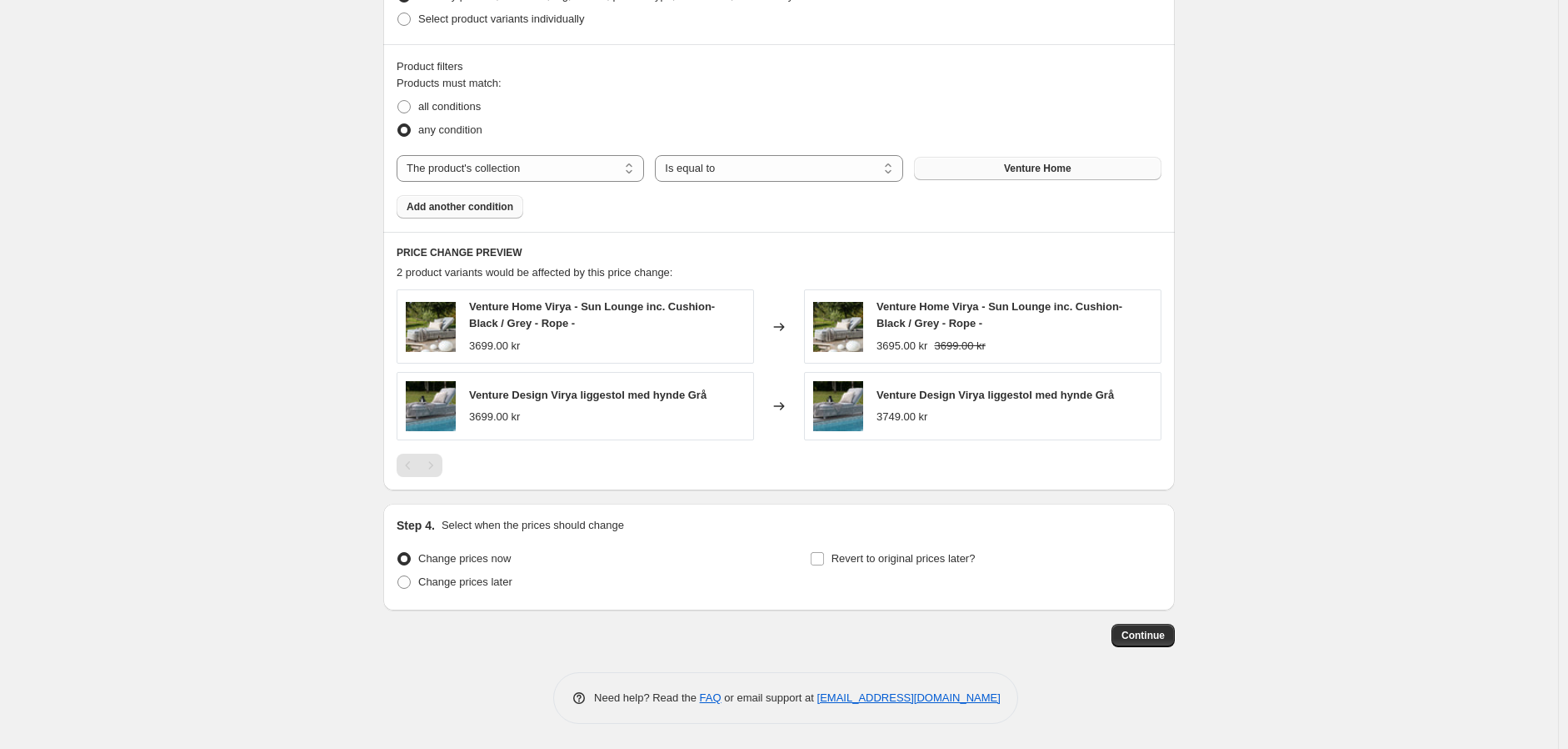
click at [1143, 633] on span "Continue" at bounding box center [1143, 635] width 43 height 13
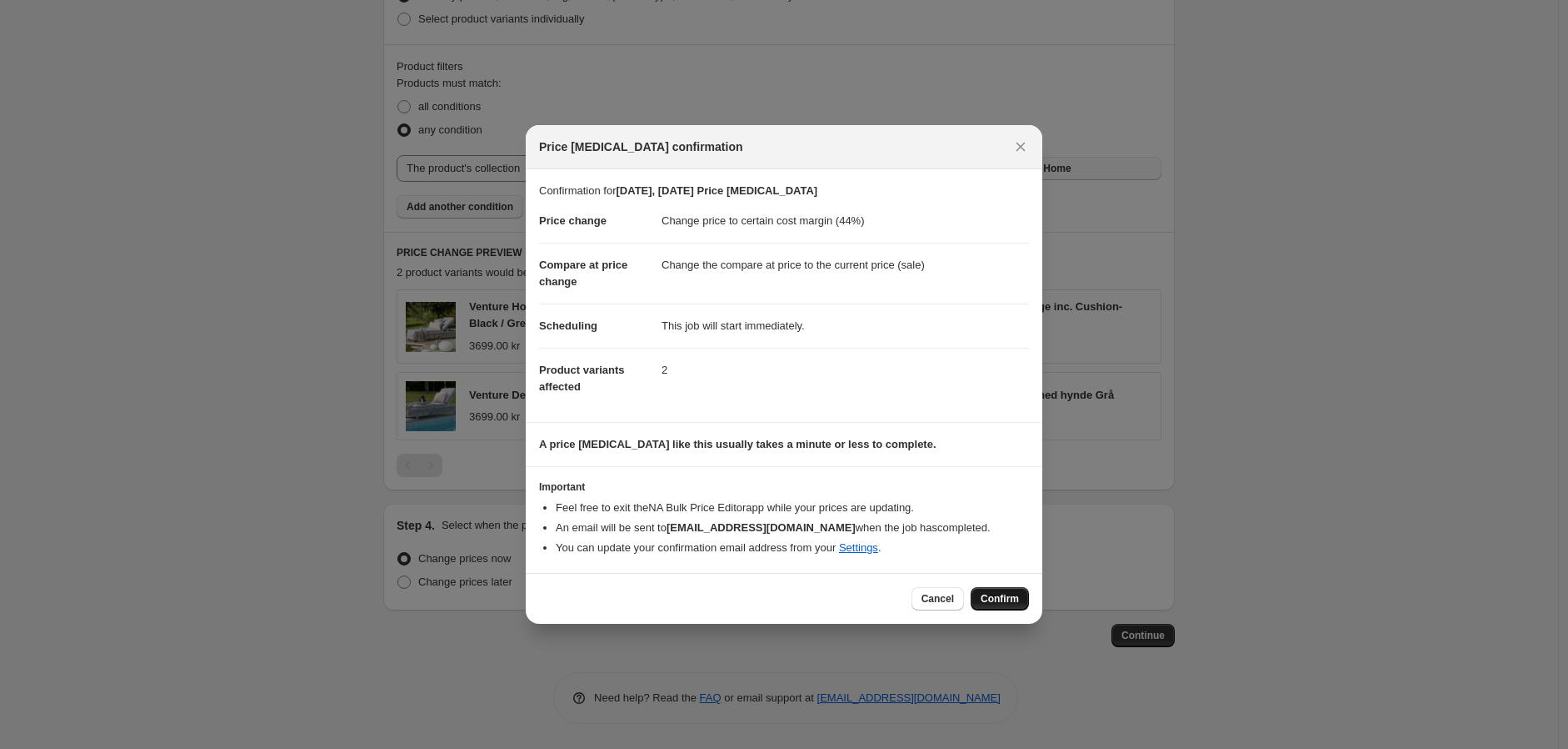
click at [1020, 608] on button "Confirm" at bounding box center [1000, 599] width 58 height 23
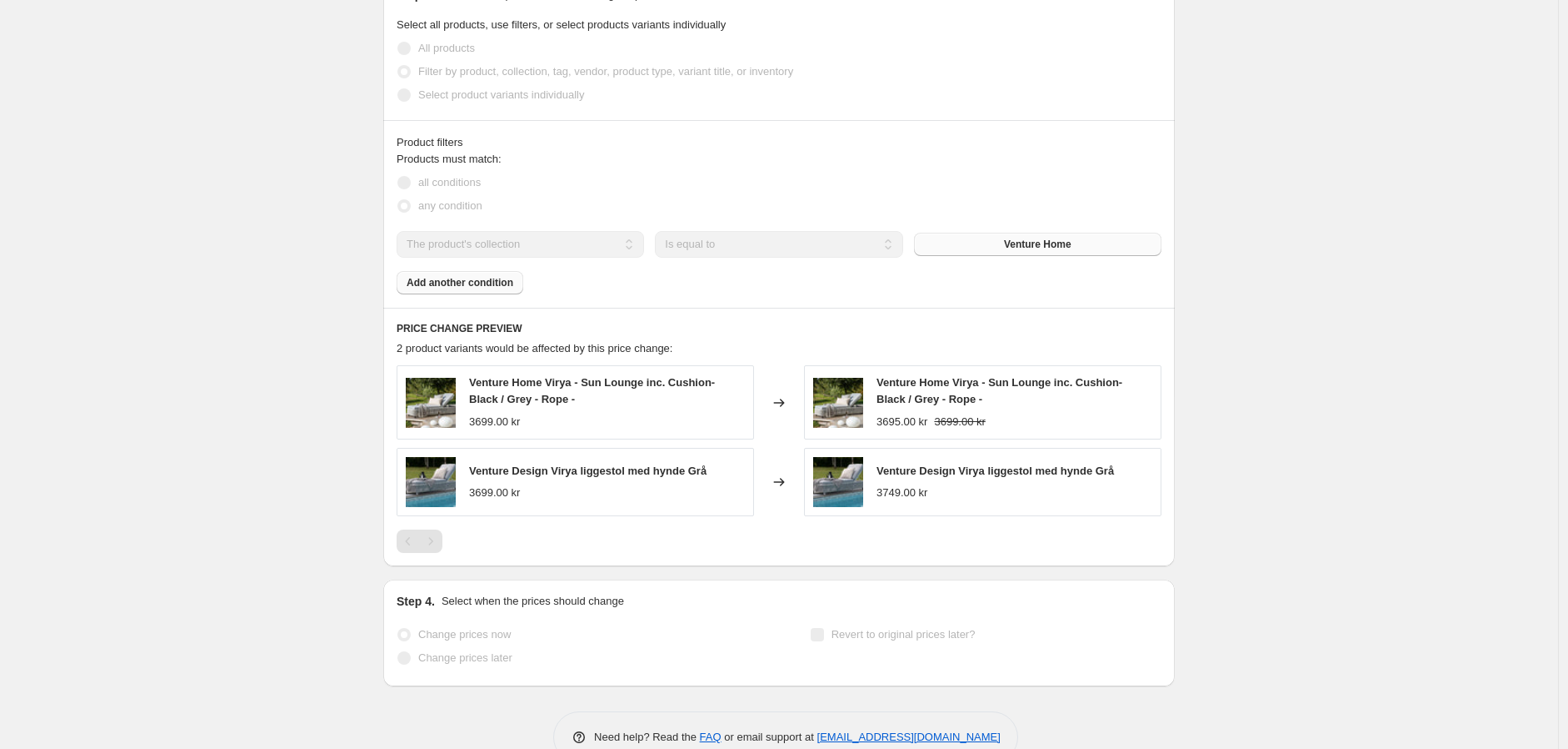
scroll to position [1147, 0]
select select "margin"
select select "collection"
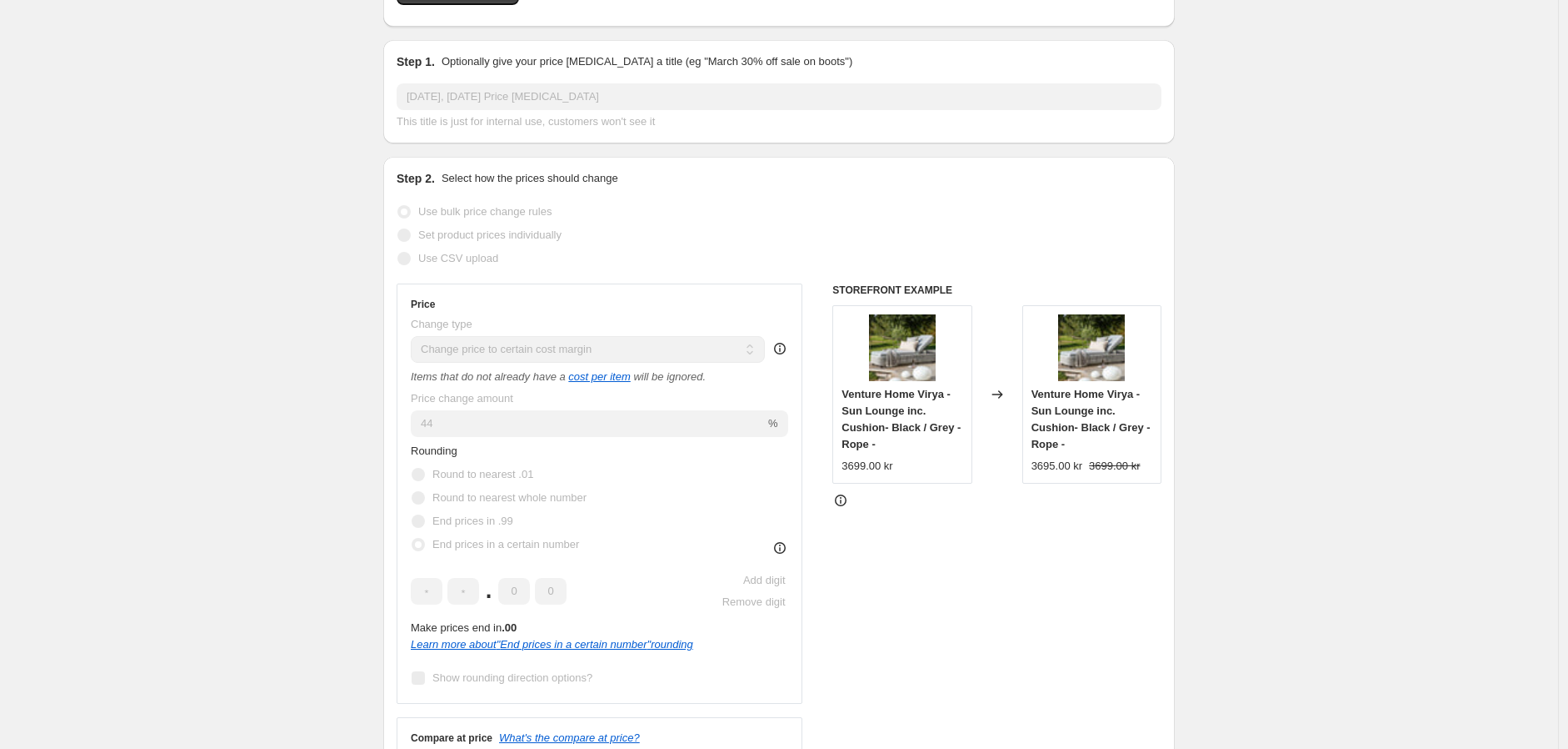
scroll to position [0, 0]
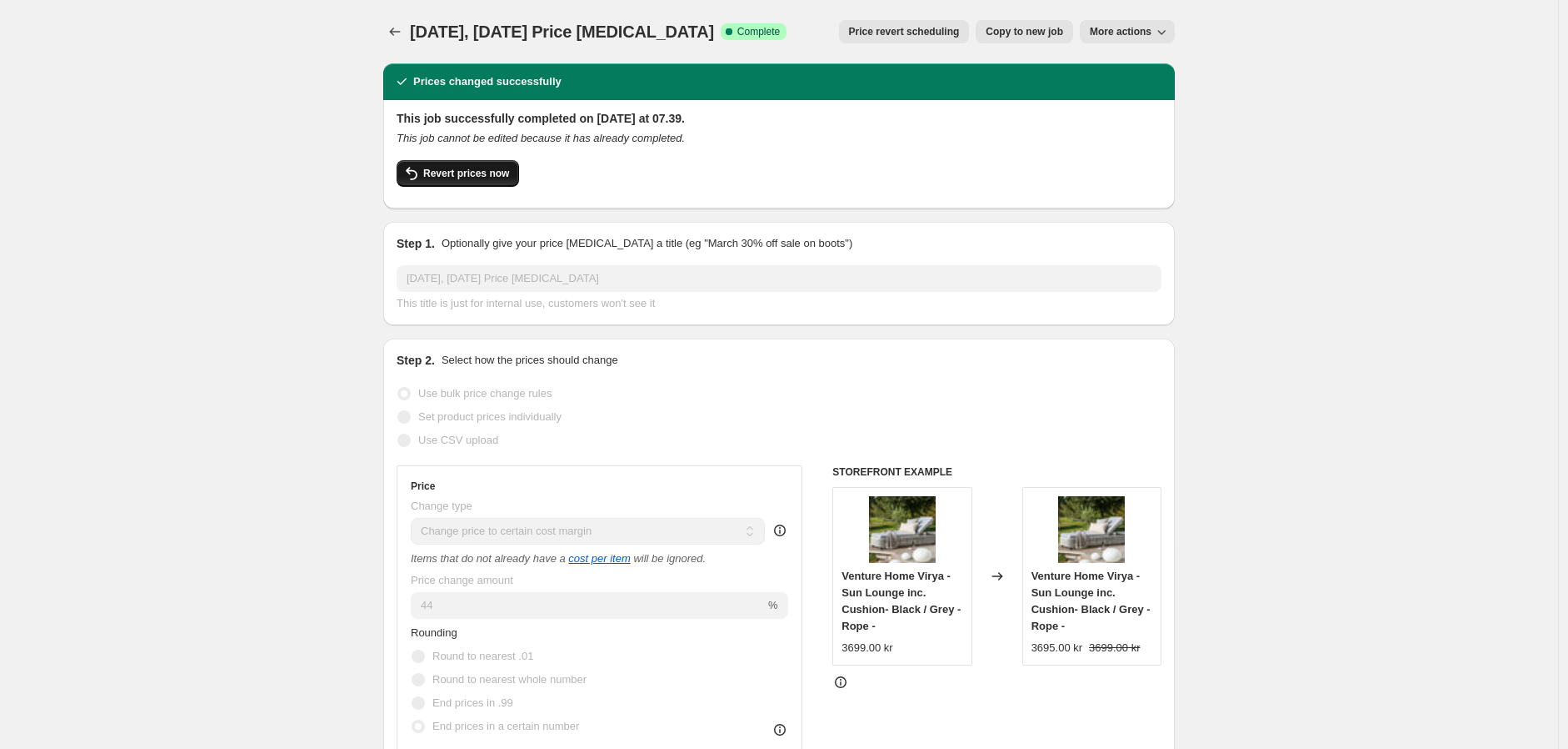
click at [502, 173] on span "Revert prices now" at bounding box center [466, 173] width 86 height 13
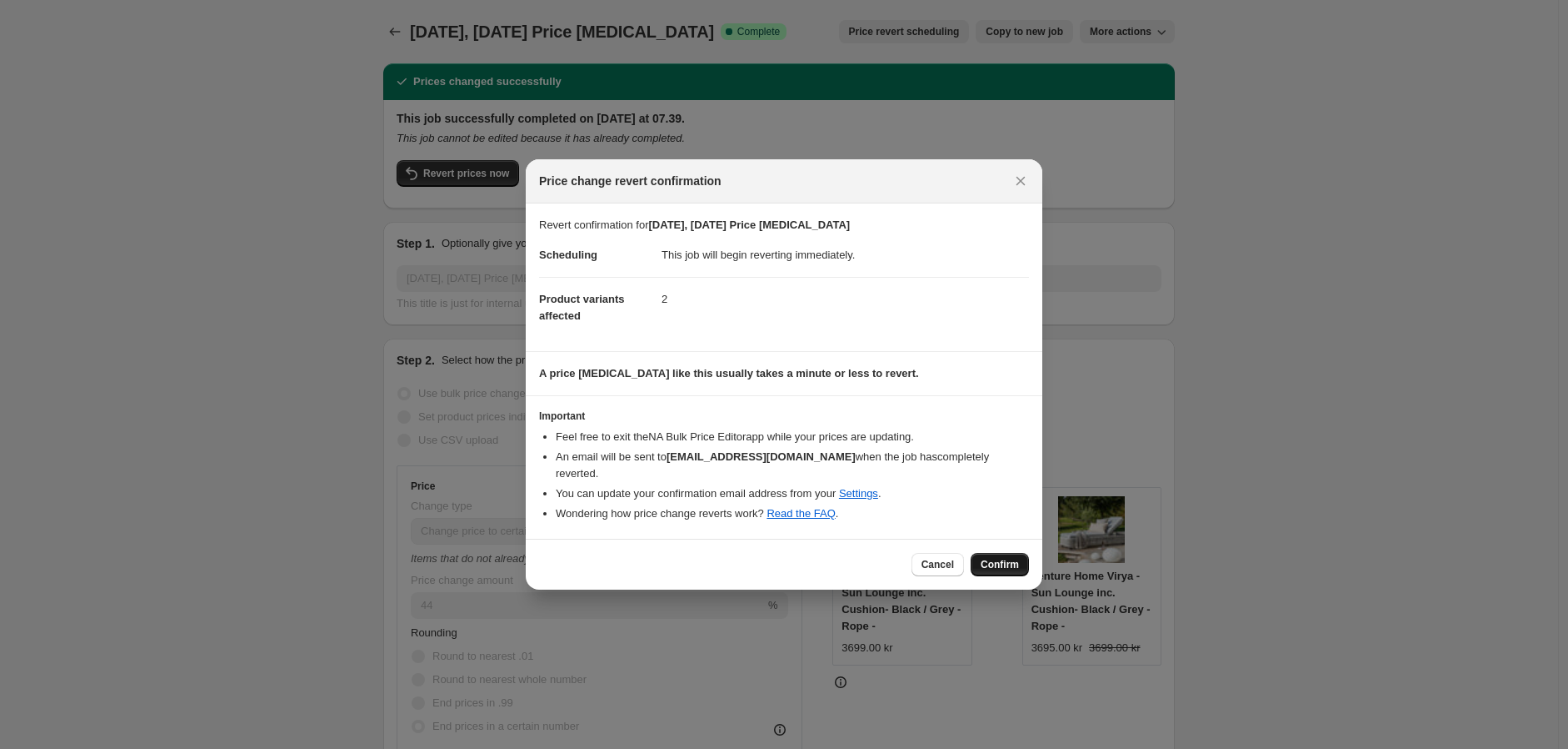
click at [1015, 558] on span "Confirm" at bounding box center [1000, 564] width 38 height 13
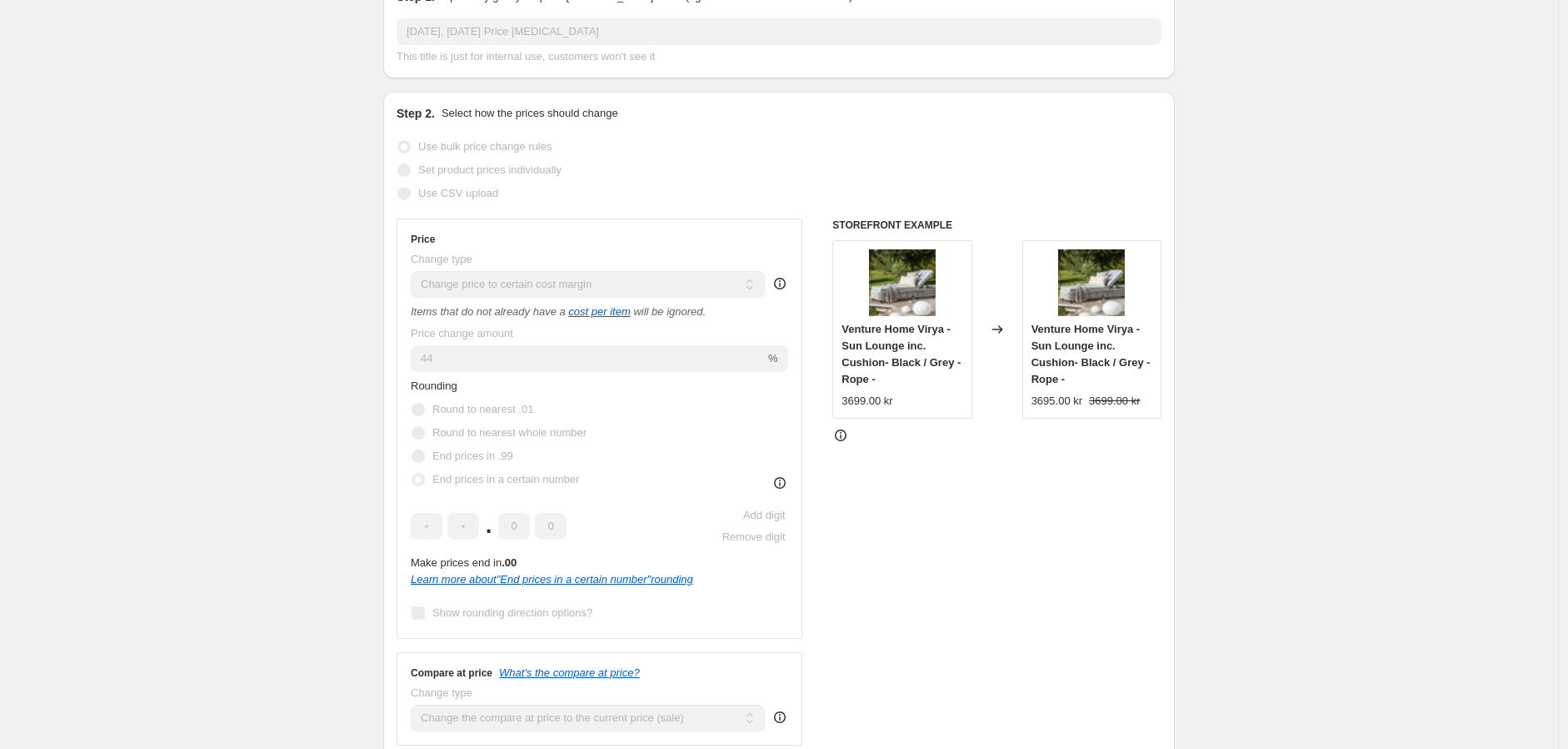
scroll to position [278, 0]
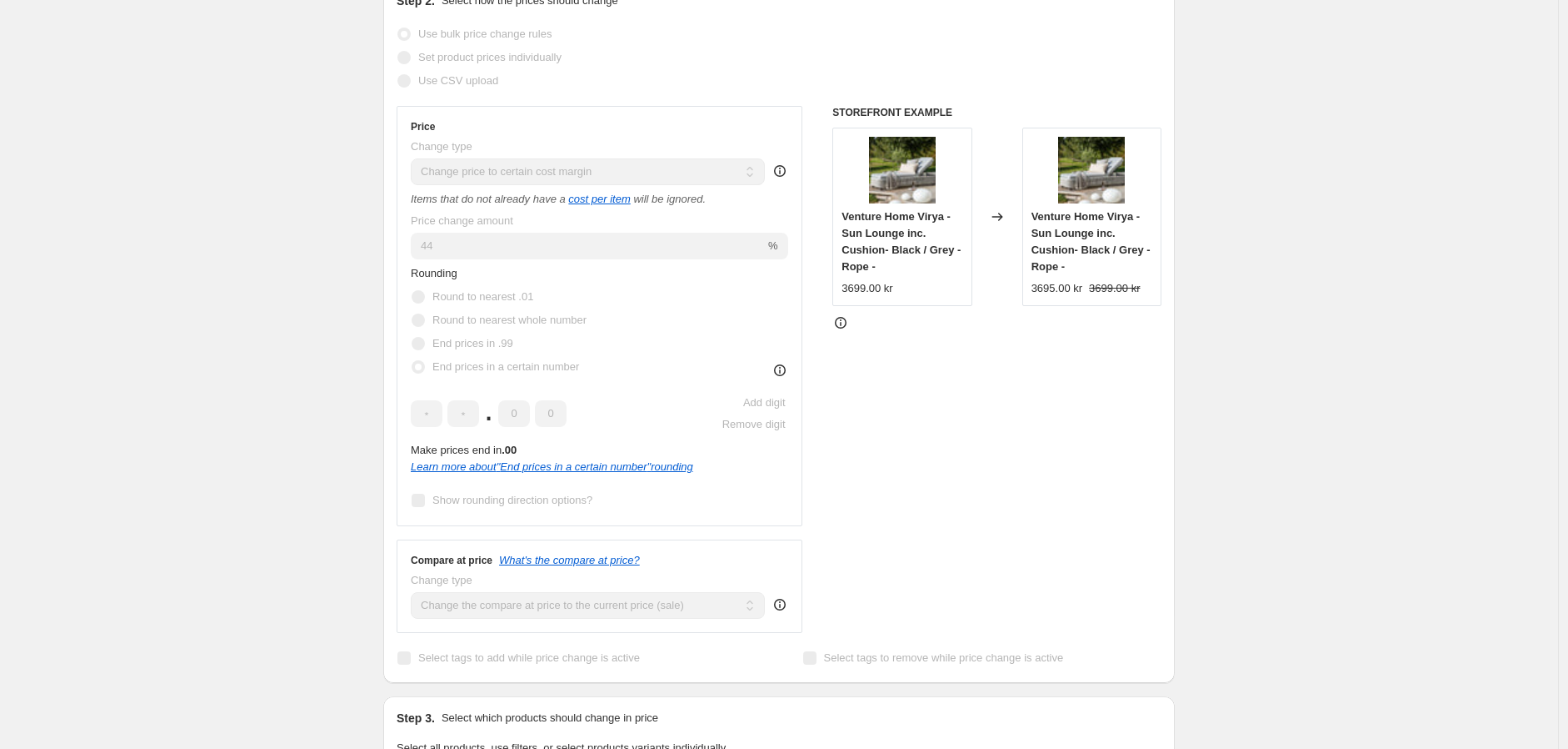
click at [610, 377] on div "Rounding Round to nearest .01 Round to nearest whole number End prices in .99 E…" at bounding box center [599, 322] width 377 height 113
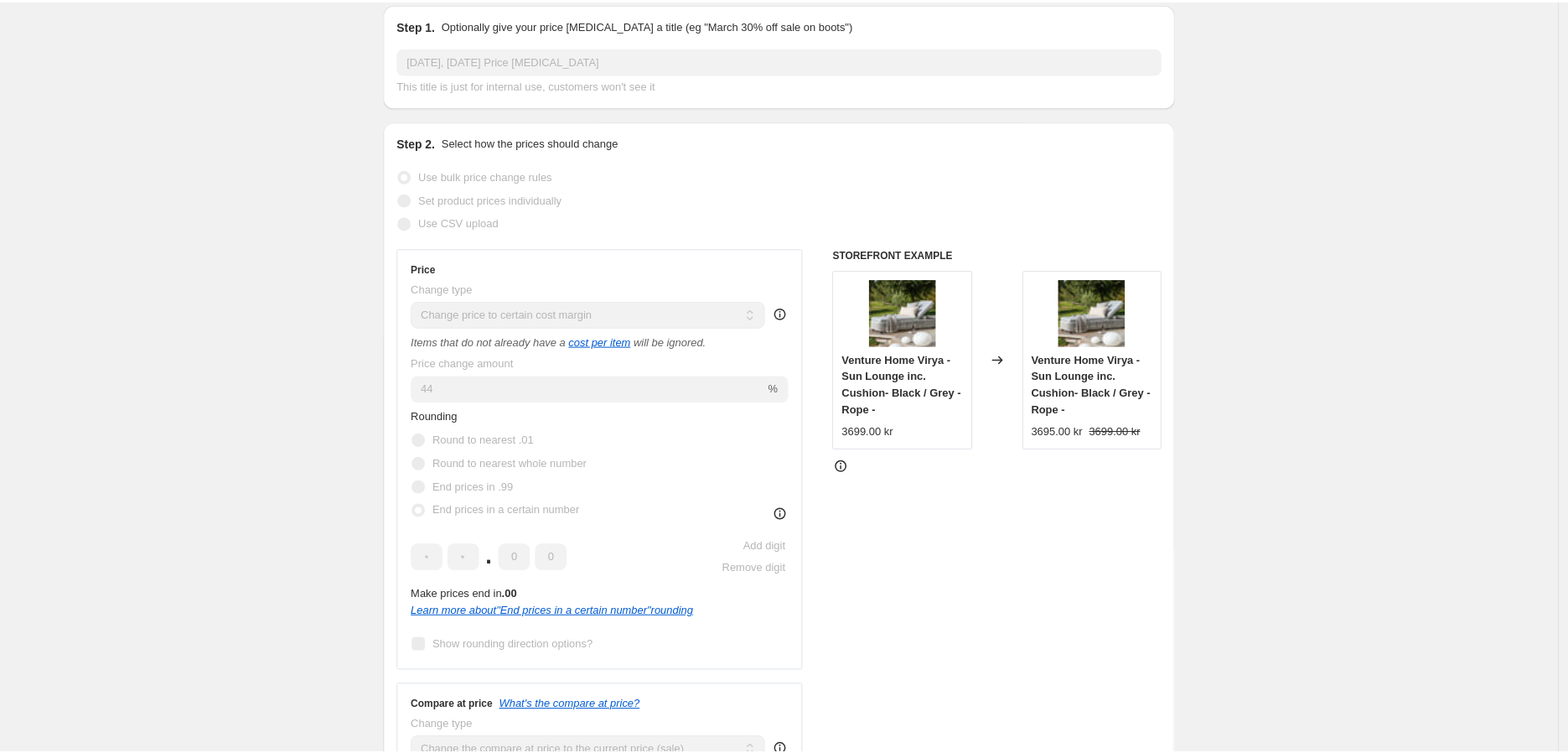
scroll to position [0, 0]
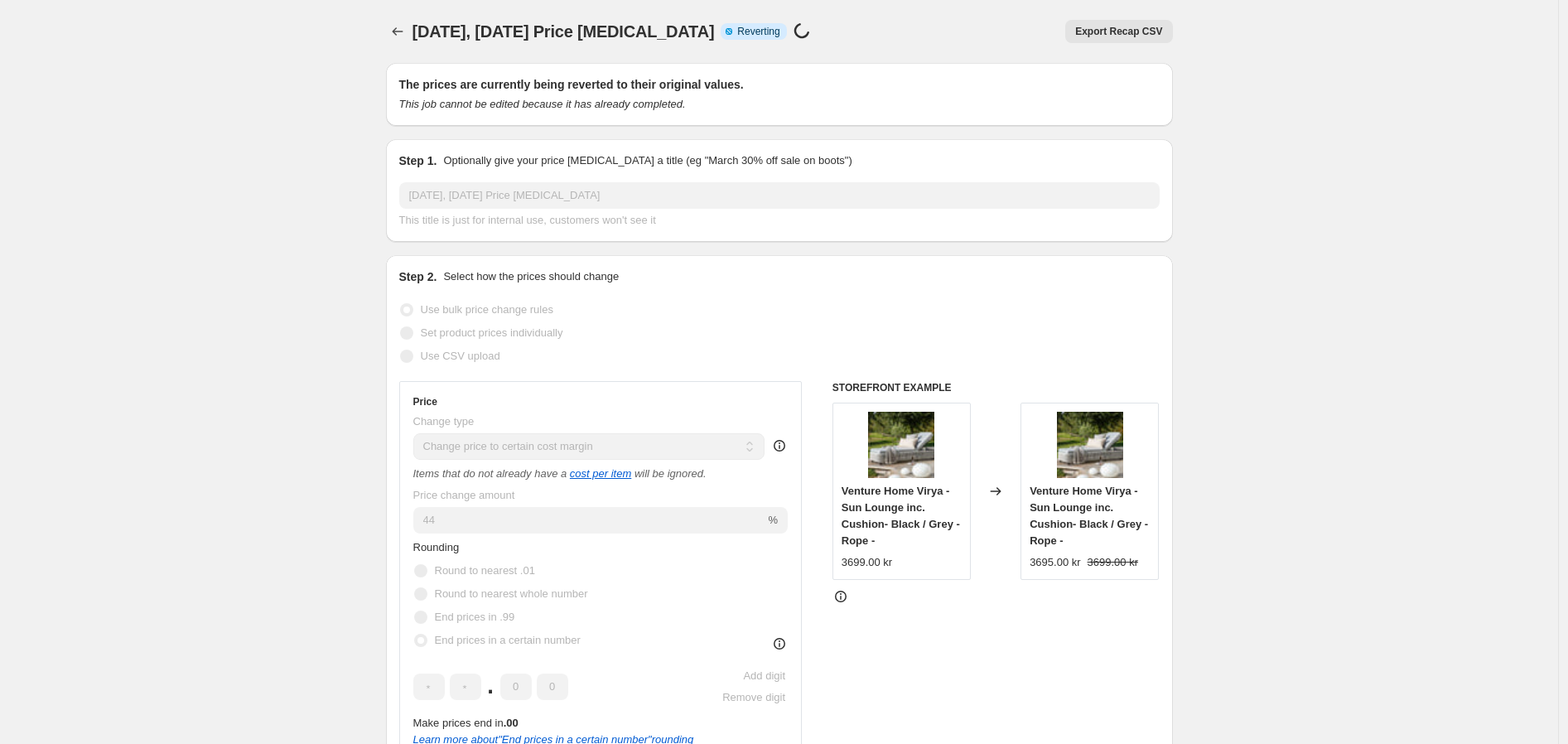
select select "margin"
select select "collection"
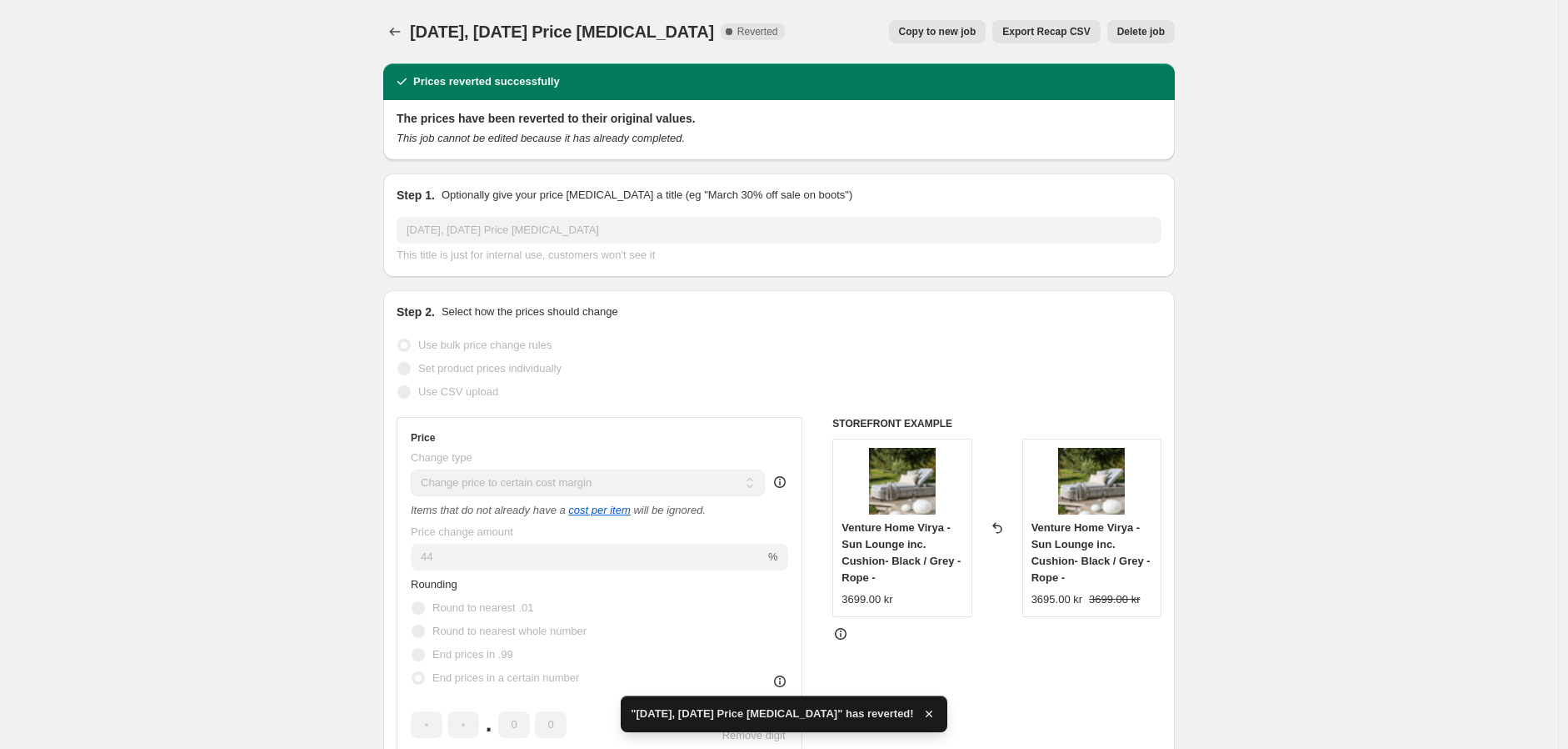
click at [965, 33] on span "Copy to new job" at bounding box center [938, 31] width 78 height 13
select select "margin"
select select "collection"
